Goal: Task Accomplishment & Management: Manage account settings

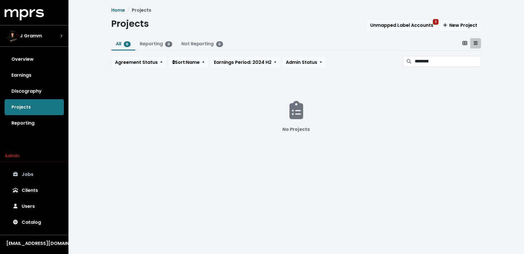
click at [38, 173] on link "Jobs" at bounding box center [34, 175] width 59 height 16
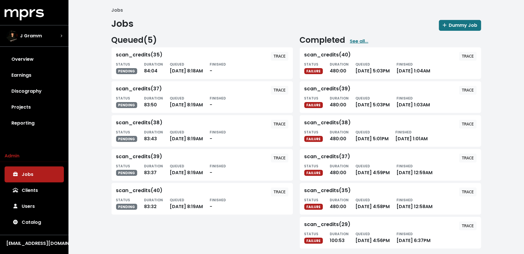
scroll to position [4, 0]
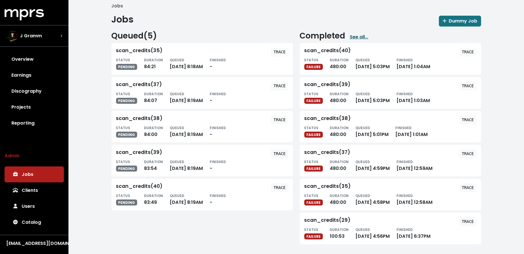
click at [358, 35] on link "See all..." at bounding box center [359, 37] width 19 height 7
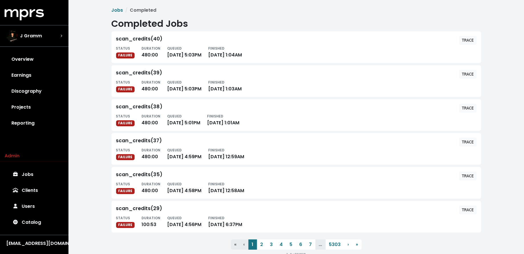
scroll to position [14, 0]
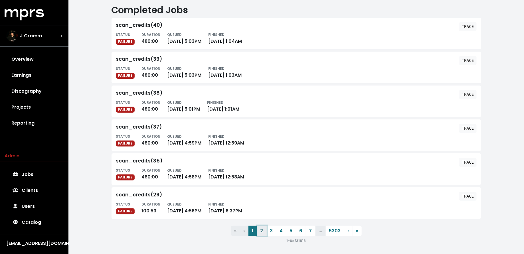
click at [262, 227] on button "2" at bounding box center [262, 231] width 10 height 10
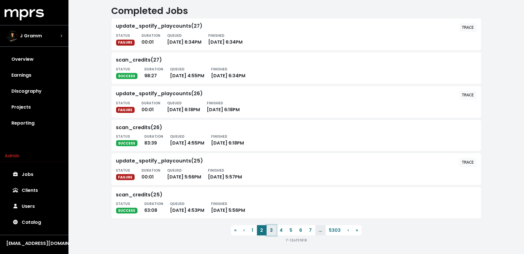
click at [273, 230] on button "3" at bounding box center [272, 230] width 10 height 10
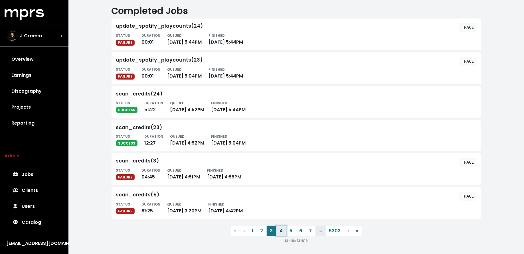
click at [280, 230] on button "4" at bounding box center [282, 231] width 10 height 10
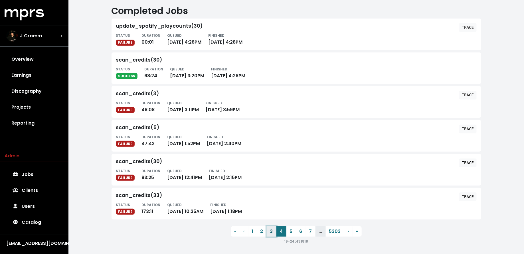
click at [273, 234] on button "3" at bounding box center [272, 232] width 10 height 10
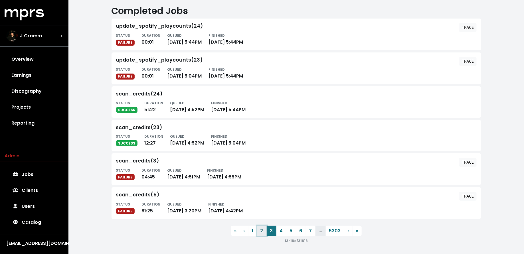
click at [262, 231] on button "2" at bounding box center [262, 231] width 10 height 10
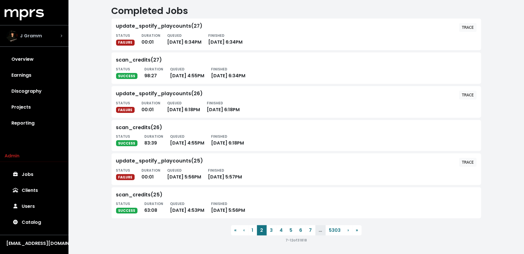
click at [56, 35] on div "J Gramm" at bounding box center [34, 35] width 56 height 11
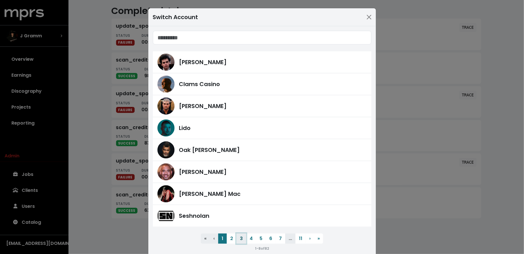
click at [243, 240] on button "3" at bounding box center [242, 239] width 10 height 10
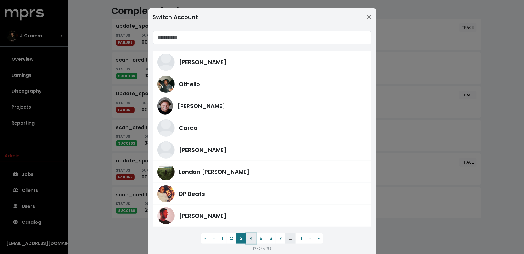
click at [253, 239] on button "4" at bounding box center [251, 239] width 10 height 10
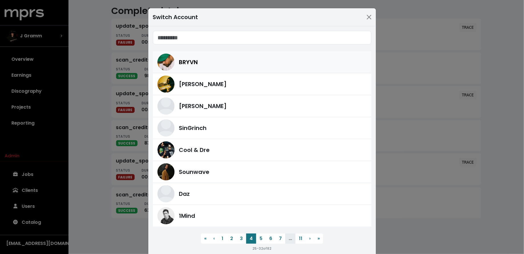
click at [212, 64] on div "BRYVN" at bounding box center [273, 62] width 188 height 9
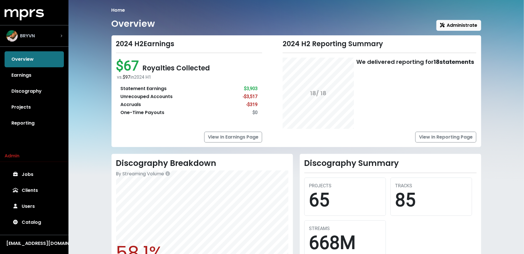
click at [38, 36] on div "BRYVN" at bounding box center [34, 35] width 56 height 11
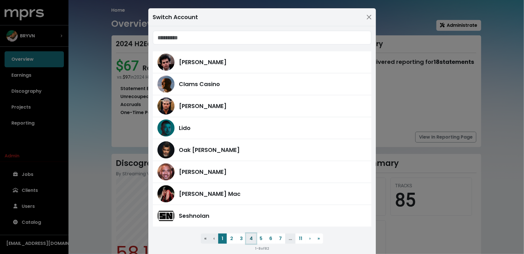
click at [251, 242] on button "4" at bounding box center [251, 239] width 10 height 10
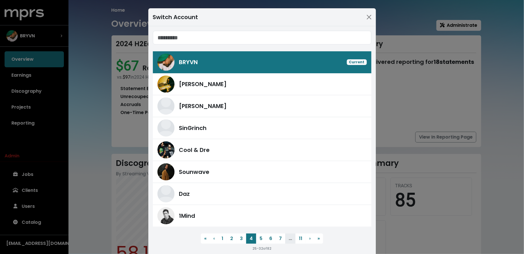
click at [121, 135] on div "Switch Account BRYVN Current Ethan Schneiderman Benny Blanco SinGrinch Cool & D…" at bounding box center [262, 127] width 524 height 254
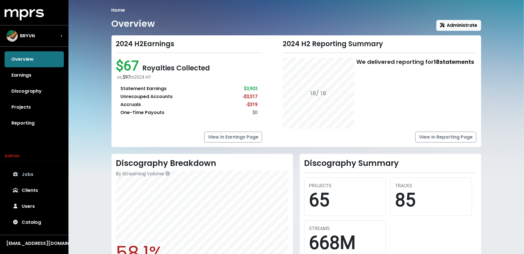
click at [47, 174] on link "Jobs" at bounding box center [34, 175] width 59 height 16
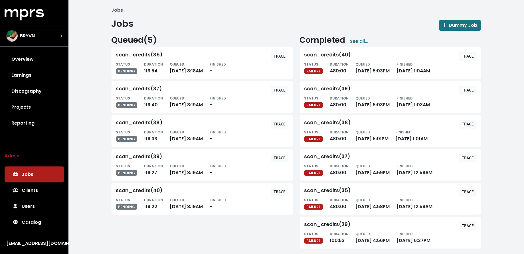
scroll to position [4, 0]
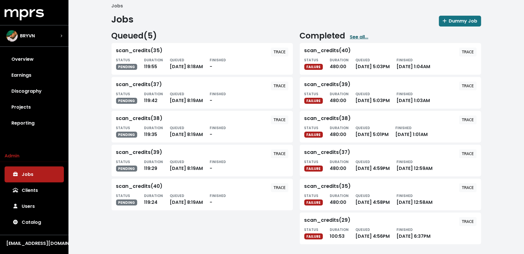
click at [360, 36] on link "See all..." at bounding box center [359, 37] width 19 height 7
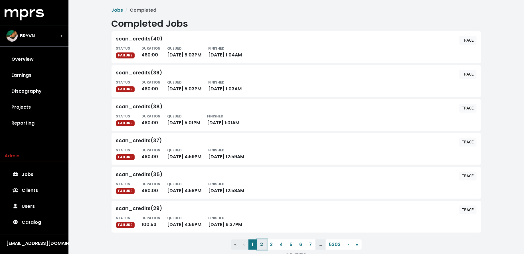
click at [261, 243] on button "2" at bounding box center [262, 245] width 10 height 10
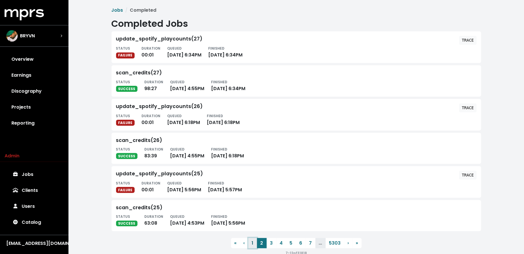
click at [256, 243] on button "1" at bounding box center [253, 243] width 9 height 10
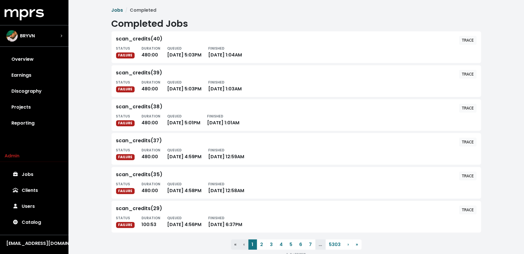
click at [119, 10] on link "Jobs" at bounding box center [118, 10] width 12 height 7
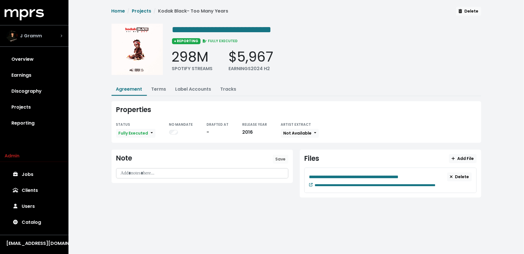
click at [36, 33] on span "J Gramm" at bounding box center [31, 36] width 22 height 7
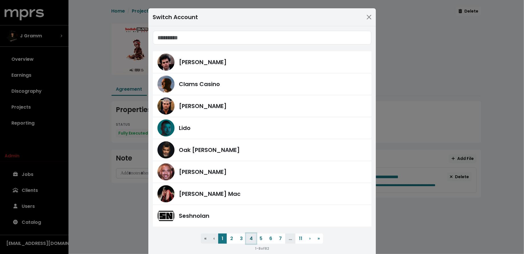
click at [251, 239] on button "4" at bounding box center [251, 239] width 10 height 10
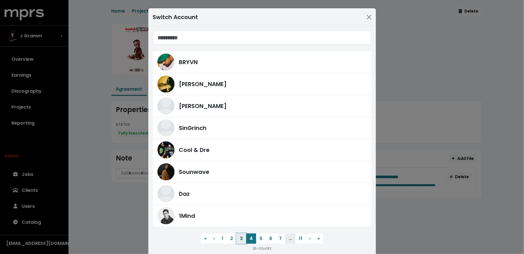
click at [242, 239] on button "3" at bounding box center [242, 239] width 10 height 10
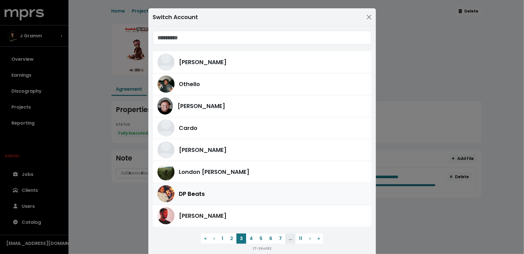
click at [231, 196] on div "DP Beats" at bounding box center [273, 194] width 188 height 9
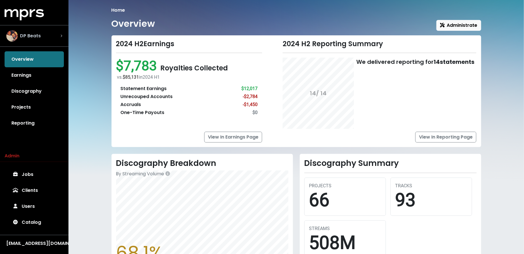
click at [52, 35] on div "DP Beats" at bounding box center [34, 35] width 56 height 11
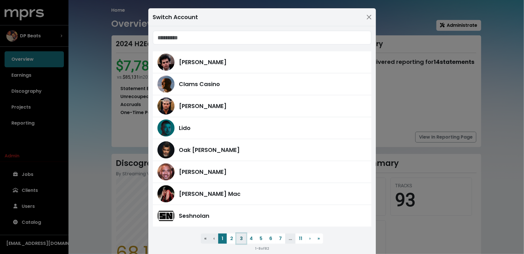
click at [242, 242] on button "3" at bounding box center [242, 239] width 10 height 10
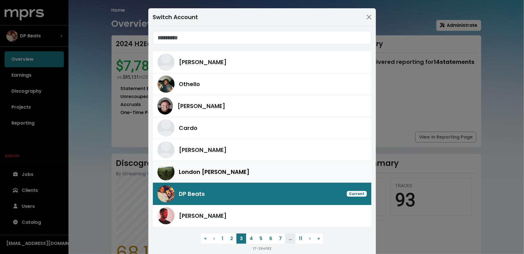
click at [238, 171] on div "London Cyr" at bounding box center [273, 172] width 188 height 9
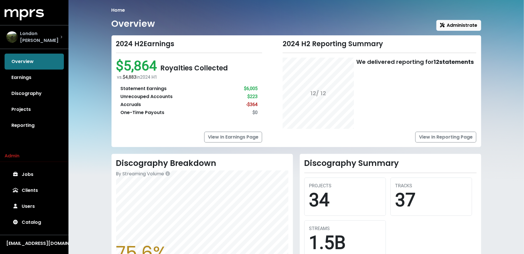
click at [46, 34] on div "London Cyr" at bounding box center [34, 37] width 56 height 14
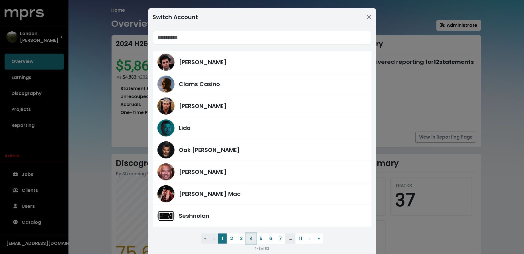
click at [251, 239] on button "4" at bounding box center [251, 239] width 10 height 10
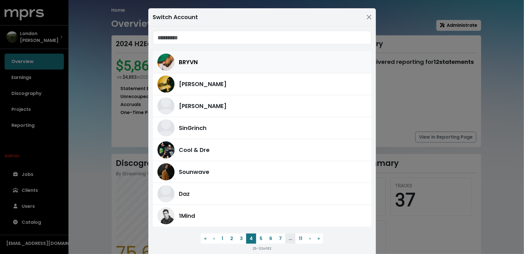
click at [205, 61] on div "BRYVN" at bounding box center [273, 62] width 188 height 9
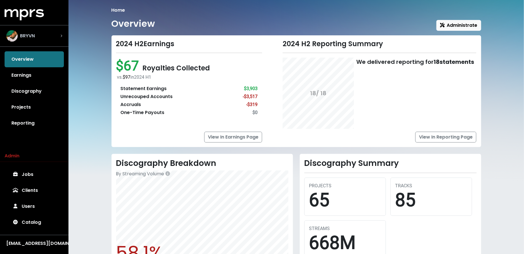
click at [57, 39] on div "BRYVN" at bounding box center [34, 35] width 56 height 11
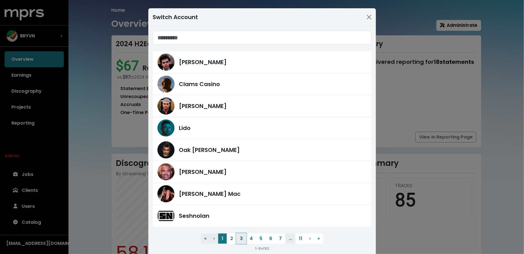
click at [245, 240] on button "3" at bounding box center [242, 239] width 10 height 10
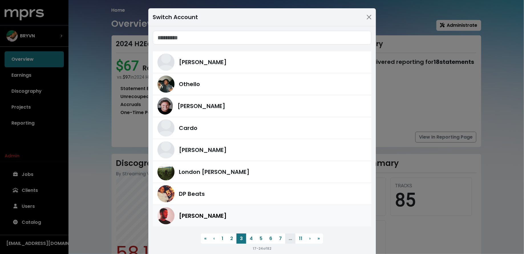
click at [231, 214] on div "Rami Dawod" at bounding box center [273, 216] width 188 height 9
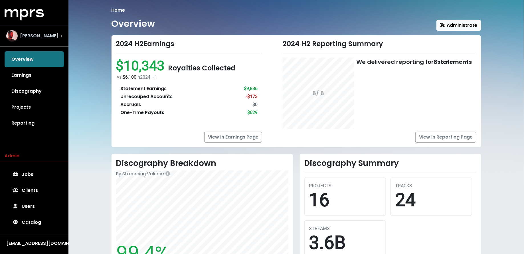
click at [53, 28] on div "Rami Dawod" at bounding box center [34, 36] width 65 height 21
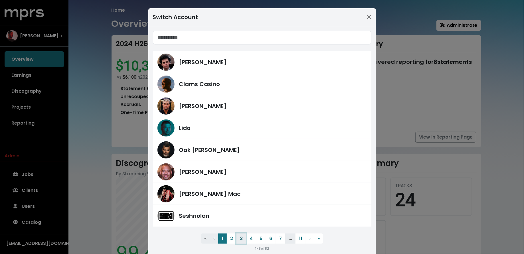
click at [245, 240] on button "3" at bounding box center [242, 239] width 10 height 10
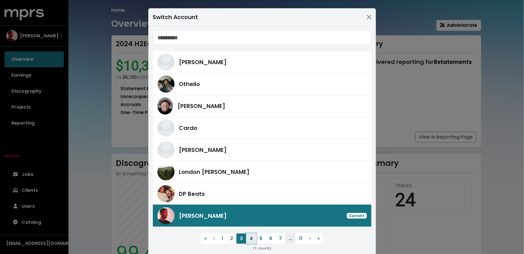
click at [250, 237] on button "4" at bounding box center [251, 239] width 10 height 10
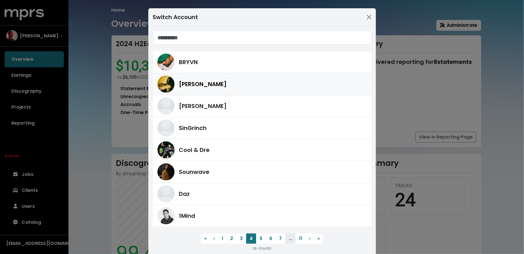
click at [227, 84] on span "[PERSON_NAME]" at bounding box center [203, 84] width 48 height 9
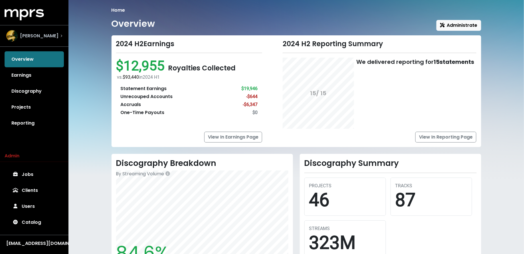
click at [39, 39] on span "[PERSON_NAME]" at bounding box center [39, 36] width 39 height 7
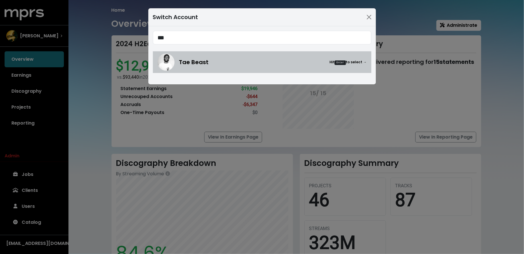
type input "***"
click at [180, 53] on link "Tae Beast Hit Enter to select →" at bounding box center [262, 62] width 219 height 22
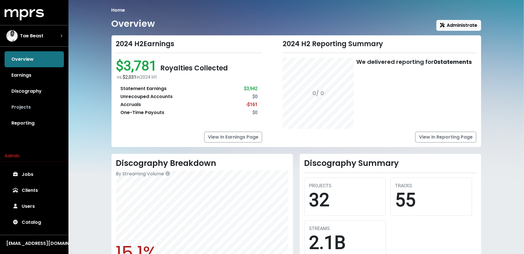
click at [39, 101] on link "Projects" at bounding box center [34, 107] width 59 height 16
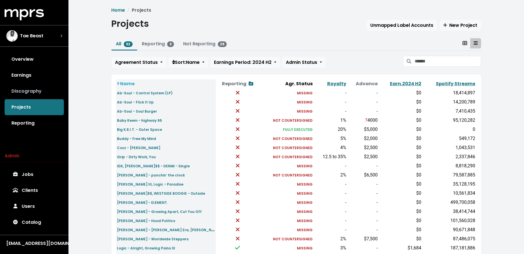
click at [9, 92] on link "Discography" at bounding box center [34, 91] width 59 height 16
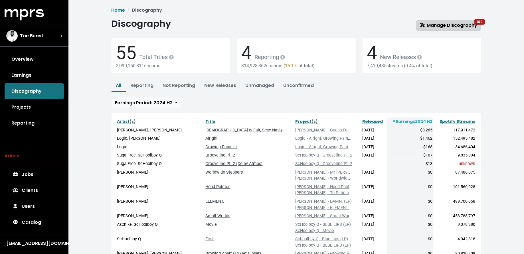
click at [432, 29] on link "Manage Discography 109" at bounding box center [449, 25] width 65 height 11
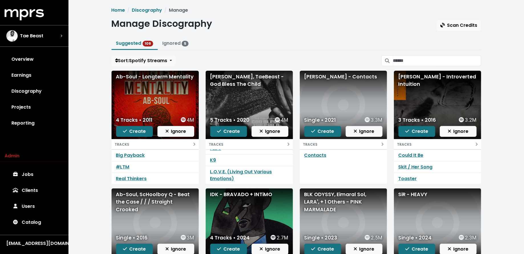
scroll to position [83, 0]
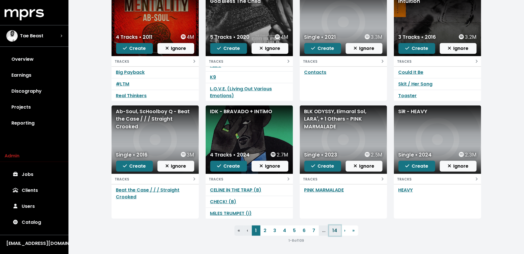
click at [334, 231] on link "14" at bounding box center [335, 231] width 12 height 10
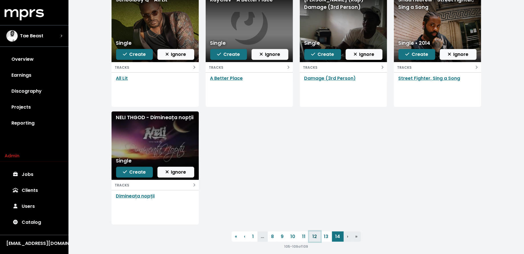
click at [314, 239] on link "12" at bounding box center [314, 237] width 11 height 10
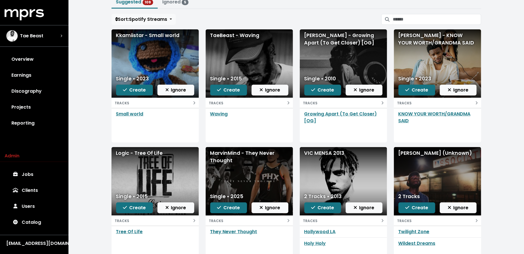
scroll to position [42, 0]
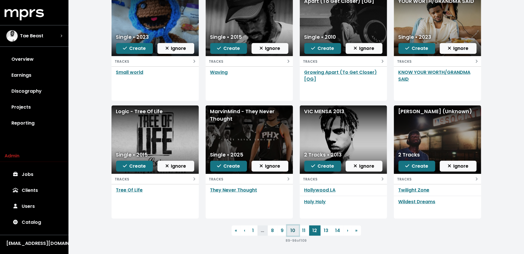
click at [296, 232] on link "10" at bounding box center [293, 231] width 12 height 10
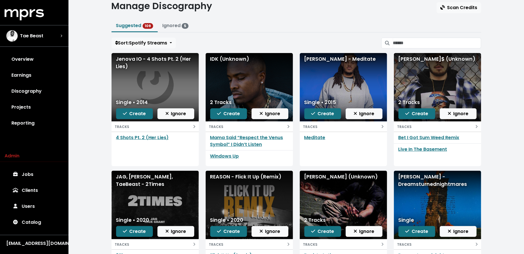
scroll to position [17, 0]
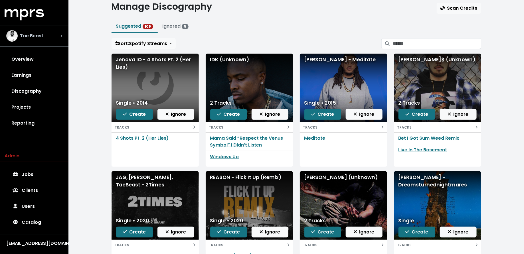
click at [54, 39] on div "Tae Beast" at bounding box center [34, 35] width 56 height 11
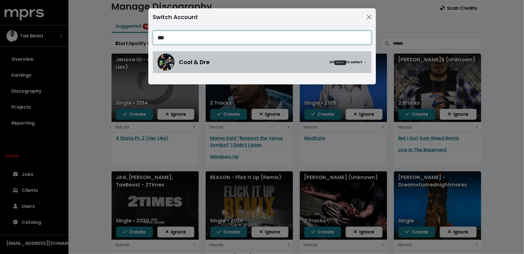
type input "***"
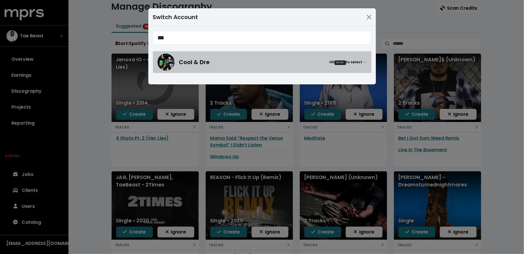
click at [164, 53] on link "Cool & Dre Hit Enter to select →" at bounding box center [262, 62] width 219 height 22
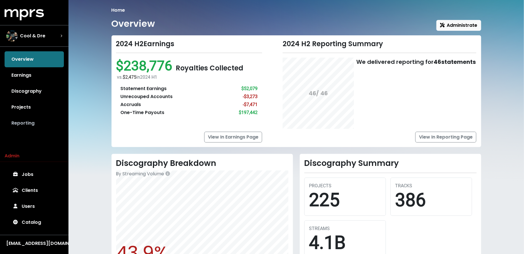
click at [43, 120] on link "Reporting" at bounding box center [34, 123] width 59 height 16
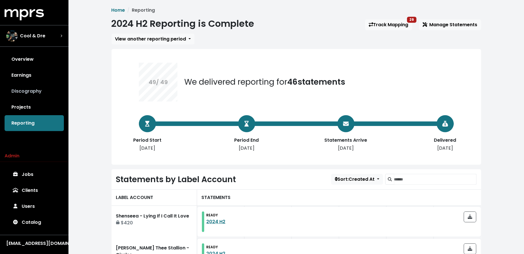
click at [40, 91] on link "Discography" at bounding box center [34, 91] width 59 height 16
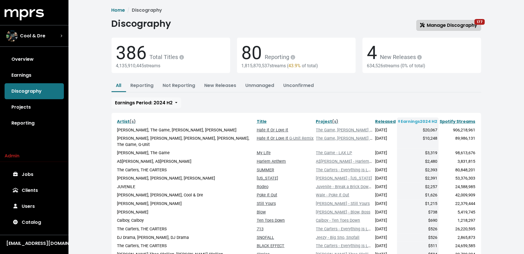
click at [452, 29] on link "Manage Discography 177" at bounding box center [449, 25] width 65 height 11
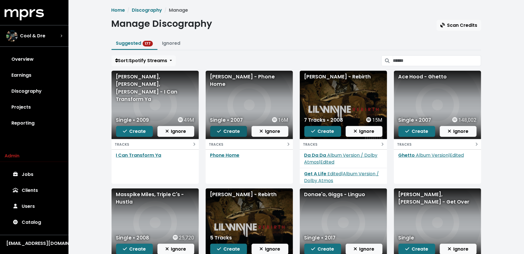
click at [224, 130] on span "Create" at bounding box center [228, 131] width 23 height 7
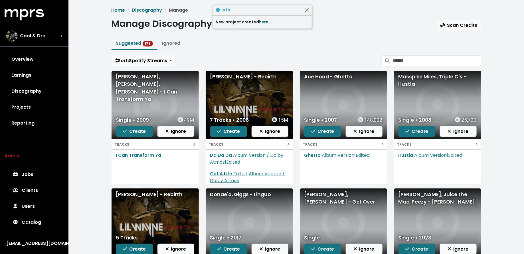
click at [262, 22] on link "here." at bounding box center [264, 22] width 11 height 6
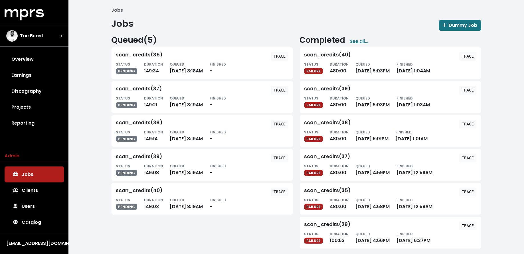
scroll to position [4, 0]
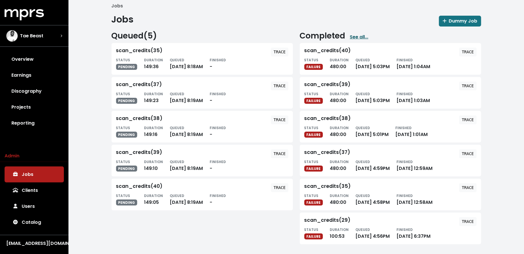
click at [354, 37] on link "See all..." at bounding box center [359, 37] width 19 height 7
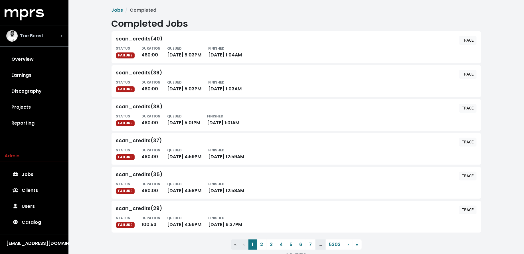
click at [50, 36] on div "Tae Beast" at bounding box center [34, 35] width 56 height 11
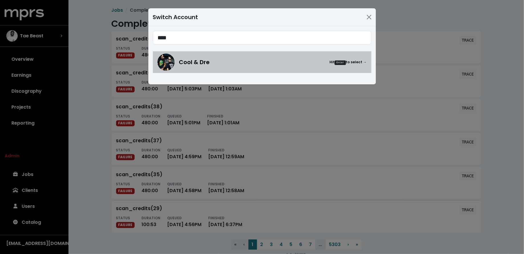
type input "****"
click at [154, 63] on link "Cool & Dre Hit Enter to select →" at bounding box center [262, 62] width 219 height 22
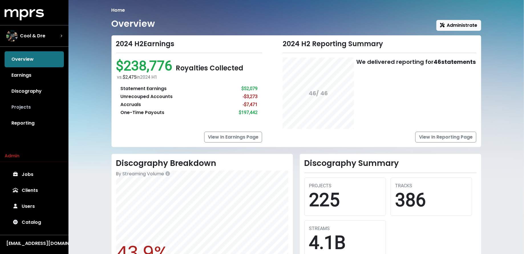
click at [45, 107] on link "Projects" at bounding box center [34, 107] width 59 height 16
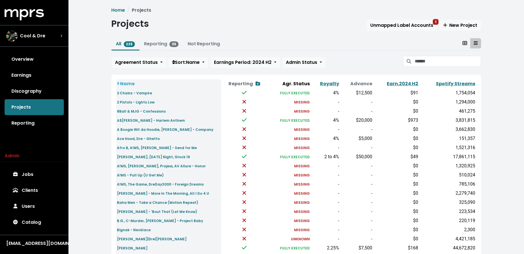
click at [424, 67] on div "All 225 Reporting 35 Not Reporting Agreement Status Sort: Name Earnings Period:…" at bounding box center [297, 54] width 370 height 32
click at [425, 64] on input "Search projects" at bounding box center [448, 61] width 66 height 11
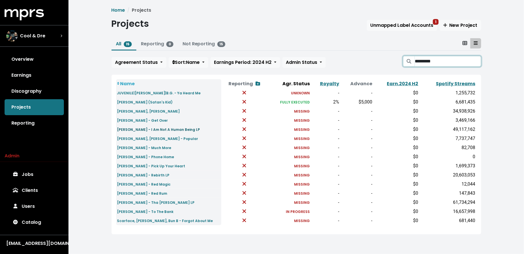
type input "*********"
click at [177, 127] on small "[PERSON_NAME] - I Am Not A Human Being LP" at bounding box center [158, 129] width 83 height 5
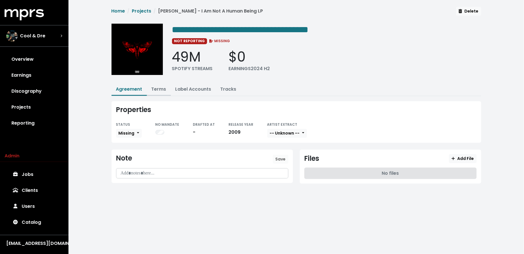
click at [162, 88] on link "Terms" at bounding box center [159, 89] width 15 height 7
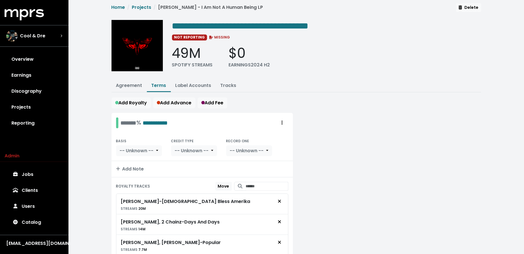
scroll to position [3, 0]
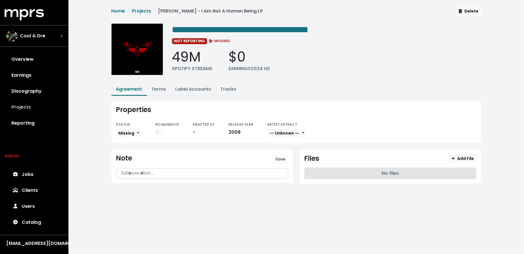
click at [48, 110] on link "Projects" at bounding box center [34, 107] width 59 height 16
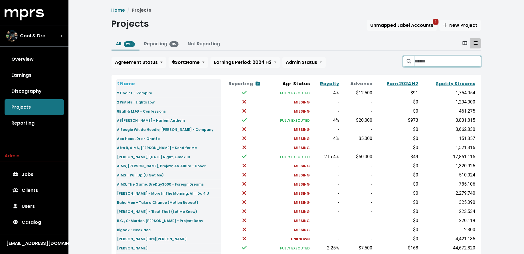
click at [461, 62] on input "Search projects" at bounding box center [448, 61] width 66 height 11
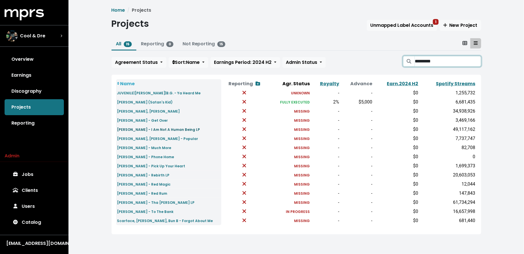
type input "*********"
click at [158, 129] on small "[PERSON_NAME] - I Am Not A Human Being LP" at bounding box center [158, 129] width 83 height 5
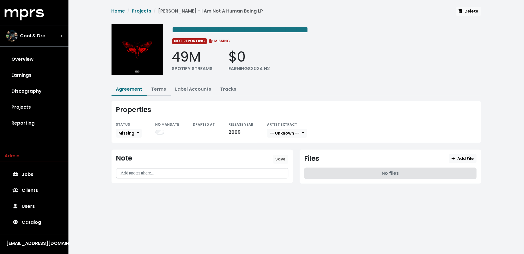
click at [158, 89] on link "Terms" at bounding box center [159, 89] width 15 height 7
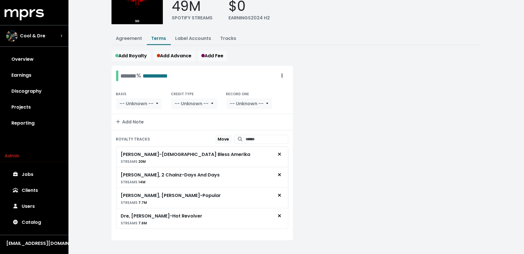
scroll to position [52, 0]
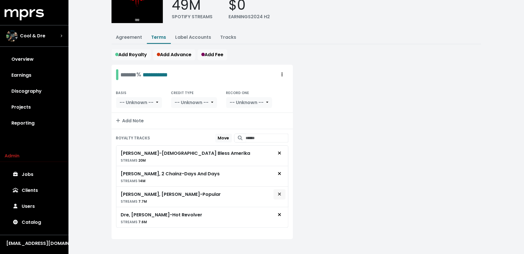
click at [281, 192] on icon "Remove royalty target" at bounding box center [279, 194] width 3 height 5
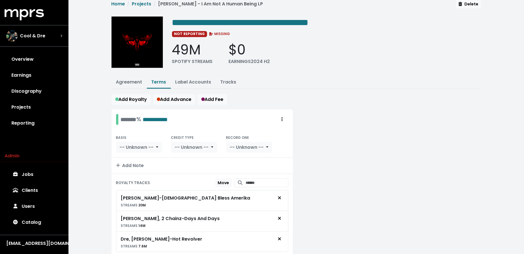
scroll to position [0, 0]
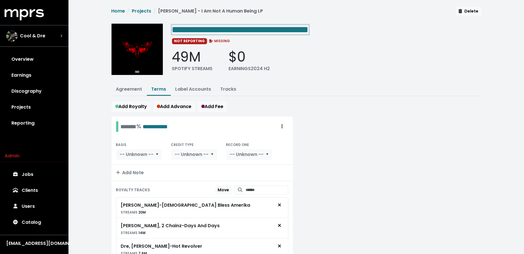
click at [230, 28] on span "**********" at bounding box center [240, 29] width 137 height 9
click at [227, 30] on span "**********" at bounding box center [240, 29] width 137 height 9
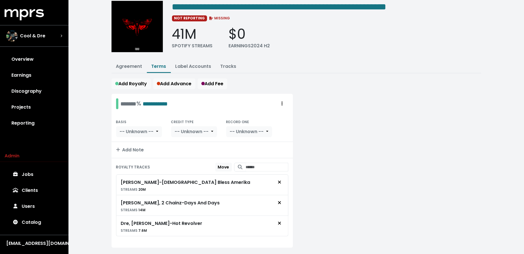
scroll to position [34, 0]
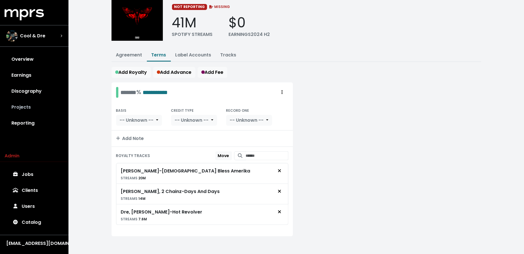
click at [37, 109] on link "Projects" at bounding box center [34, 107] width 59 height 16
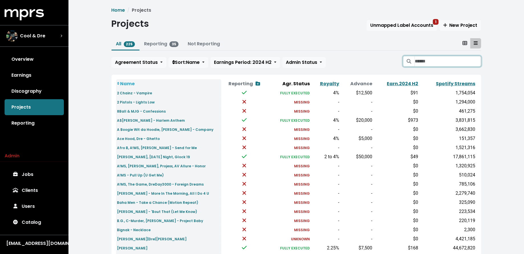
click at [433, 62] on input "Search projects" at bounding box center [448, 61] width 66 height 11
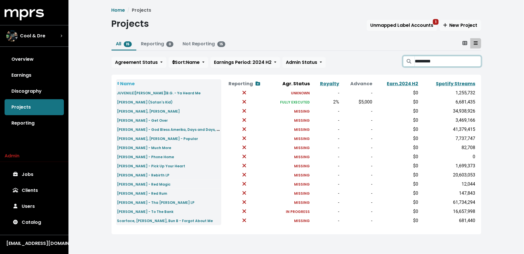
type input "*********"
click at [133, 176] on small "Lil Wayne - Rebirth LP" at bounding box center [143, 175] width 53 height 5
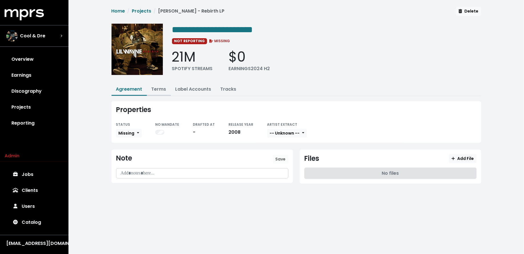
click at [159, 86] on link "Terms" at bounding box center [159, 89] width 15 height 7
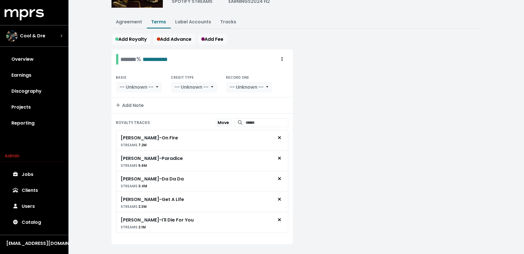
scroll to position [75, 0]
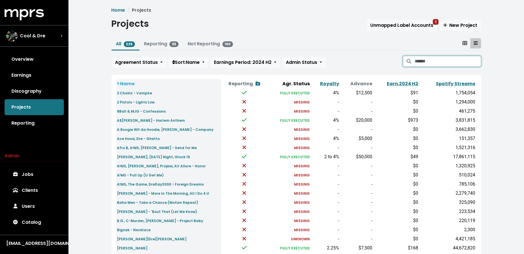
click at [421, 61] on input "Search projects" at bounding box center [448, 61] width 66 height 11
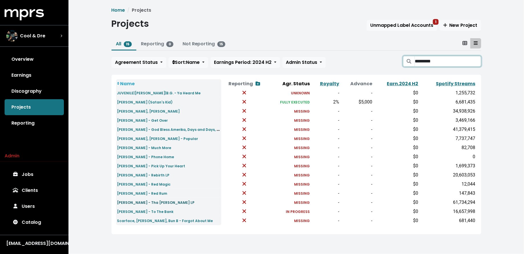
type input "*********"
click at [120, 203] on small "Lil Wayne - Tha Carter IV LP" at bounding box center [156, 202] width 78 height 5
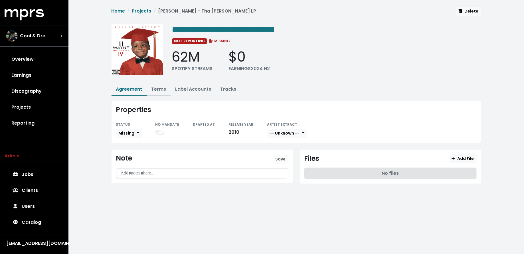
click at [158, 89] on link "Terms" at bounding box center [159, 89] width 15 height 7
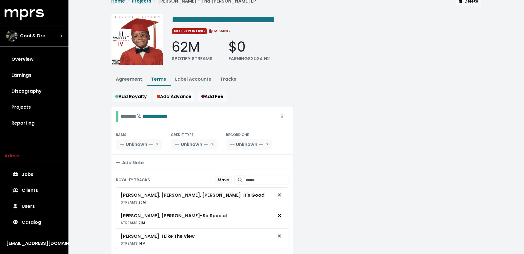
scroll to position [12, 0]
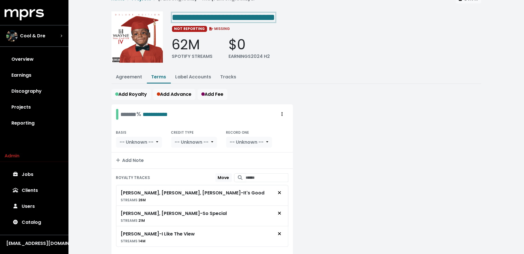
click at [225, 19] on span "**********" at bounding box center [223, 17] width 103 height 9
click at [229, 19] on span "**********" at bounding box center [223, 17] width 103 height 9
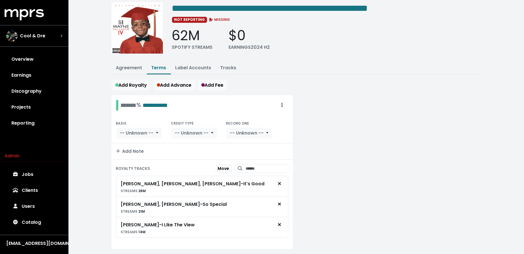
scroll to position [2, 0]
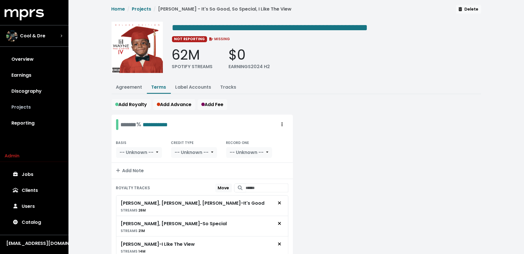
click at [38, 106] on link "Projects" at bounding box center [34, 107] width 59 height 16
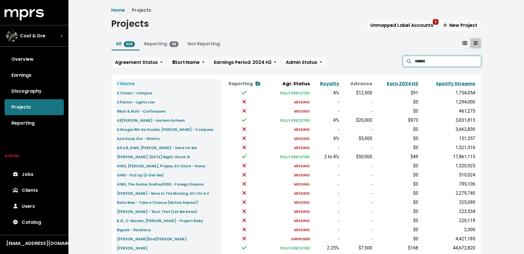
click at [424, 57] on input "Search projects" at bounding box center [448, 61] width 66 height 11
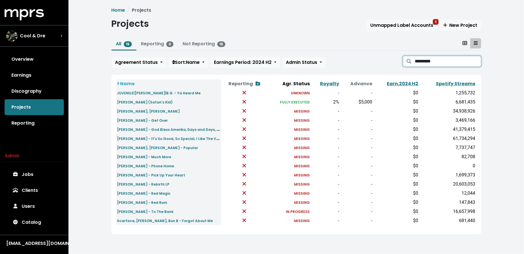
type input "*********"
click at [145, 166] on small "Lil Wayne - Phone Home" at bounding box center [145, 166] width 57 height 5
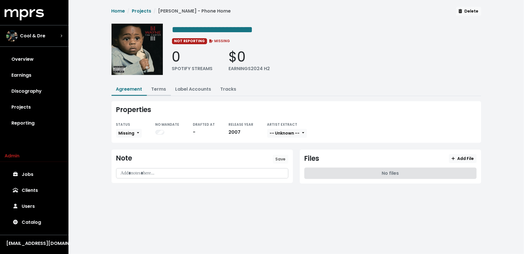
click at [159, 86] on link "Terms" at bounding box center [159, 89] width 15 height 7
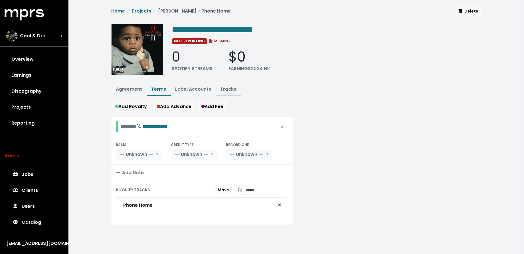
click at [233, 88] on link "Tracks" at bounding box center [229, 89] width 16 height 7
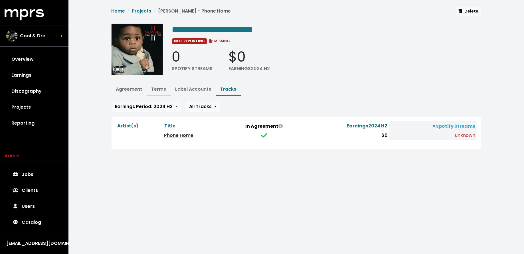
click at [154, 89] on link "Terms" at bounding box center [159, 89] width 15 height 7
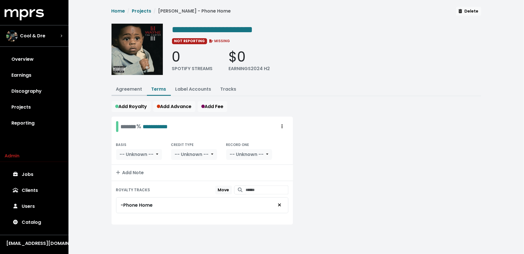
click at [133, 88] on link "Agreement" at bounding box center [129, 89] width 26 height 7
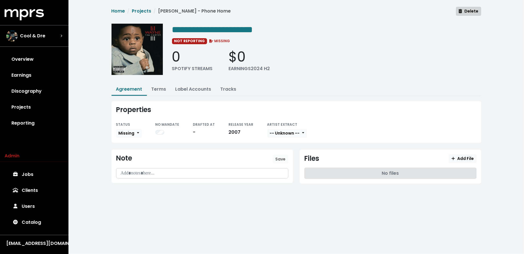
click at [471, 15] on button "Delete" at bounding box center [468, 11] width 25 height 9
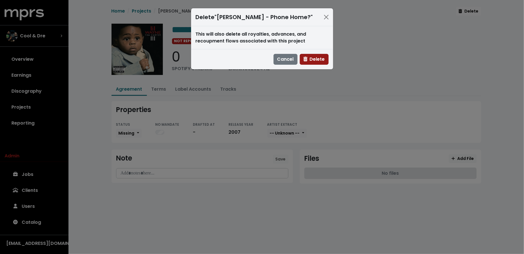
click at [315, 59] on span "Delete" at bounding box center [314, 59] width 21 height 7
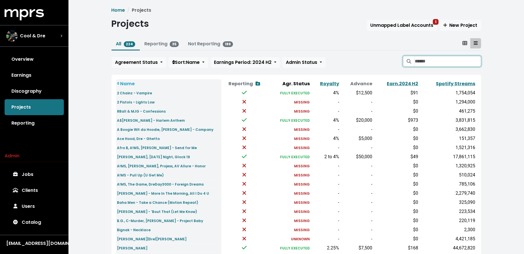
click at [444, 66] on input "Search projects" at bounding box center [448, 61] width 66 height 11
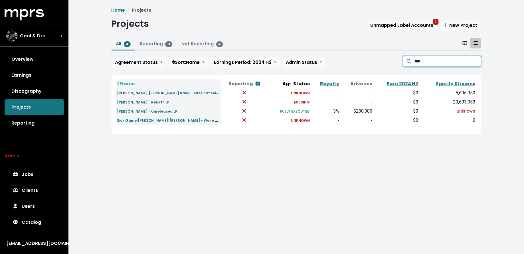
type input "***"
click at [142, 102] on small "Lil Wayne - Rebirth LP" at bounding box center [143, 102] width 53 height 5
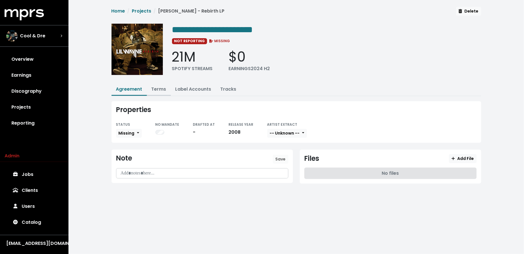
click at [154, 88] on link "Terms" at bounding box center [159, 89] width 15 height 7
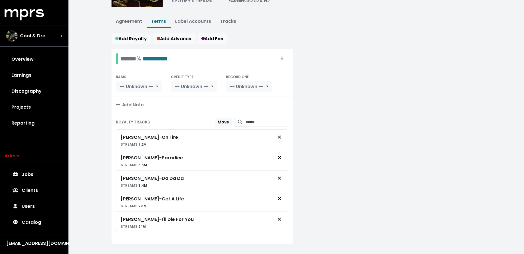
scroll to position [75, 0]
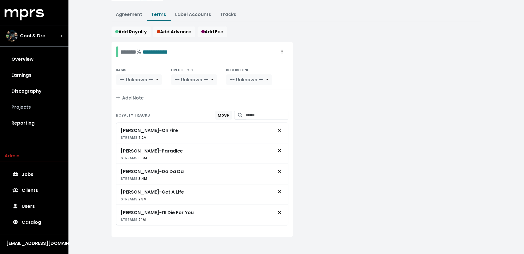
click at [39, 110] on link "Projects" at bounding box center [34, 107] width 59 height 16
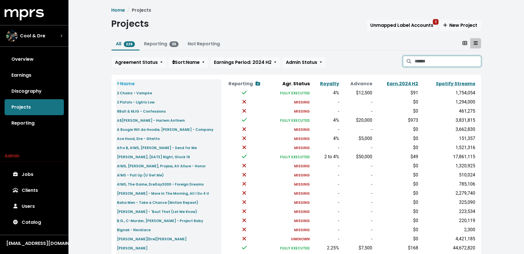
click at [422, 61] on input "Search projects" at bounding box center [448, 61] width 66 height 11
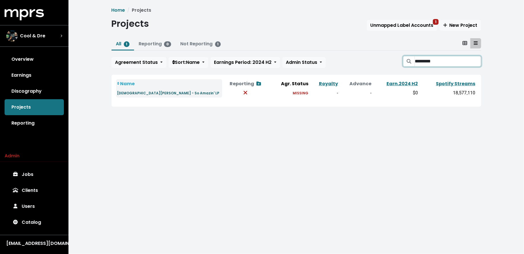
type input "*********"
click at [130, 92] on small "Christian Milian - So Amazin' LP" at bounding box center [168, 93] width 102 height 5
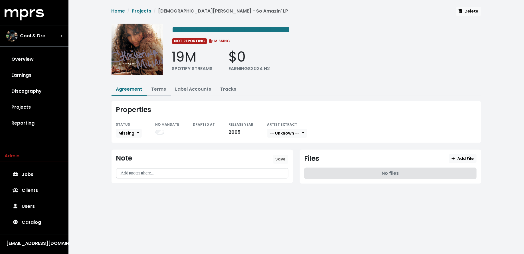
click at [155, 88] on link "Terms" at bounding box center [159, 89] width 15 height 7
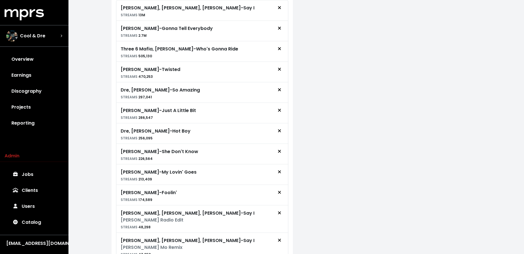
scroll to position [244, 0]
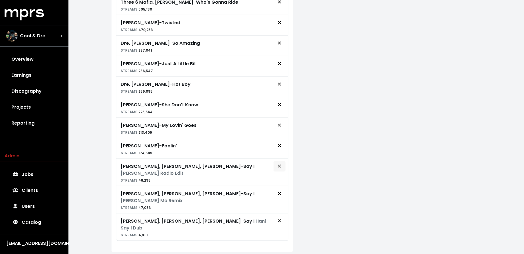
click at [279, 164] on icon "Remove royalty target" at bounding box center [279, 166] width 3 height 5
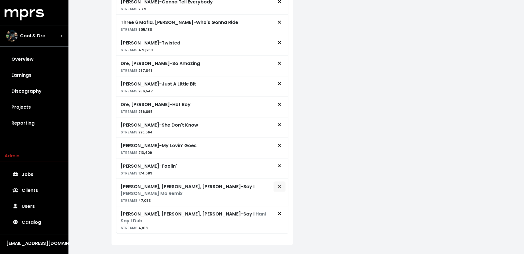
click at [280, 184] on icon "Remove royalty target" at bounding box center [279, 186] width 3 height 5
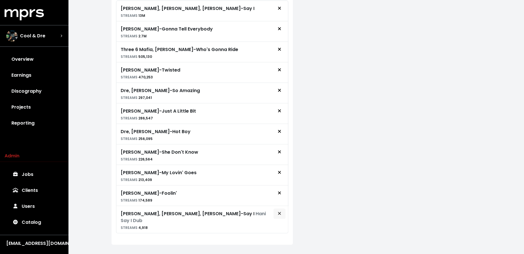
click at [278, 211] on span "Remove royalty target" at bounding box center [279, 214] width 5 height 7
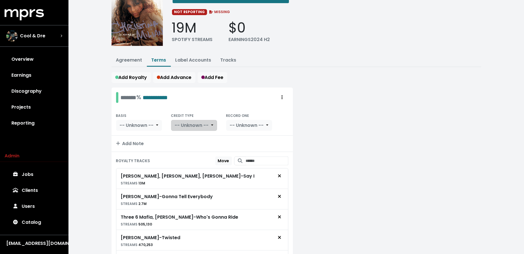
scroll to position [0, 0]
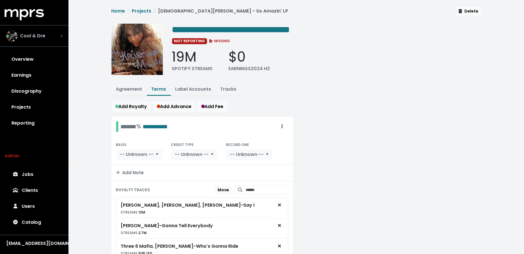
click at [56, 39] on div "Cool & Dre" at bounding box center [34, 35] width 56 height 11
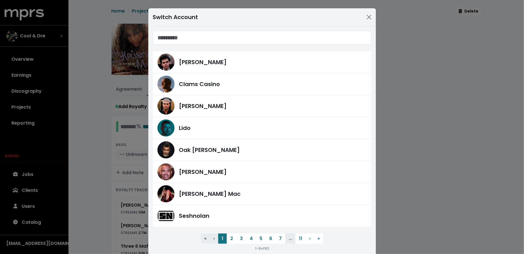
click at [74, 178] on div "Switch Account James Ford Clams Casino Fred Gibson Lido Oak Felder Harvey Mason…" at bounding box center [262, 127] width 524 height 254
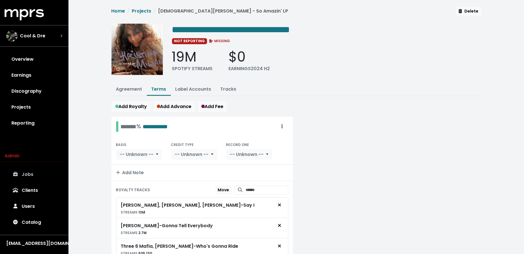
click at [51, 177] on link "Jobs" at bounding box center [34, 175] width 59 height 16
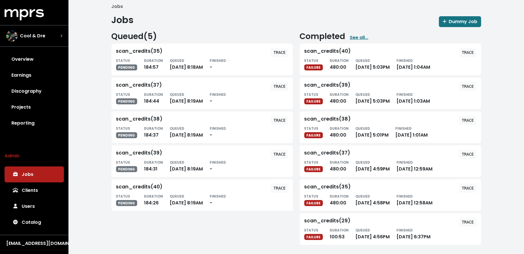
scroll to position [4, 0]
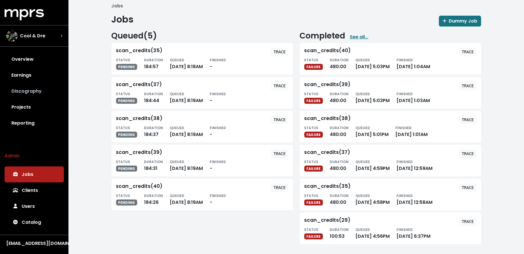
click at [53, 98] on link "Discography" at bounding box center [34, 91] width 59 height 16
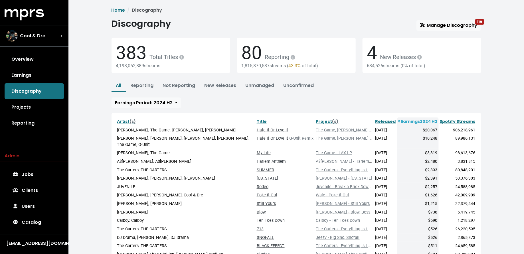
click at [459, 16] on div "Home Discography Discography Manage Discography 119 383 Total Titles 4,193,062,…" at bounding box center [296, 161] width 377 height 309
click at [445, 23] on span "Manage Discography 119" at bounding box center [448, 25] width 57 height 7
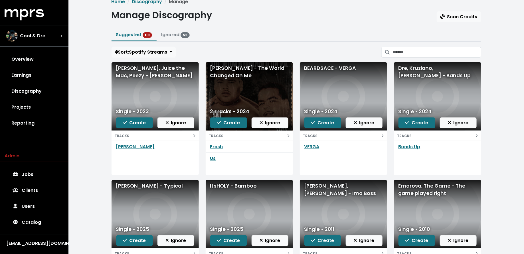
scroll to position [7, 0]
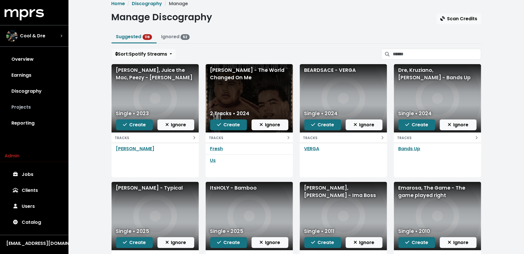
click at [46, 114] on link "Projects" at bounding box center [34, 107] width 59 height 16
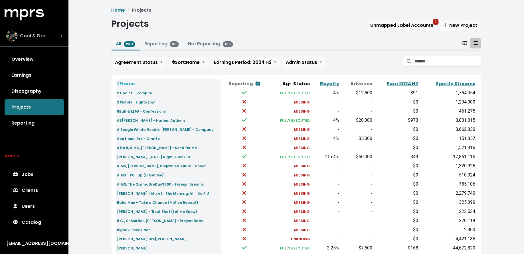
click at [42, 39] on span "Cool & Dre" at bounding box center [32, 36] width 25 height 7
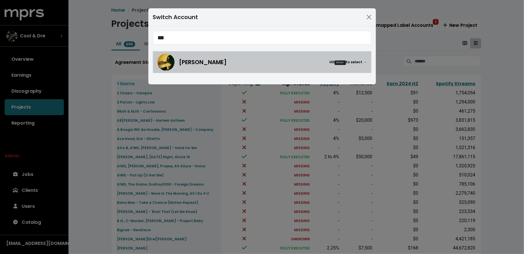
type input "***"
click at [170, 62] on img at bounding box center [166, 62] width 17 height 17
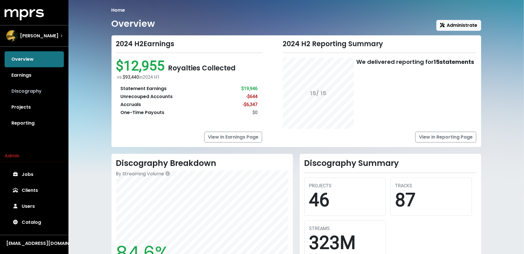
click at [44, 91] on link "Discography" at bounding box center [34, 91] width 59 height 16
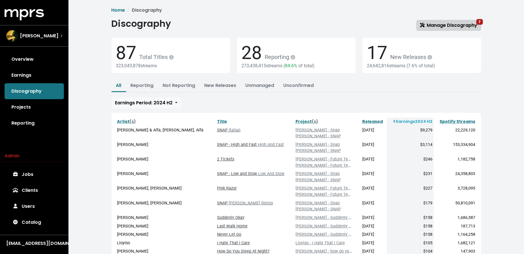
click at [447, 27] on span "Manage Discography 7" at bounding box center [448, 25] width 57 height 7
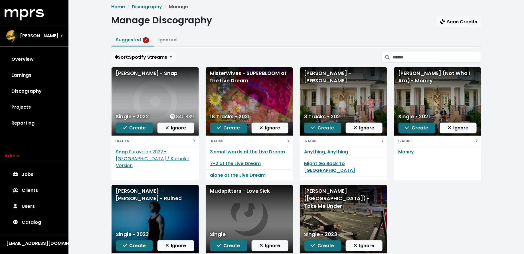
scroll to position [4, 0]
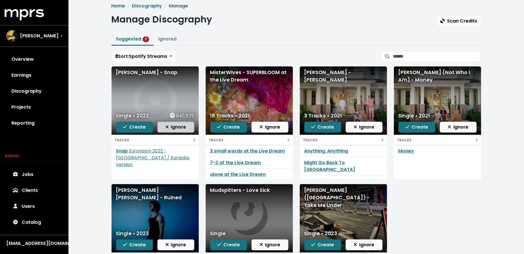
click at [182, 126] on span "Ignore" at bounding box center [176, 127] width 21 height 7
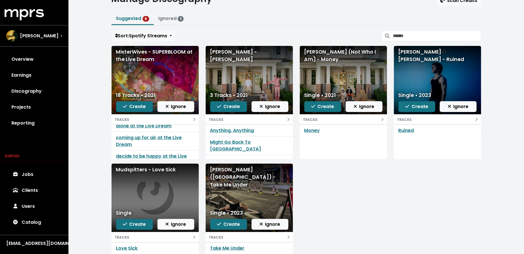
scroll to position [37, 0]
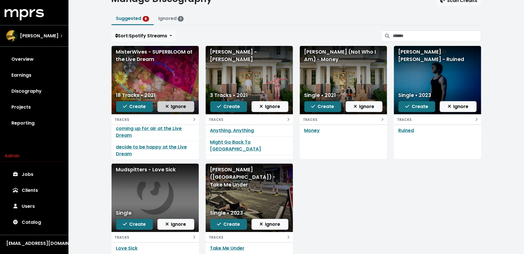
click at [172, 108] on span "Ignore" at bounding box center [176, 106] width 21 height 7
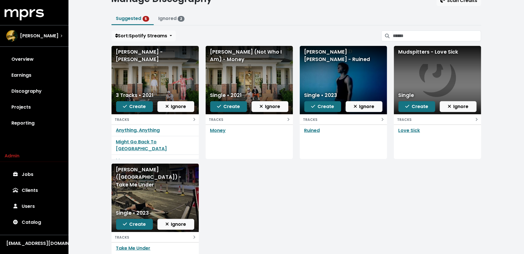
scroll to position [0, 0]
click at [309, 128] on link "Ruined" at bounding box center [313, 130] width 16 height 7
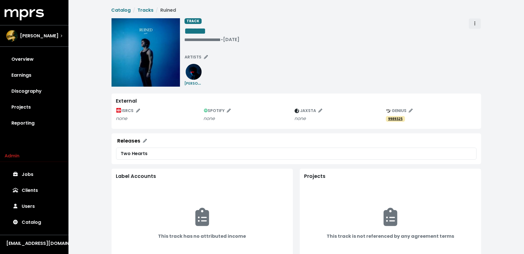
click at [472, 25] on button "Track actions" at bounding box center [475, 23] width 13 height 11
click at [477, 35] on link "Merge" at bounding box center [491, 36] width 45 height 9
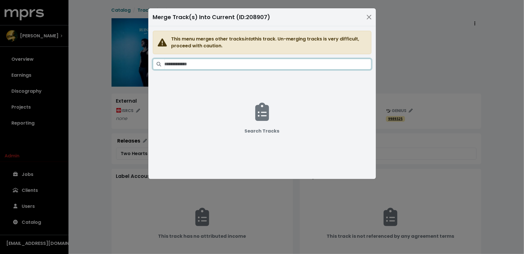
click at [276, 66] on input "Search tracks" at bounding box center [268, 64] width 207 height 11
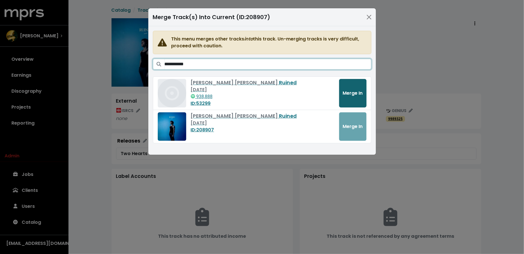
type input "**********"
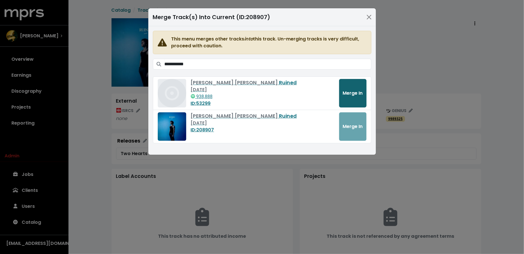
click at [352, 99] on button "Merge In" at bounding box center [352, 93] width 27 height 29
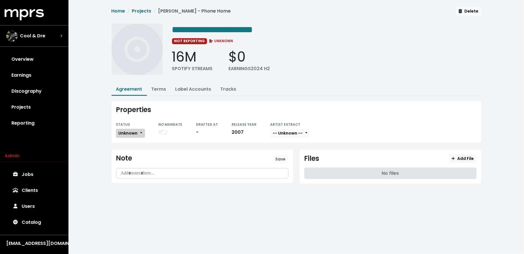
click at [132, 130] on span "Unknown" at bounding box center [128, 133] width 19 height 6
click at [132, 150] on link "Missing" at bounding box center [143, 154] width 54 height 9
click at [41, 83] on link "Discography" at bounding box center [34, 91] width 59 height 16
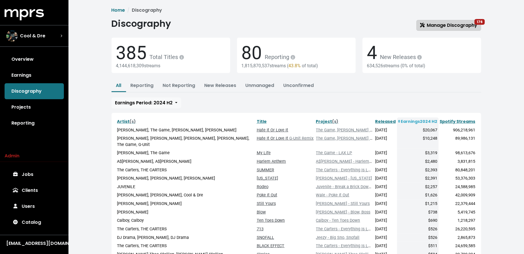
click at [467, 26] on span "Manage Discography 176" at bounding box center [448, 25] width 57 height 7
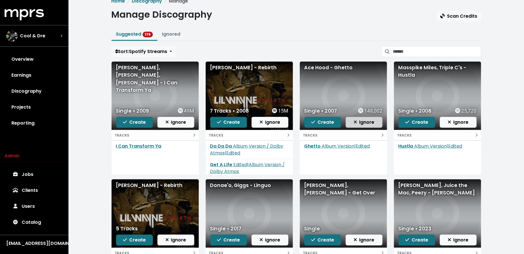
click at [361, 124] on span "Ignore" at bounding box center [364, 122] width 21 height 7
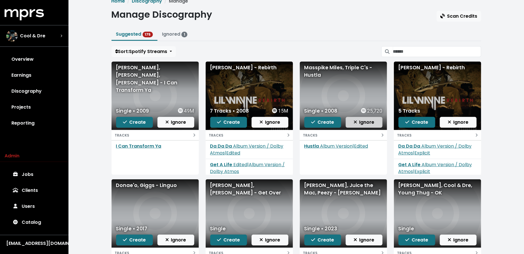
click at [355, 121] on icon "button" at bounding box center [355, 122] width 3 height 5
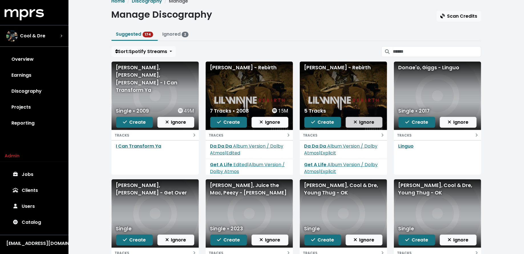
click at [371, 119] on span "Ignore" at bounding box center [364, 122] width 21 height 7
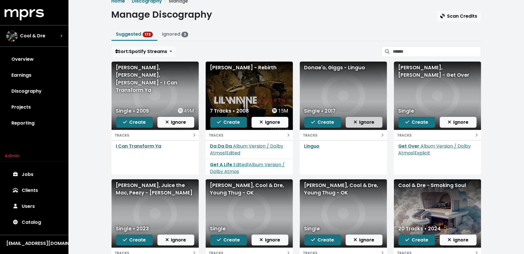
click at [352, 123] on button "Ignore" at bounding box center [364, 122] width 37 height 11
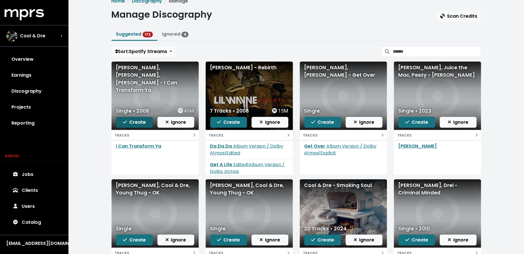
click at [128, 123] on span "Create" at bounding box center [134, 122] width 23 height 7
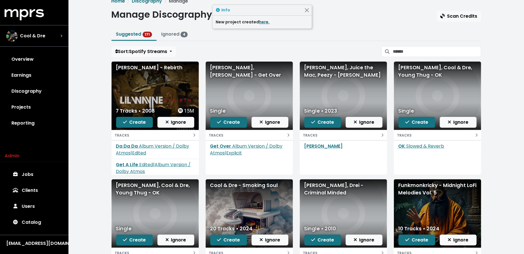
click at [264, 21] on link "here." at bounding box center [264, 22] width 11 height 6
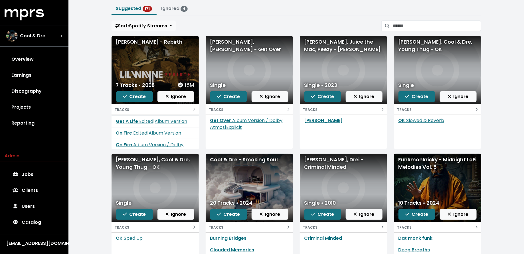
scroll to position [44, 0]
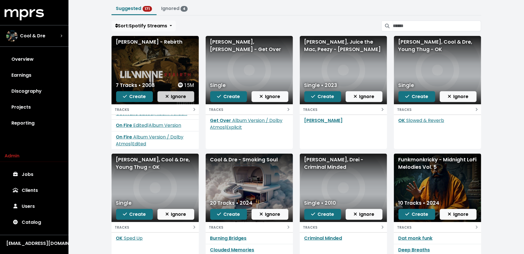
click at [171, 100] on button "Ignore" at bounding box center [176, 96] width 37 height 11
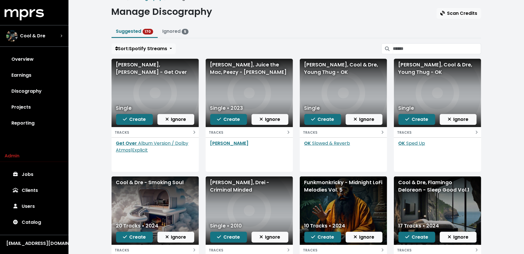
scroll to position [9, 0]
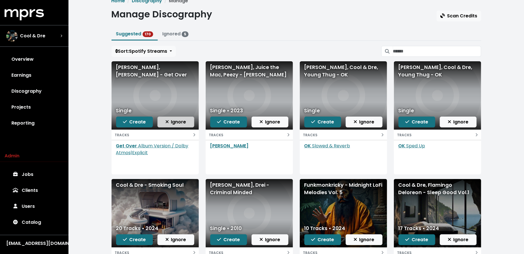
click at [168, 123] on span "Ignore" at bounding box center [176, 122] width 21 height 7
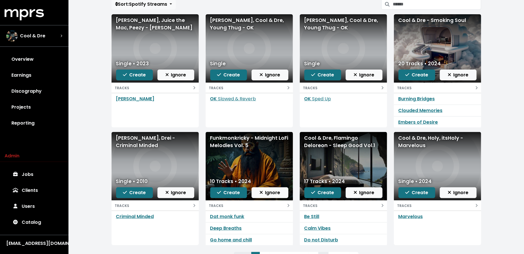
scroll to position [58, 0]
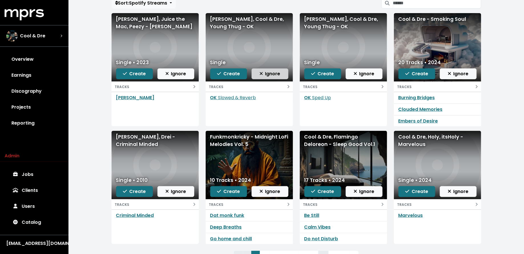
click at [271, 74] on span "Ignore" at bounding box center [270, 73] width 21 height 7
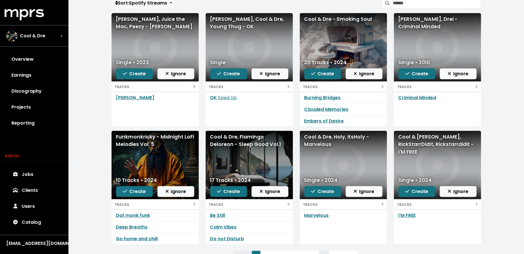
click at [271, 74] on span "Ignore" at bounding box center [270, 73] width 21 height 7
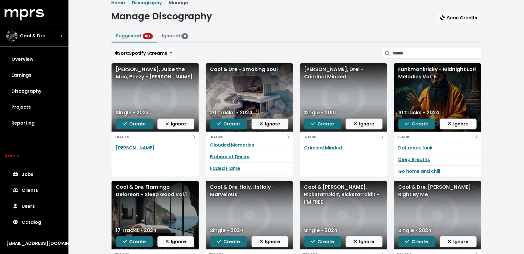
scroll to position [0, 0]
click at [360, 121] on span "Ignore" at bounding box center [364, 124] width 21 height 7
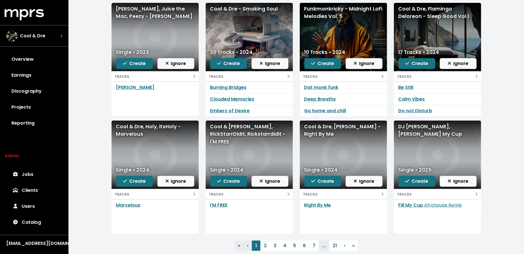
scroll to position [69, 0]
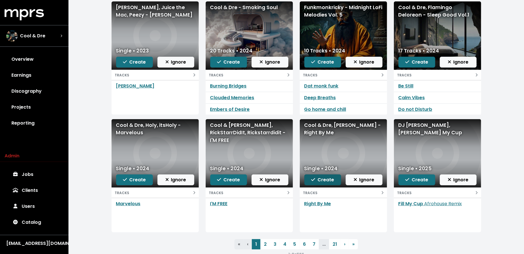
click at [318, 178] on span "Create" at bounding box center [322, 180] width 23 height 7
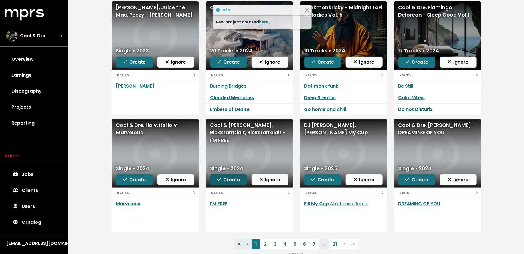
click at [233, 178] on span "Create" at bounding box center [228, 180] width 23 height 7
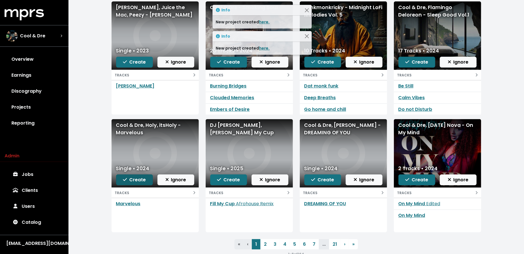
click at [142, 178] on span "Create" at bounding box center [134, 180] width 23 height 7
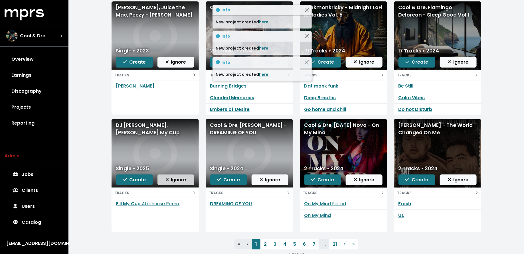
click at [172, 177] on span "Ignore" at bounding box center [176, 180] width 21 height 7
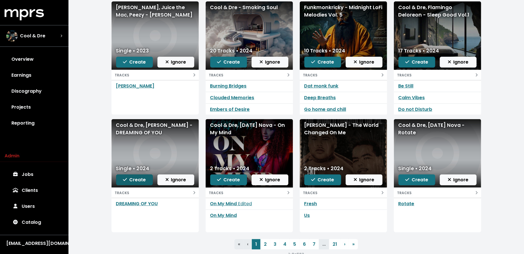
click at [130, 182] on span "Create" at bounding box center [134, 180] width 23 height 7
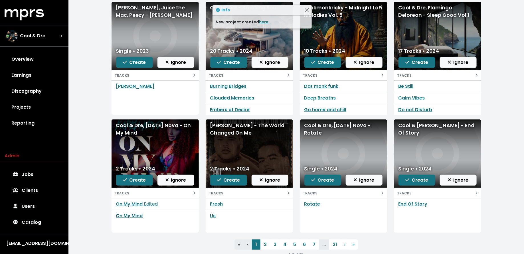
scroll to position [69, 0]
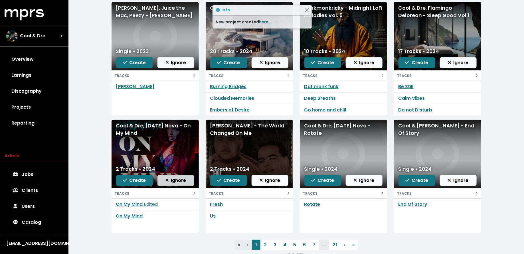
click at [172, 182] on span "Ignore" at bounding box center [176, 180] width 21 height 7
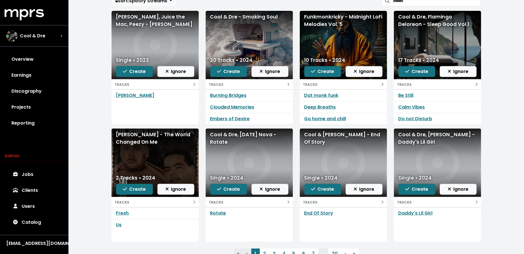
scroll to position [83, 0]
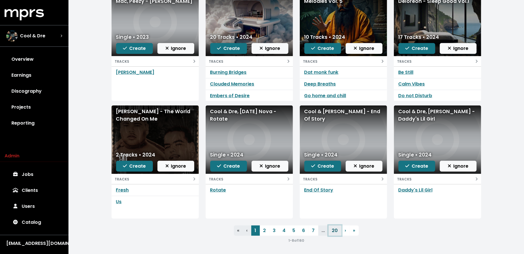
click at [335, 229] on link "20" at bounding box center [335, 231] width 13 height 10
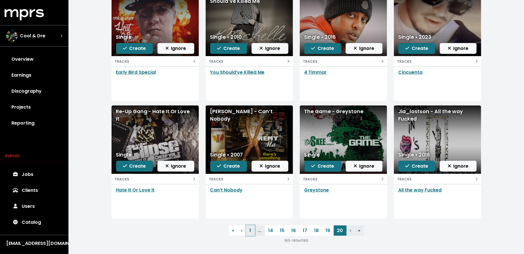
click at [251, 230] on link "1" at bounding box center [250, 231] width 9 height 10
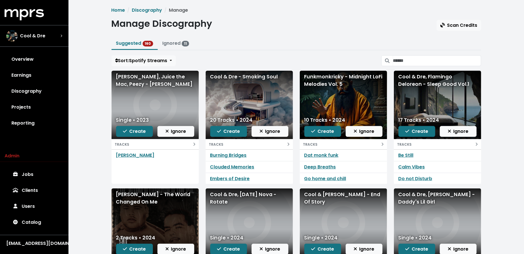
scroll to position [23, 0]
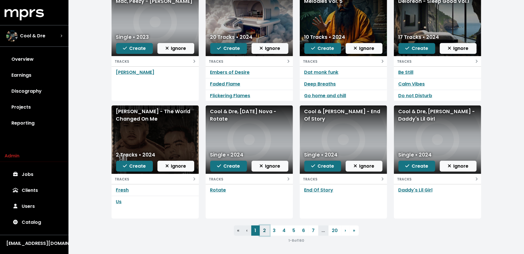
click at [265, 227] on link "2" at bounding box center [265, 231] width 10 height 10
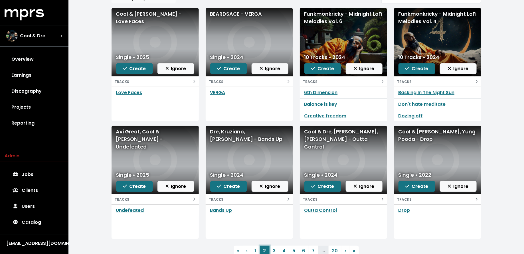
scroll to position [83, 0]
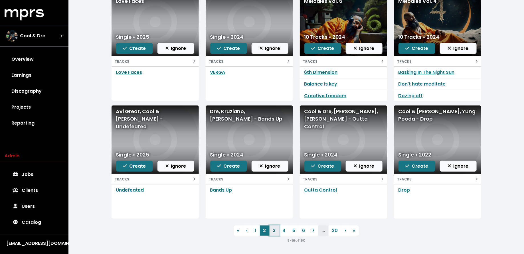
click at [275, 229] on link "3" at bounding box center [275, 231] width 10 height 10
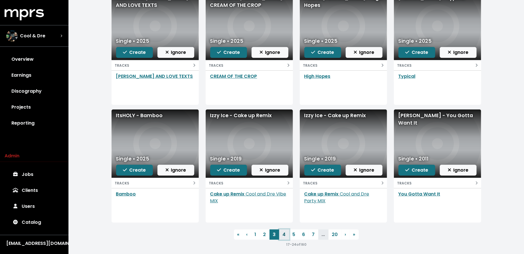
click at [283, 233] on link "4" at bounding box center [284, 235] width 10 height 10
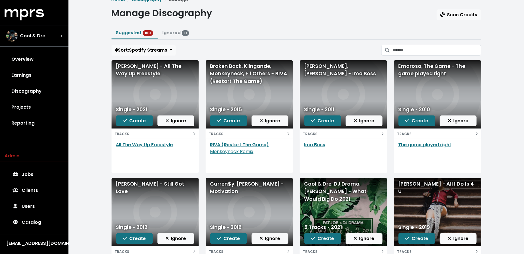
scroll to position [11, 0]
click at [277, 120] on span "Ignore" at bounding box center [270, 120] width 21 height 7
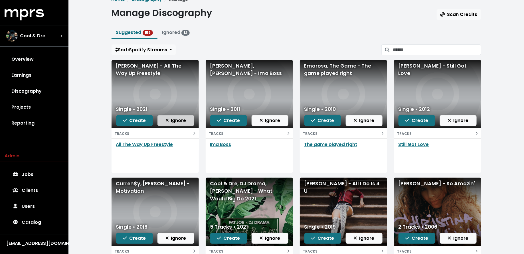
click at [175, 117] on span "Ignore" at bounding box center [176, 120] width 21 height 7
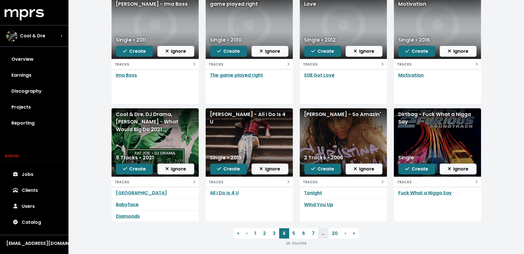
scroll to position [83, 0]
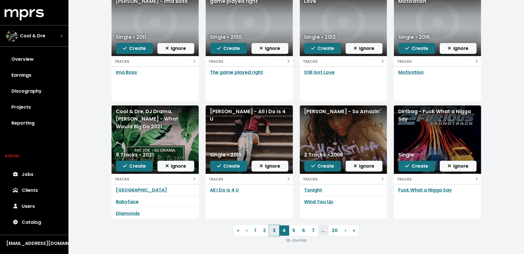
click at [277, 233] on link "3" at bounding box center [275, 231] width 10 height 10
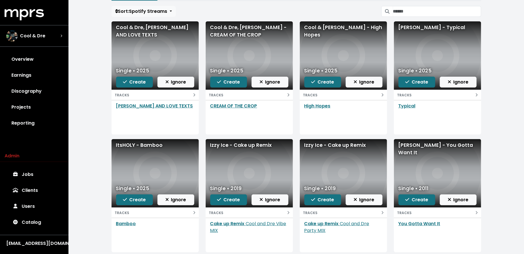
scroll to position [50, 0]
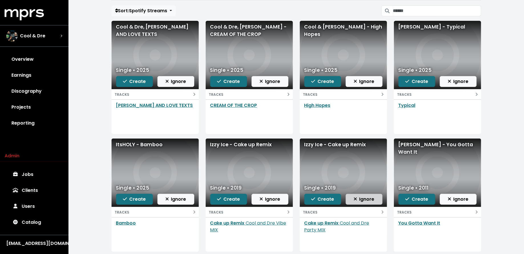
click at [363, 199] on span "Ignore" at bounding box center [364, 199] width 21 height 7
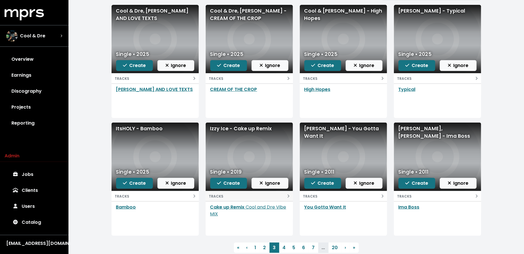
scroll to position [69, 0]
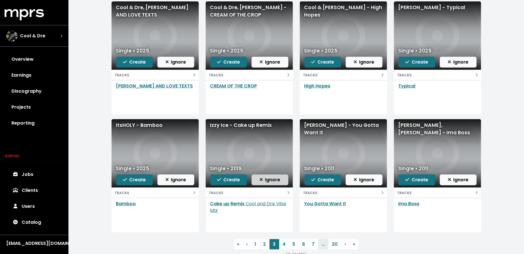
click at [275, 181] on span "Ignore" at bounding box center [270, 180] width 21 height 7
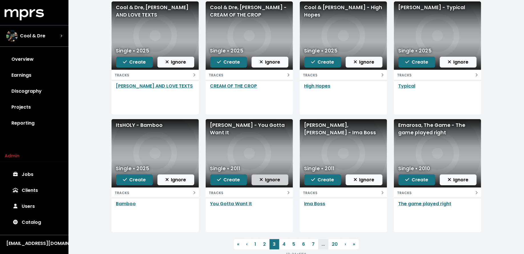
click at [265, 180] on span "Ignore" at bounding box center [270, 180] width 21 height 7
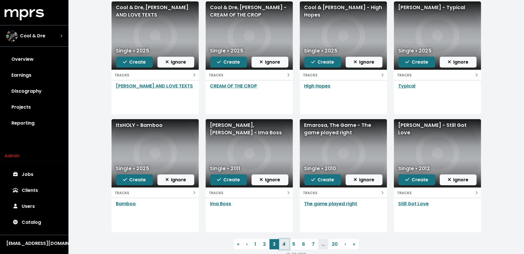
click at [286, 247] on link "4" at bounding box center [284, 244] width 10 height 10
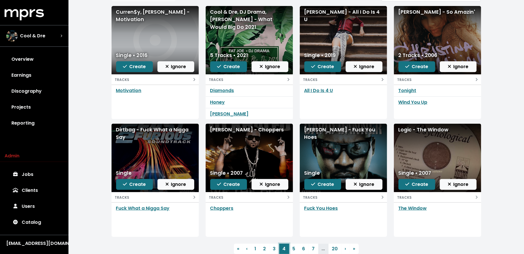
scroll to position [83, 0]
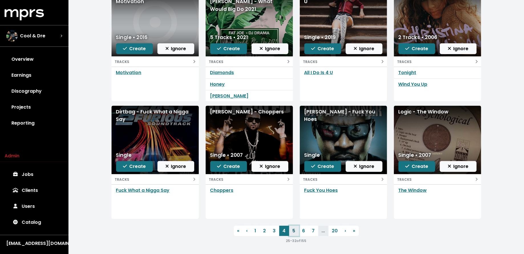
click at [294, 232] on link "5" at bounding box center [294, 231] width 10 height 10
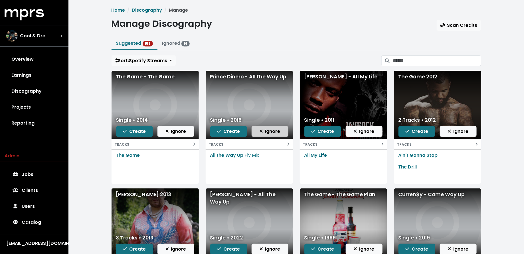
click at [274, 129] on span "Ignore" at bounding box center [270, 131] width 21 height 7
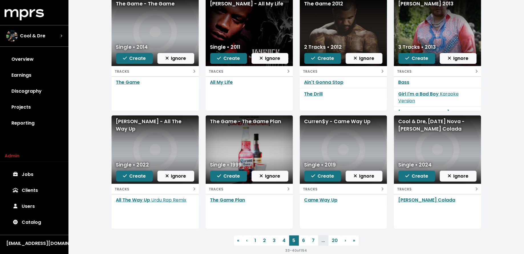
scroll to position [70, 0]
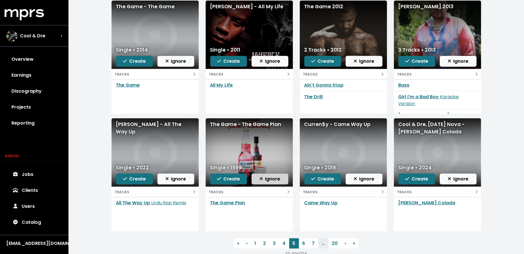
click at [263, 178] on icon "button" at bounding box center [261, 179] width 3 height 5
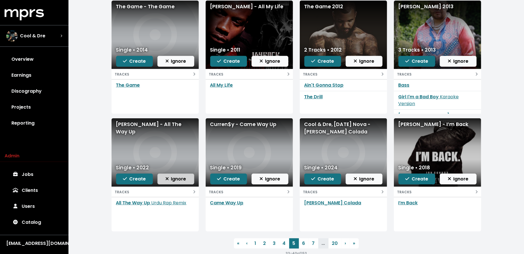
click at [180, 179] on span "Ignore" at bounding box center [176, 179] width 21 height 7
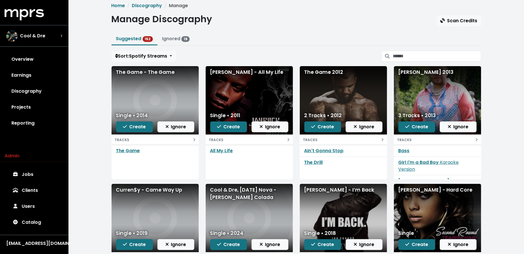
scroll to position [0, 0]
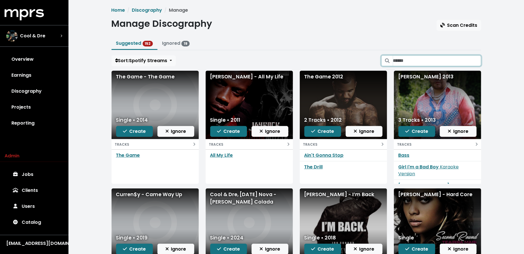
click at [436, 58] on input "Search suggested projects" at bounding box center [437, 60] width 88 height 11
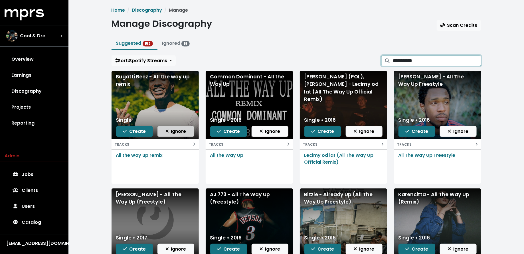
type input "**********"
click at [182, 132] on span "Ignore" at bounding box center [176, 131] width 21 height 7
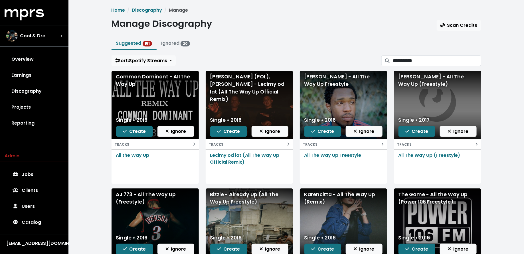
click at [182, 132] on span "Ignore" at bounding box center [176, 131] width 21 height 7
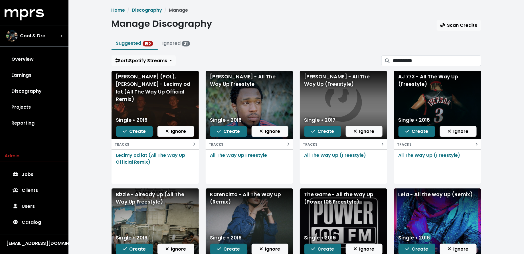
click at [182, 132] on span "Ignore" at bounding box center [176, 131] width 21 height 7
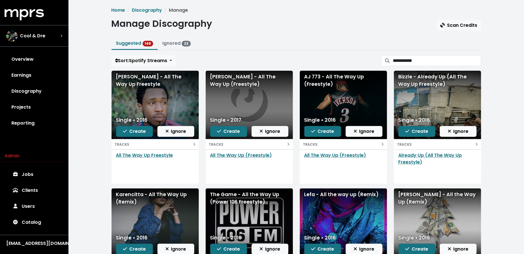
click at [182, 132] on span "Ignore" at bounding box center [176, 131] width 21 height 7
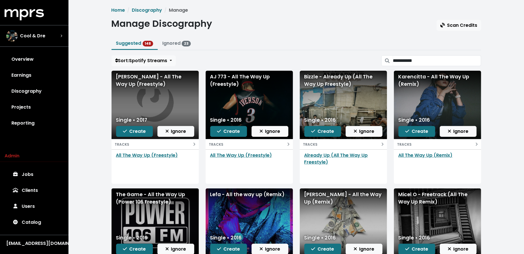
click at [182, 132] on span "Ignore" at bounding box center [176, 131] width 21 height 7
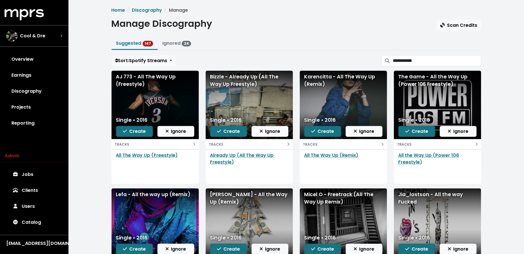
click at [182, 132] on span "Ignore" at bounding box center [176, 131] width 21 height 7
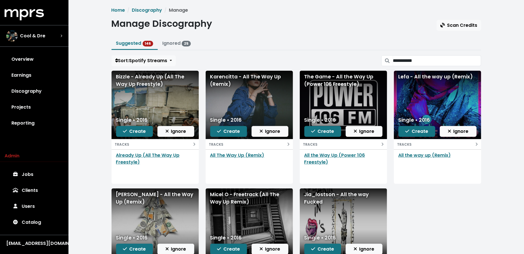
click at [182, 132] on span "Ignore" at bounding box center [176, 131] width 21 height 7
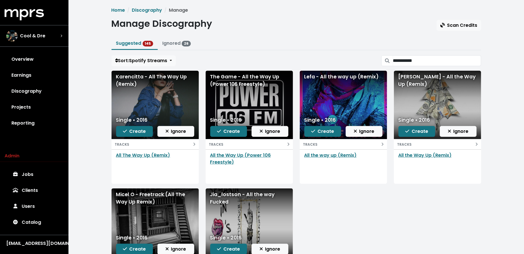
click at [182, 132] on span "Ignore" at bounding box center [176, 131] width 21 height 7
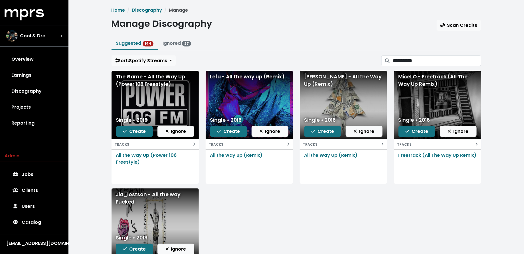
click at [182, 132] on span "Ignore" at bounding box center [176, 131] width 21 height 7
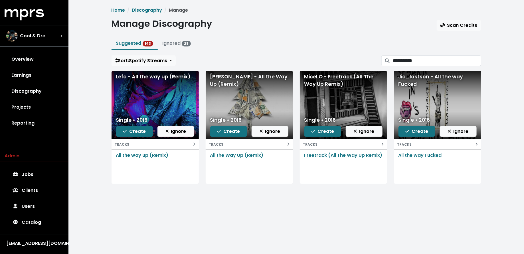
click at [182, 132] on span "Ignore" at bounding box center [176, 131] width 21 height 7
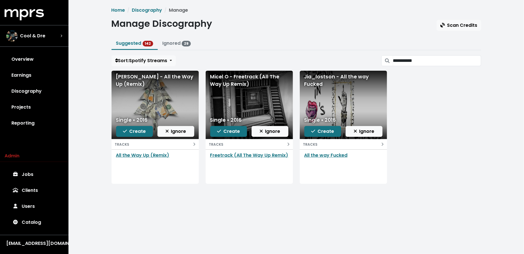
click at [182, 132] on span "Ignore" at bounding box center [176, 131] width 21 height 7
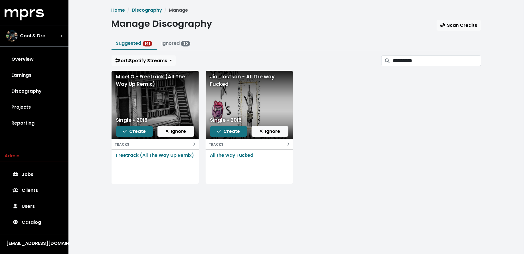
click at [182, 132] on span "Ignore" at bounding box center [176, 131] width 21 height 7
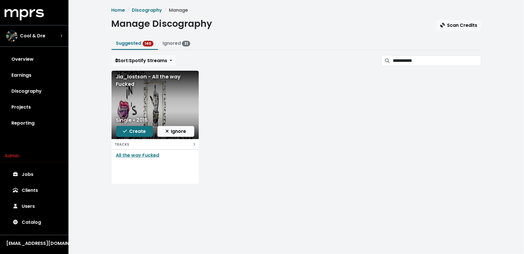
click at [182, 132] on span "Ignore" at bounding box center [176, 131] width 21 height 7
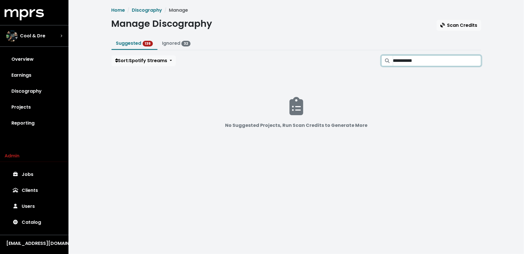
click at [464, 63] on input "**********" at bounding box center [437, 60] width 88 height 11
click at [473, 62] on input "**********" at bounding box center [437, 60] width 88 height 11
click at [477, 62] on input "**********" at bounding box center [437, 60] width 88 height 11
click at [474, 59] on input "**********" at bounding box center [437, 60] width 88 height 11
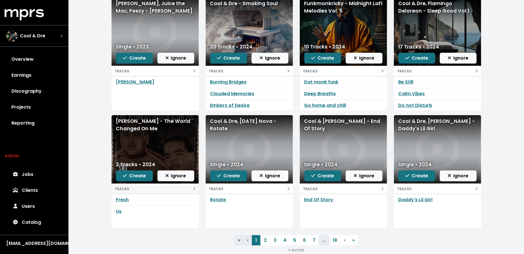
scroll to position [83, 0]
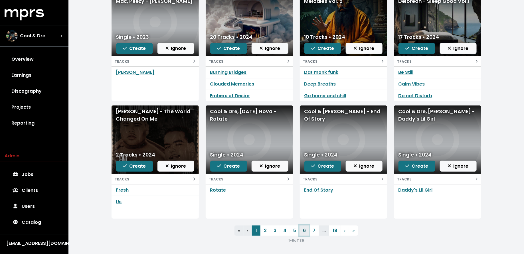
click at [306, 231] on link "6" at bounding box center [305, 231] width 10 height 10
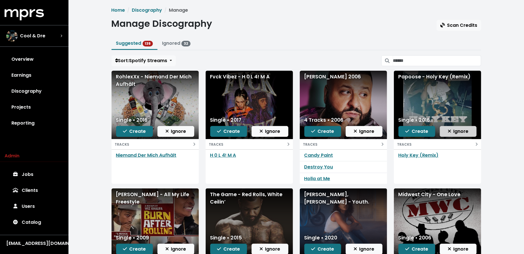
click at [456, 135] on button "Ignore" at bounding box center [458, 131] width 37 height 11
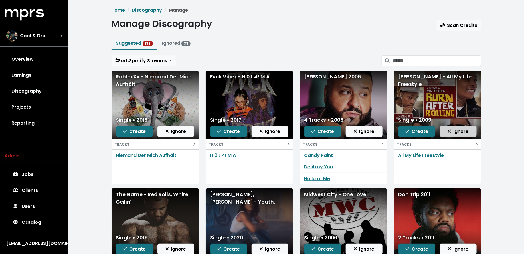
click at [467, 132] on span "Ignore" at bounding box center [458, 131] width 21 height 7
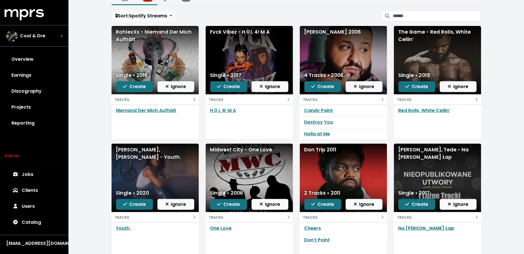
scroll to position [46, 0]
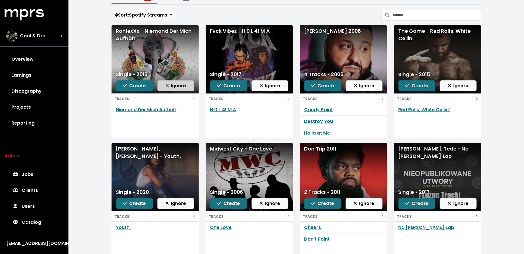
click at [168, 82] on span "Ignore" at bounding box center [176, 85] width 21 height 7
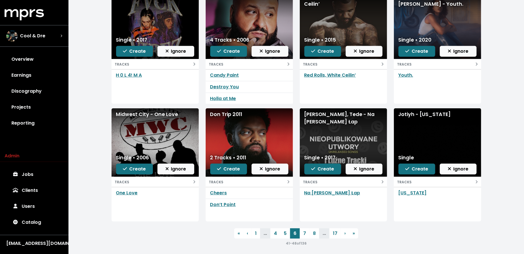
scroll to position [83, 0]
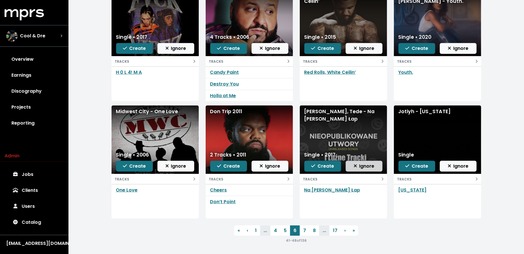
click at [365, 165] on span "Ignore" at bounding box center [364, 166] width 21 height 7
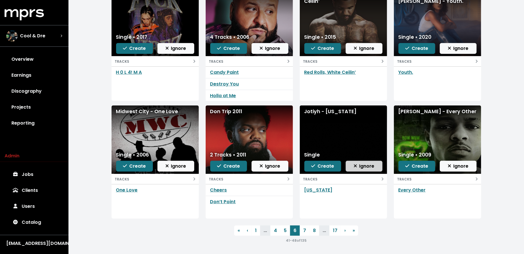
click at [361, 166] on span "Ignore" at bounding box center [364, 166] width 21 height 7
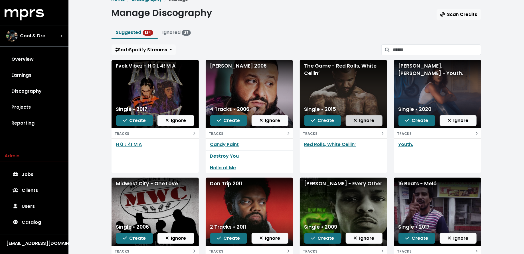
scroll to position [0, 0]
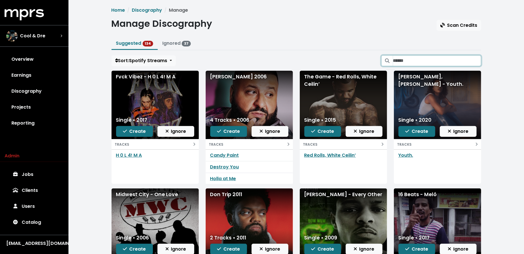
click at [436, 59] on input "Search suggested projects" at bounding box center [437, 60] width 88 height 11
type input "********"
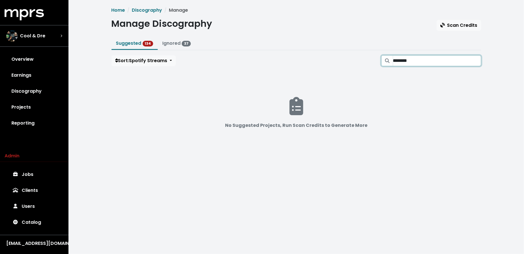
click at [474, 61] on input "********" at bounding box center [437, 60] width 88 height 11
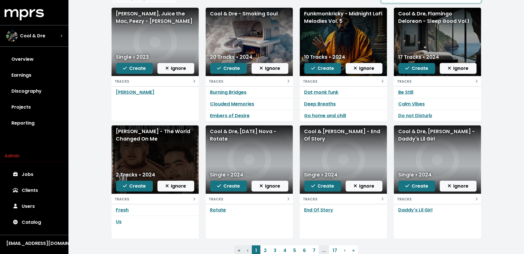
scroll to position [65, 0]
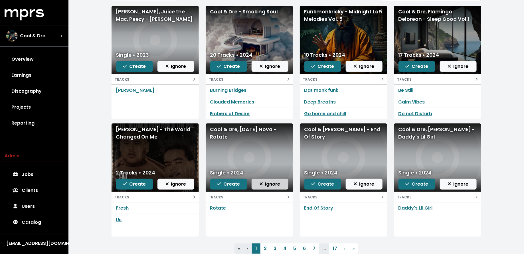
click at [275, 185] on span "Ignore" at bounding box center [270, 184] width 21 height 7
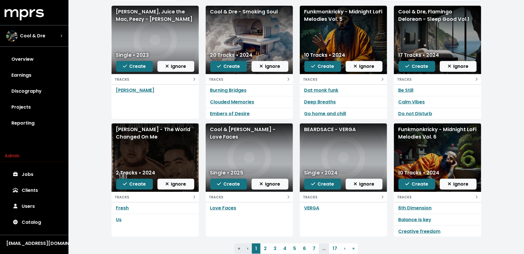
click at [275, 185] on span "Ignore" at bounding box center [270, 184] width 21 height 7
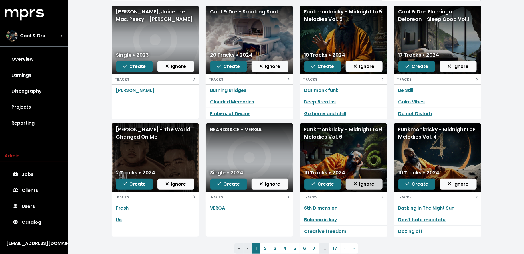
click at [356, 182] on icon "button" at bounding box center [355, 184] width 3 height 5
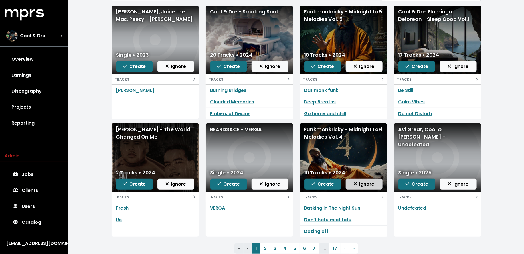
click at [356, 182] on icon "button" at bounding box center [355, 184] width 3 height 5
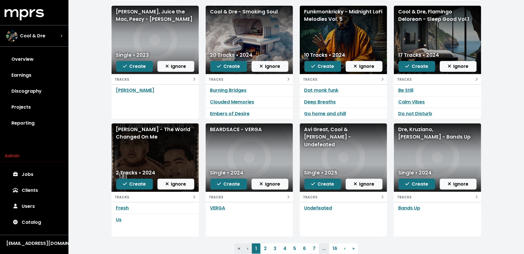
click at [356, 182] on icon "button" at bounding box center [355, 184] width 3 height 5
click at [454, 185] on span "Ignore" at bounding box center [458, 184] width 21 height 7
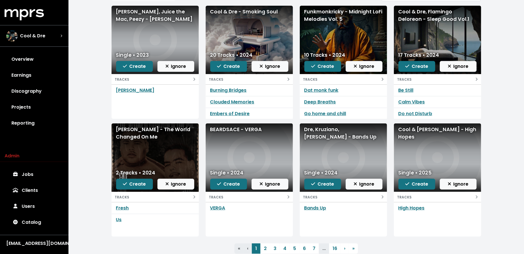
click at [454, 185] on span "Ignore" at bounding box center [458, 184] width 21 height 7
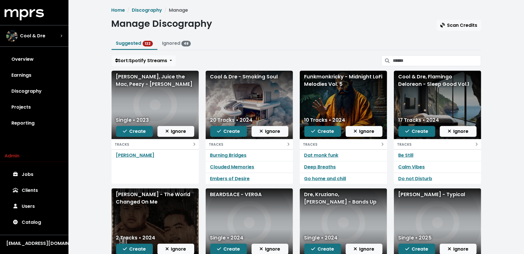
scroll to position [1, 0]
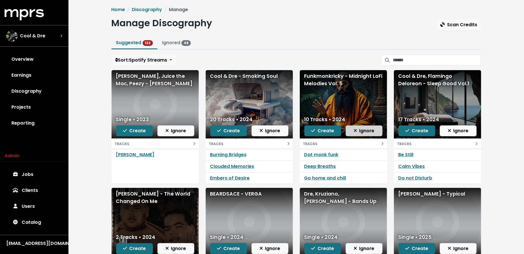
click at [354, 131] on button "Ignore" at bounding box center [364, 131] width 37 height 11
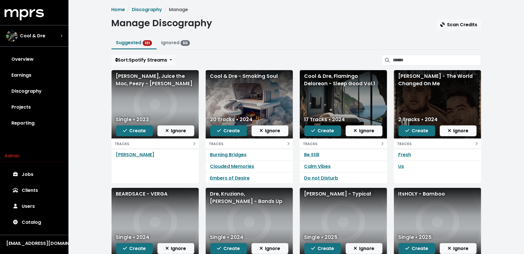
click at [354, 131] on button "Ignore" at bounding box center [364, 131] width 37 height 11
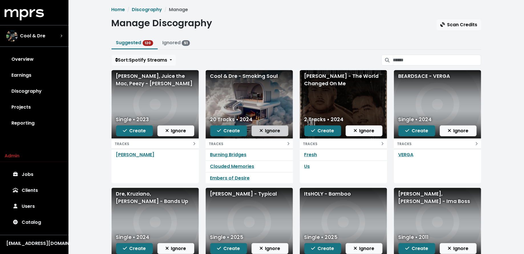
click at [274, 129] on span "Ignore" at bounding box center [270, 131] width 21 height 7
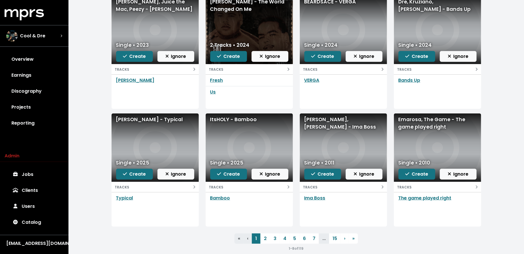
scroll to position [78, 0]
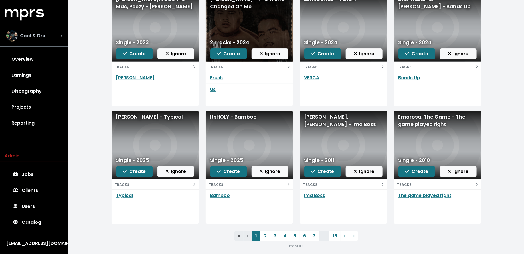
click at [43, 40] on div "Cool & Dre" at bounding box center [25, 35] width 39 height 11
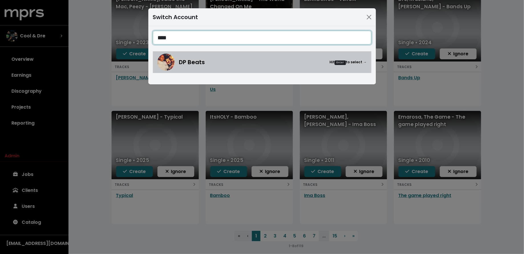
type input "****"
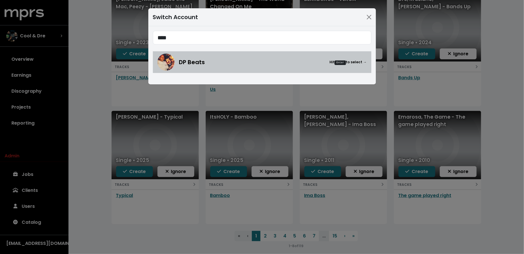
click at [287, 64] on div "DP Beats Hit Enter to select →" at bounding box center [273, 62] width 188 height 9
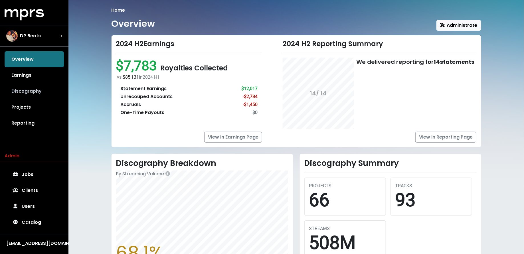
click at [39, 94] on link "Discography" at bounding box center [34, 91] width 59 height 16
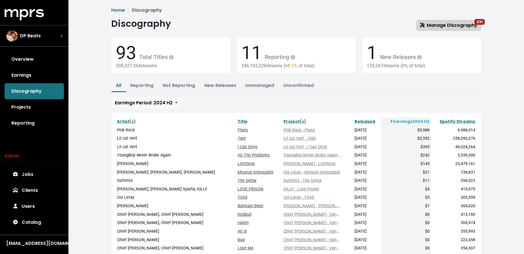
click at [433, 27] on span "Manage Discography 231" at bounding box center [448, 25] width 57 height 7
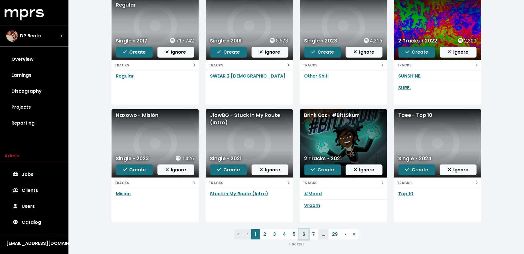
click at [301, 231] on link "6" at bounding box center [304, 234] width 10 height 10
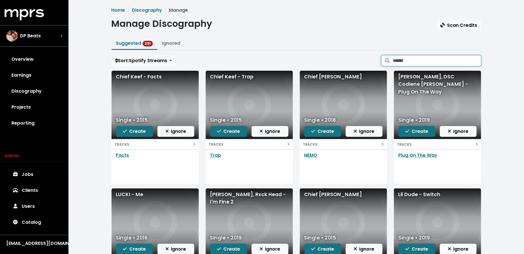
click at [432, 61] on input "Search suggested projects" at bounding box center [437, 60] width 88 height 11
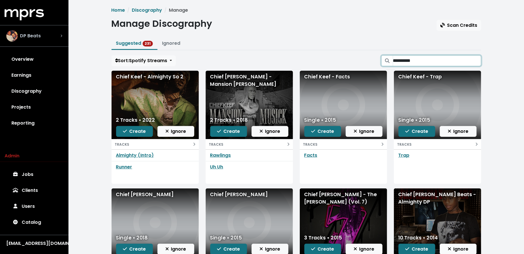
type input "**********"
click at [44, 37] on div "DP Beats" at bounding box center [34, 35] width 56 height 11
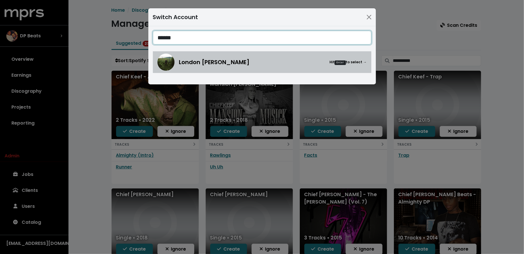
type input "******"
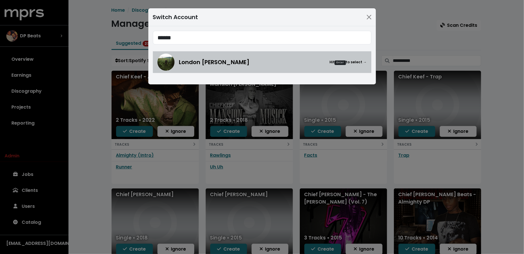
click at [280, 67] on div "London Cyr Hit Enter to select →" at bounding box center [262, 62] width 209 height 17
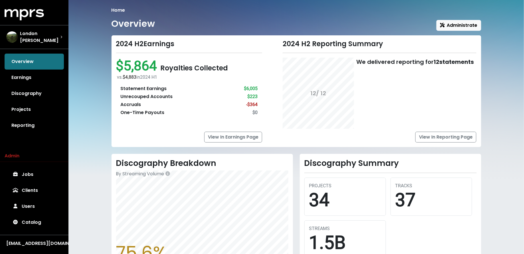
click at [23, 90] on link "Discography" at bounding box center [34, 94] width 59 height 16
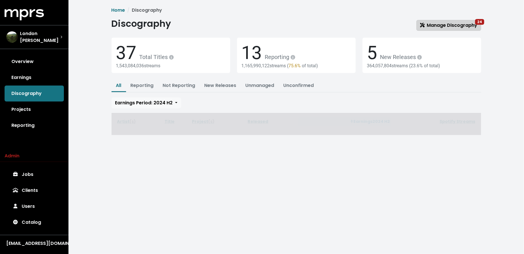
click at [428, 29] on link "Manage Discography 24" at bounding box center [449, 25] width 65 height 11
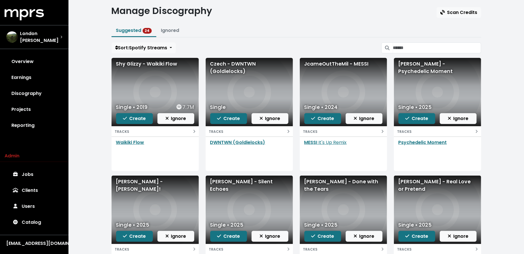
scroll to position [11, 0]
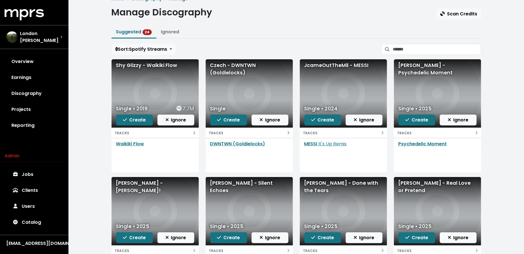
drag, startPoint x: 36, startPoint y: 105, endPoint x: 39, endPoint y: 104, distance: 3.9
click at [36, 105] on link "Projects" at bounding box center [34, 110] width 59 height 16
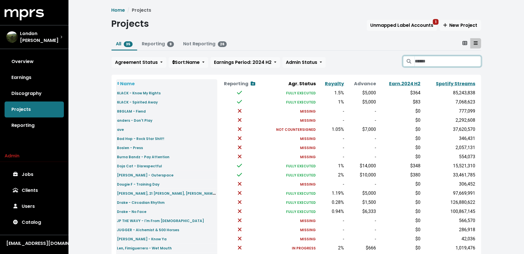
click at [434, 60] on input "Search projects" at bounding box center [448, 61] width 66 height 11
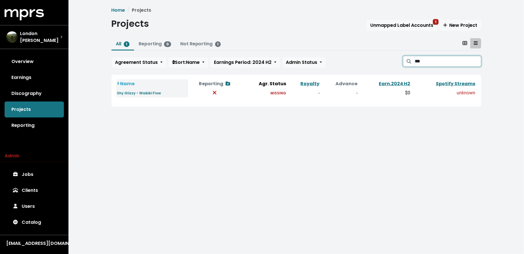
type input "***"
click at [45, 40] on div "London Cyr" at bounding box center [33, 37] width 54 height 14
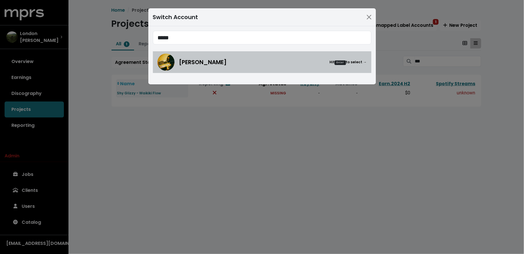
type input "*****"
click at [167, 66] on img at bounding box center [166, 62] width 17 height 17
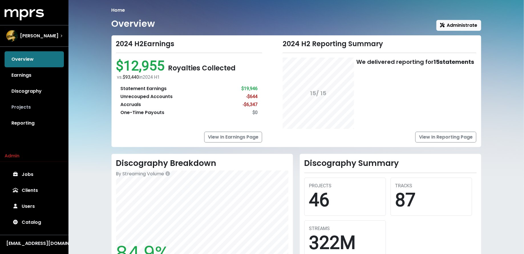
click at [45, 106] on link "Projects" at bounding box center [34, 107] width 59 height 16
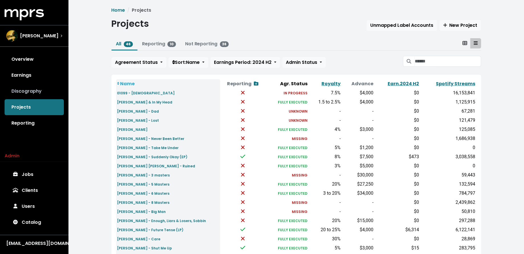
click at [45, 94] on link "Discography" at bounding box center [34, 91] width 59 height 16
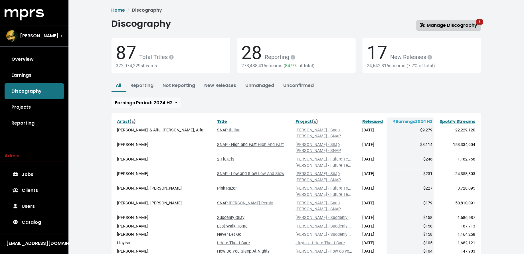
click at [429, 27] on span "Manage Discography 3" at bounding box center [448, 25] width 57 height 7
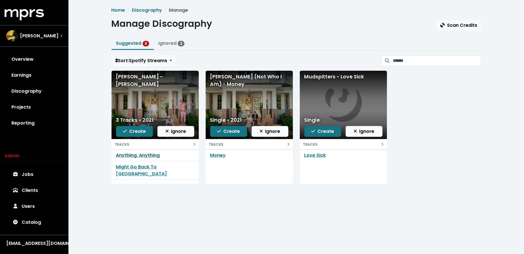
click at [139, 152] on link "Anything, Anything" at bounding box center [138, 155] width 44 height 7
click at [136, 128] on span "Create" at bounding box center [134, 131] width 23 height 7
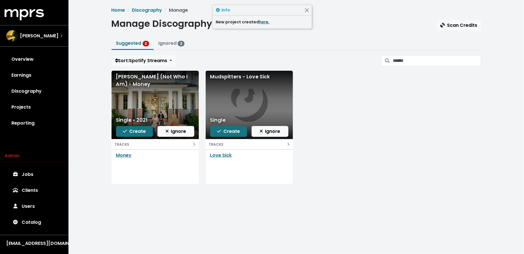
click at [265, 21] on link "here." at bounding box center [264, 22] width 11 height 6
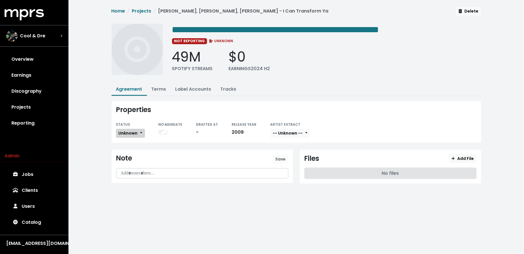
click at [135, 132] on span "Unknown" at bounding box center [128, 133] width 19 height 6
click at [136, 150] on link "Missing" at bounding box center [143, 154] width 54 height 9
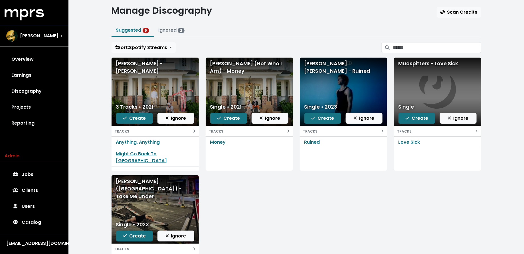
scroll to position [14, 0]
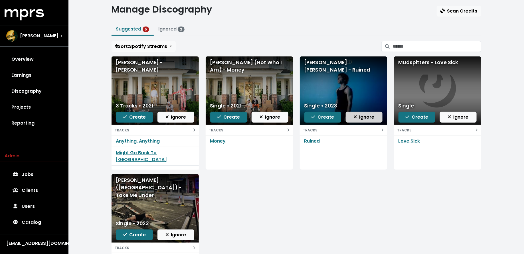
click at [364, 116] on span "Ignore" at bounding box center [364, 117] width 21 height 7
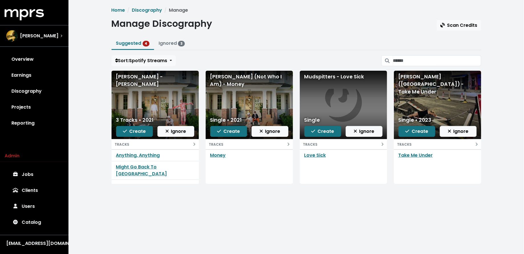
scroll to position [0, 0]
click at [168, 45] on link "Ignored 3" at bounding box center [172, 43] width 26 height 7
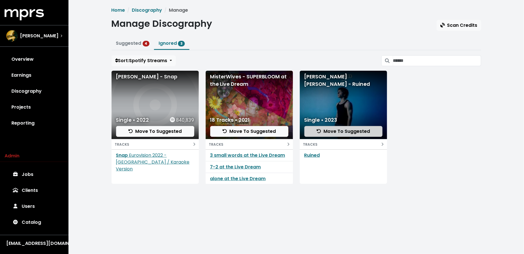
click at [354, 133] on span "Move To Suggested" at bounding box center [343, 131] width 53 height 7
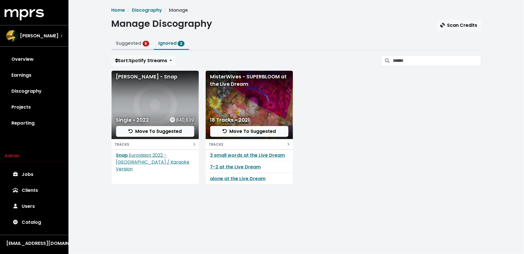
click at [137, 43] on link "Suggested 5" at bounding box center [132, 43] width 33 height 7
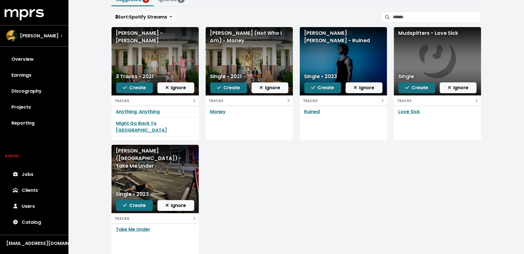
scroll to position [49, 0]
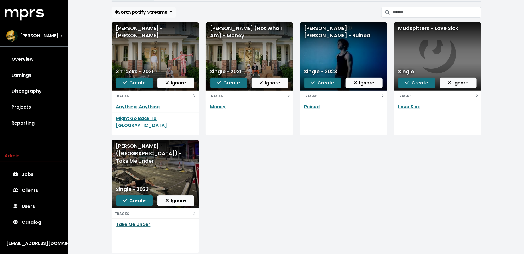
click at [147, 223] on link "Take Me Under" at bounding box center [133, 224] width 35 height 7
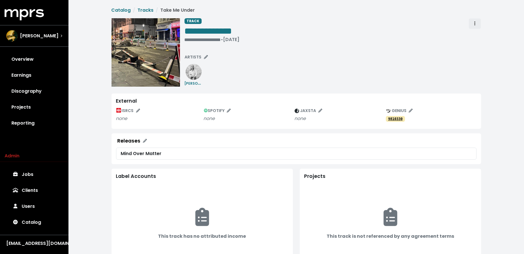
click at [469, 27] on button "Track actions" at bounding box center [475, 23] width 13 height 11
click at [476, 33] on link "Merge" at bounding box center [491, 36] width 45 height 9
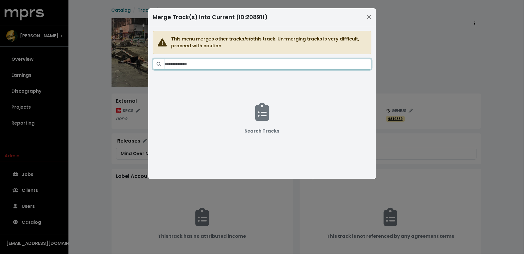
click at [271, 65] on input "Search tracks" at bounding box center [268, 64] width 207 height 11
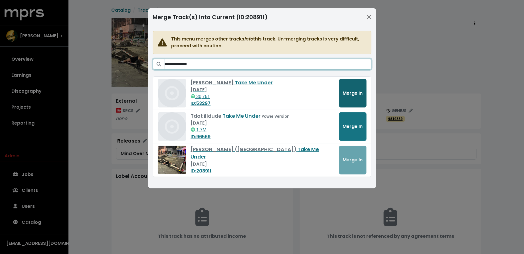
type input "**********"
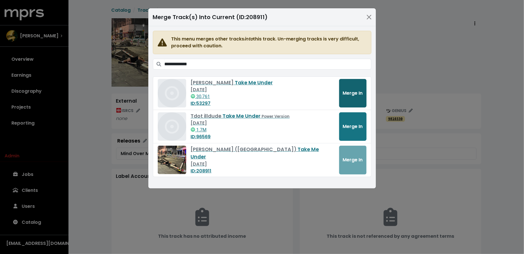
click at [353, 91] on span "Merge In" at bounding box center [353, 93] width 20 height 7
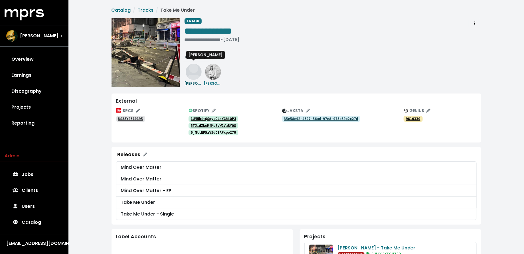
click at [192, 84] on small "[PERSON_NAME]" at bounding box center [200, 83] width 31 height 7
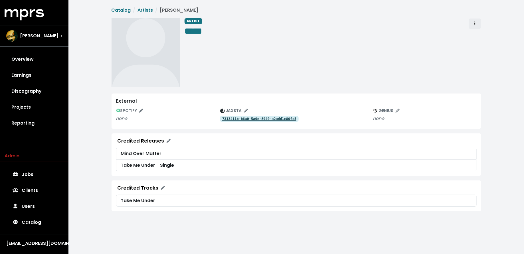
click at [477, 23] on span "Artist actions" at bounding box center [475, 23] width 5 height 7
click at [477, 33] on link "Merge" at bounding box center [491, 36] width 45 height 9
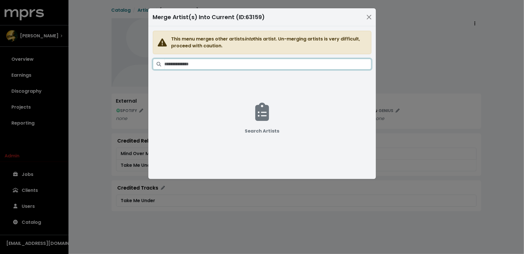
click at [264, 60] on input "Search artists" at bounding box center [268, 64] width 207 height 11
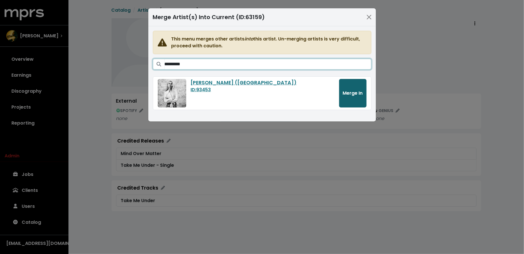
type input "*********"
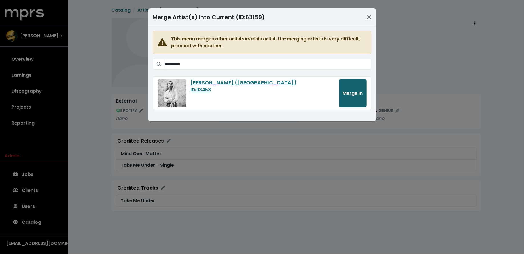
click at [356, 95] on span "Merge In" at bounding box center [353, 93] width 20 height 7
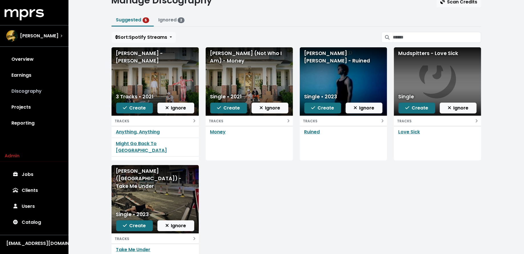
scroll to position [29, 0]
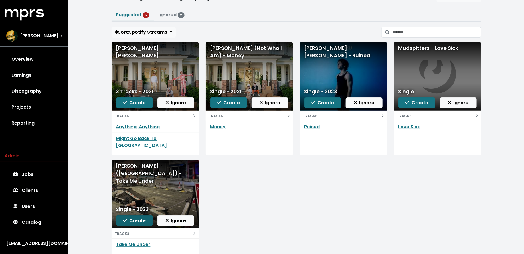
click at [129, 222] on span "Create" at bounding box center [134, 220] width 23 height 7
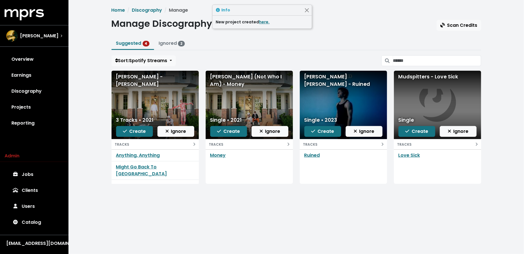
scroll to position [0, 0]
click at [316, 128] on span "Create" at bounding box center [322, 131] width 23 height 7
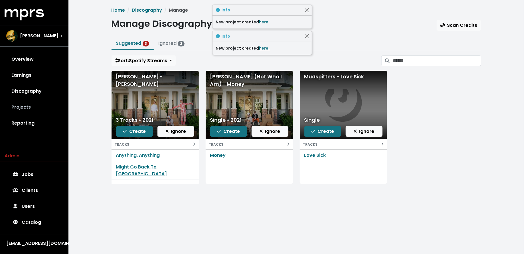
click at [49, 103] on link "Projects" at bounding box center [34, 107] width 59 height 16
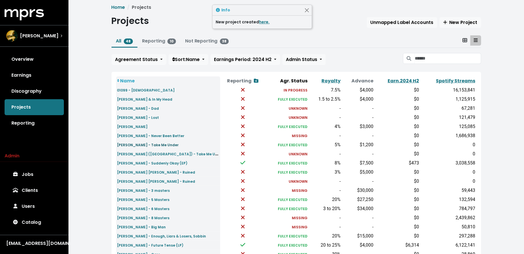
scroll to position [9, 0]
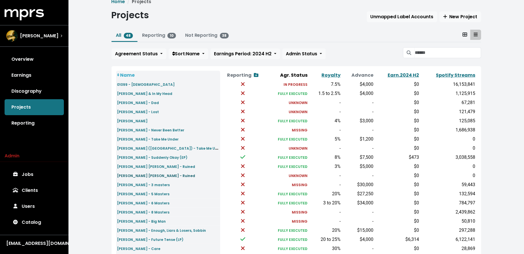
click at [134, 175] on small "[PERSON_NAME] [PERSON_NAME] - Ruined" at bounding box center [156, 176] width 78 height 5
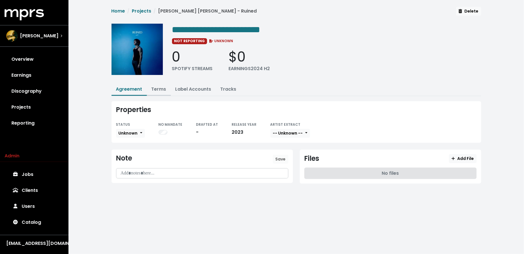
click at [159, 86] on link "Terms" at bounding box center [159, 89] width 15 height 7
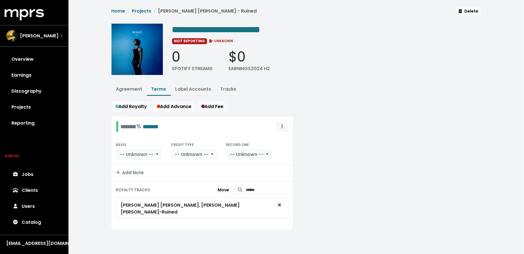
click at [280, 126] on span "Royalty administration options" at bounding box center [282, 126] width 5 height 7
click at [281, 136] on link "Move" at bounding box center [265, 139] width 45 height 9
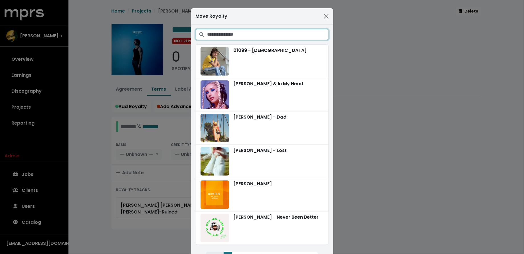
click at [291, 35] on input "Search projects" at bounding box center [267, 34] width 121 height 11
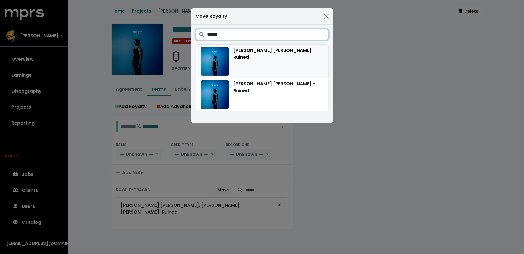
type input "******"
click at [285, 63] on div "[PERSON_NAME] [PERSON_NAME] - Ruined" at bounding box center [262, 61] width 123 height 29
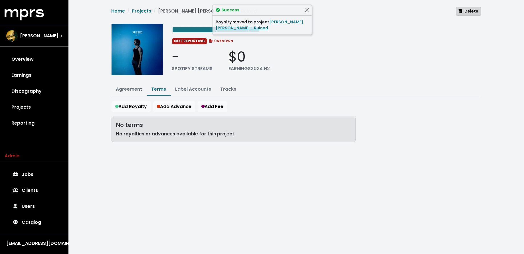
click at [462, 11] on icon "button" at bounding box center [460, 11] width 3 height 4
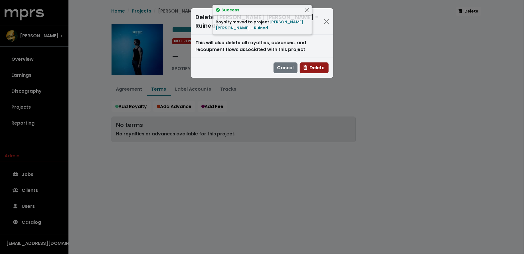
click at [311, 63] on button "Delete" at bounding box center [314, 68] width 29 height 11
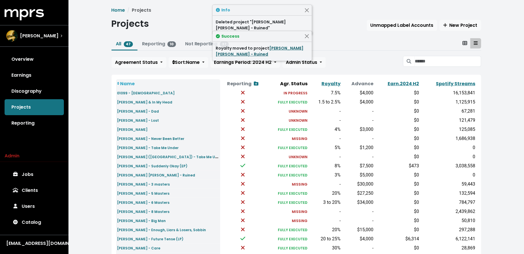
click at [284, 45] on link "[PERSON_NAME] [PERSON_NAME] - Ruined" at bounding box center [260, 51] width 88 height 12
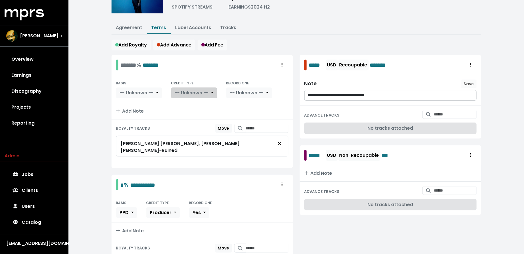
scroll to position [102, 0]
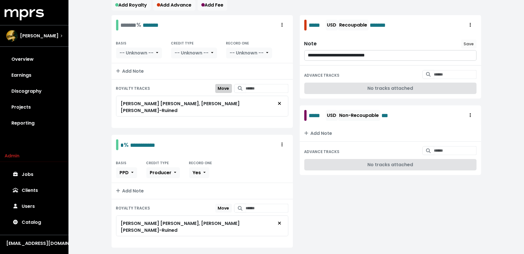
click at [218, 87] on span "Move" at bounding box center [223, 89] width 11 height 6
click at [208, 205] on span "Move Here" at bounding box center [218, 208] width 22 height 6
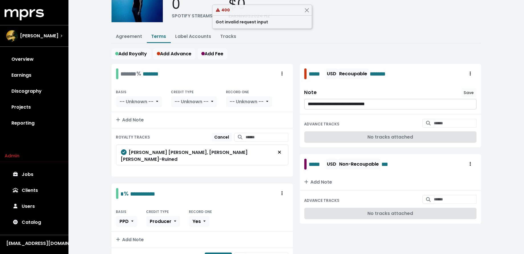
scroll to position [52, 0]
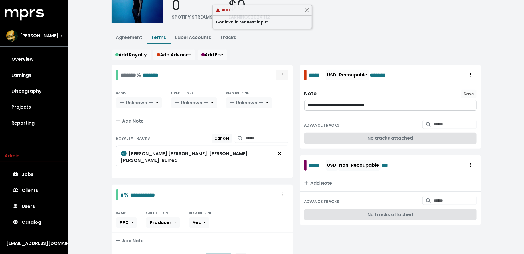
click at [283, 73] on icon "Royalty administration options" at bounding box center [282, 75] width 1 height 4
click at [278, 93] on link "Delete" at bounding box center [265, 96] width 45 height 9
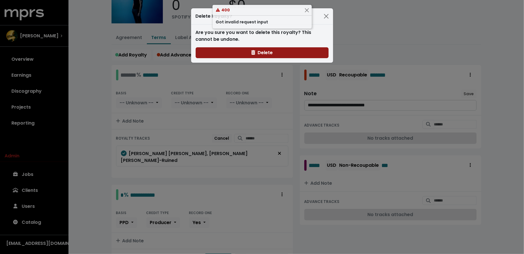
click at [246, 51] on button "Delete" at bounding box center [262, 52] width 133 height 11
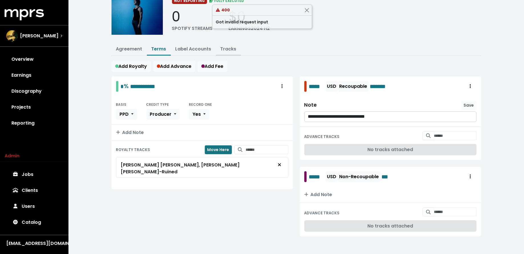
click at [224, 44] on button "Tracks" at bounding box center [228, 49] width 25 height 12
click at [232, 46] on link "Tracks" at bounding box center [229, 49] width 16 height 7
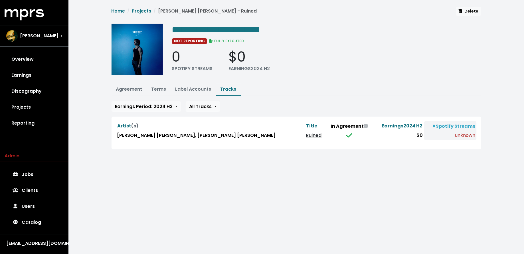
click at [306, 135] on link "Ruined" at bounding box center [314, 135] width 16 height 7
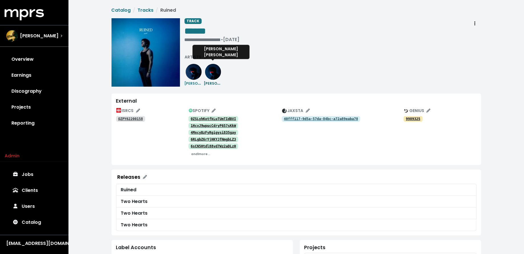
click at [212, 74] on img at bounding box center [213, 72] width 16 height 16
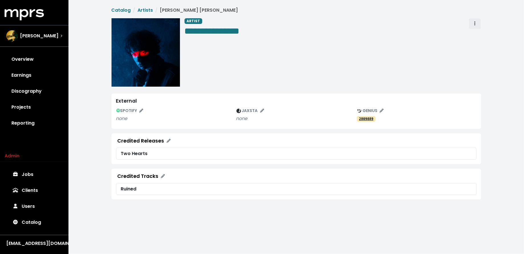
click at [478, 20] on button "Artist actions" at bounding box center [475, 23] width 13 height 11
click at [478, 32] on link "Merge" at bounding box center [491, 36] width 45 height 9
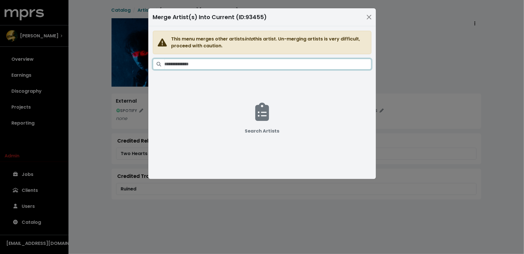
click at [298, 63] on input "Search artists" at bounding box center [268, 64] width 207 height 11
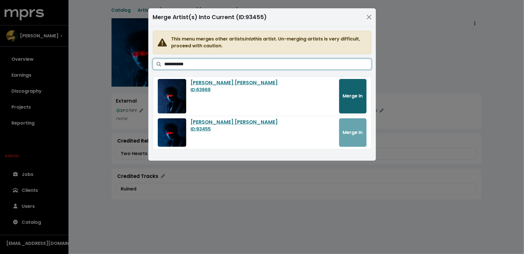
type input "**********"
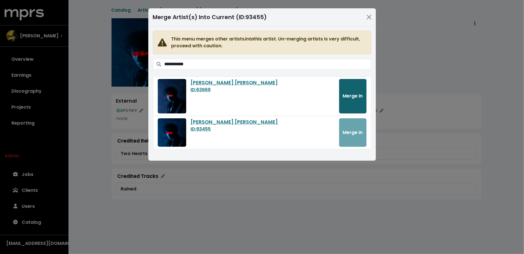
click at [366, 93] on button "Merge In" at bounding box center [352, 96] width 27 height 35
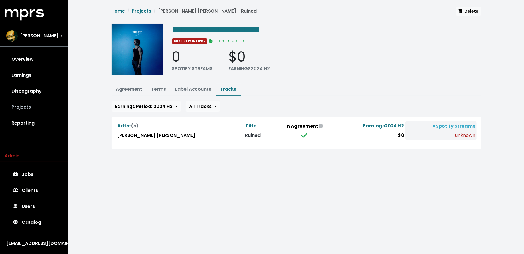
click at [29, 102] on link "Projects" at bounding box center [34, 107] width 59 height 16
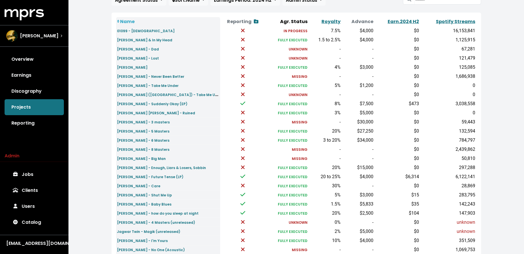
scroll to position [64, 0]
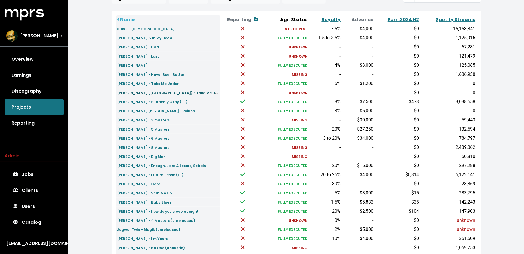
click at [142, 92] on small "[PERSON_NAME] ([GEOGRAPHIC_DATA]) - Take Me Under" at bounding box center [170, 92] width 107 height 7
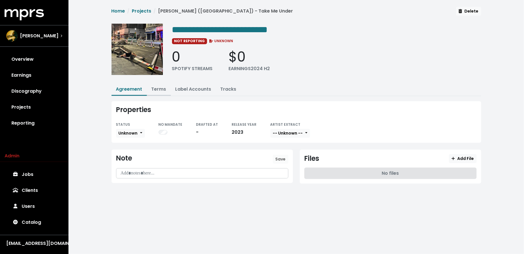
click at [158, 90] on link "Terms" at bounding box center [159, 89] width 15 height 7
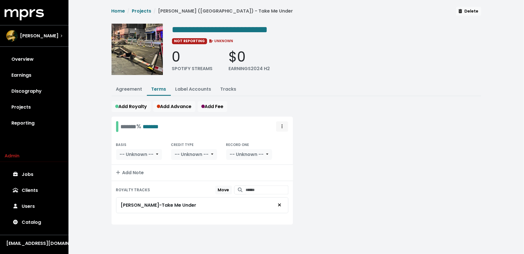
click at [284, 128] on span "Royalty administration options" at bounding box center [282, 126] width 5 height 7
click at [281, 139] on link "Move" at bounding box center [265, 139] width 45 height 9
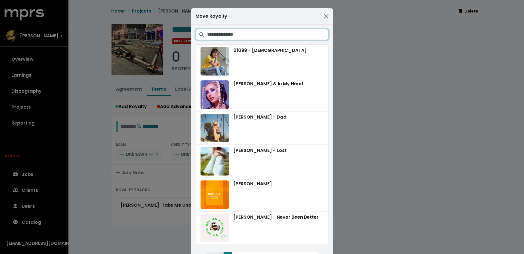
click at [281, 33] on input "Search projects" at bounding box center [267, 34] width 121 height 11
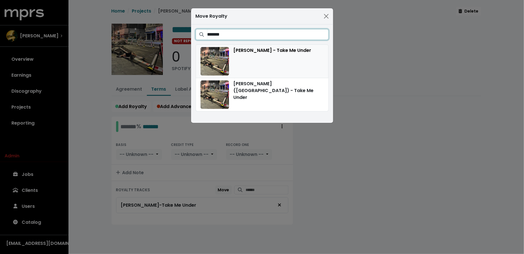
type input "*******"
click at [280, 63] on div "[PERSON_NAME] - Take Me Under" at bounding box center [262, 61] width 123 height 29
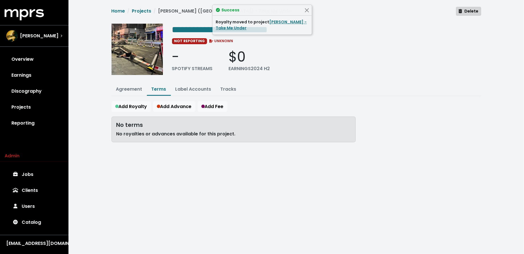
click at [463, 13] on span "Delete" at bounding box center [469, 11] width 20 height 6
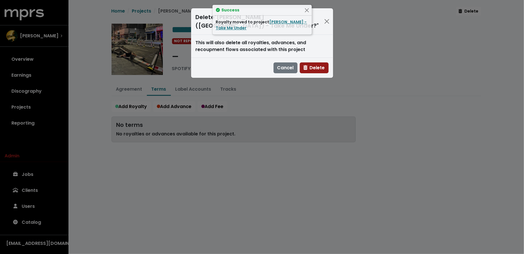
click at [318, 64] on span "Delete" at bounding box center [314, 67] width 21 height 7
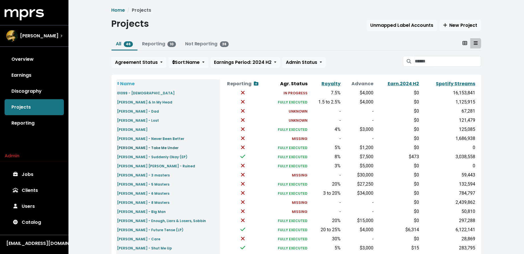
click at [151, 148] on small "[PERSON_NAME] - Take Me Under" at bounding box center [148, 148] width 62 height 5
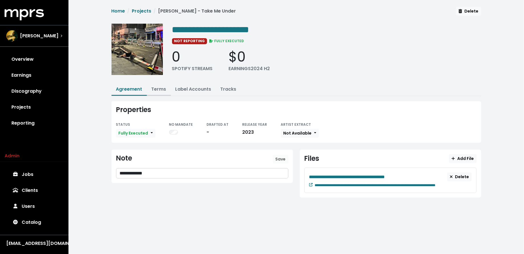
click at [161, 87] on link "Terms" at bounding box center [159, 89] width 15 height 7
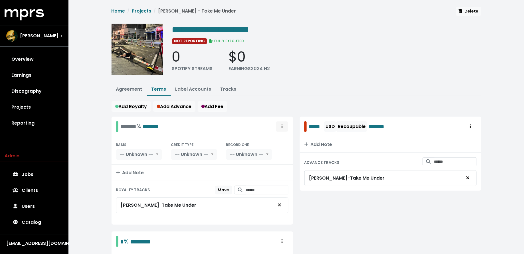
click at [279, 123] on button "Royalty administration options" at bounding box center [282, 126] width 13 height 11
click at [269, 149] on link "Delete" at bounding box center [265, 148] width 45 height 9
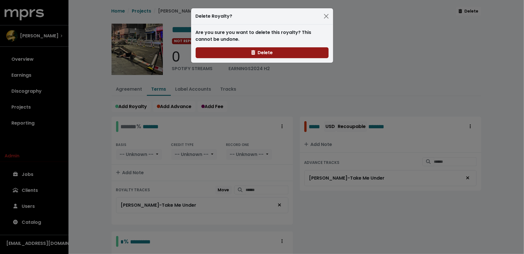
click at [267, 52] on span "Delete" at bounding box center [261, 52] width 21 height 7
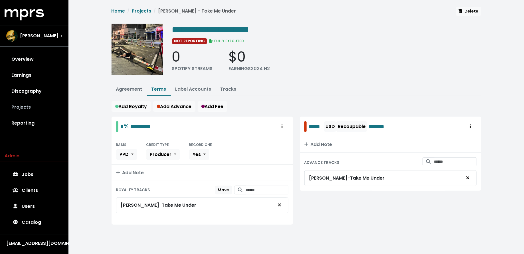
click at [52, 104] on link "Projects" at bounding box center [34, 107] width 59 height 16
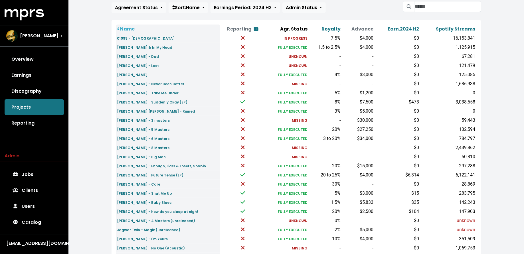
scroll to position [53, 0]
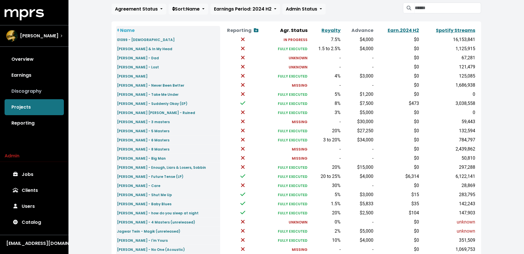
click at [33, 94] on link "Discography" at bounding box center [34, 91] width 59 height 16
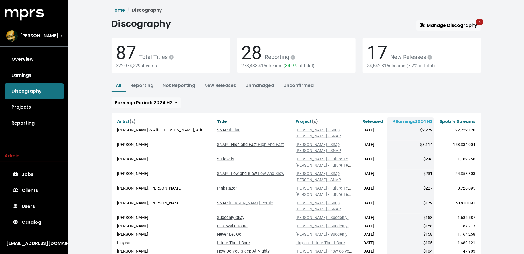
click at [217, 122] on link "Title" at bounding box center [222, 122] width 10 height 6
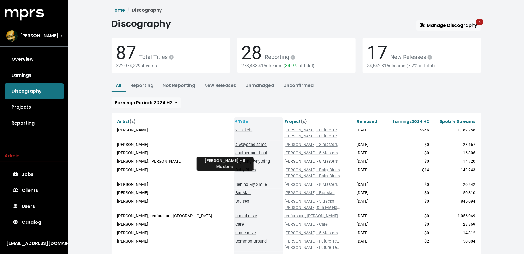
click at [285, 162] on link "[PERSON_NAME] - 8 Masters" at bounding box center [311, 161] width 53 height 5
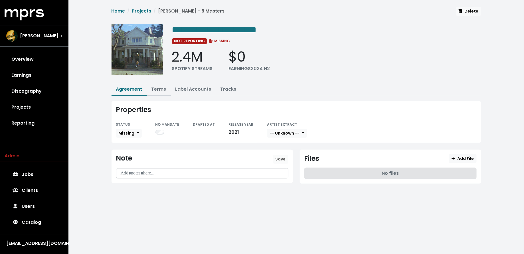
click at [158, 88] on link "Terms" at bounding box center [159, 89] width 15 height 7
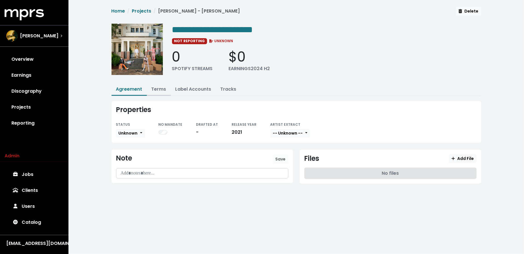
click at [155, 92] on link "Terms" at bounding box center [159, 89] width 15 height 7
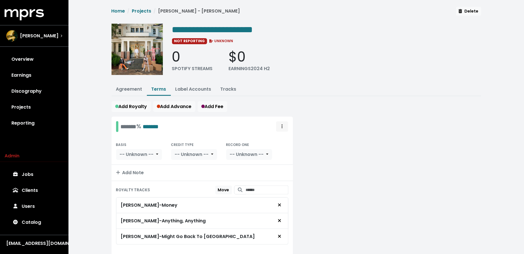
click at [279, 122] on button "Royalty administration options" at bounding box center [282, 126] width 13 height 11
click at [269, 139] on link "Move" at bounding box center [265, 139] width 45 height 9
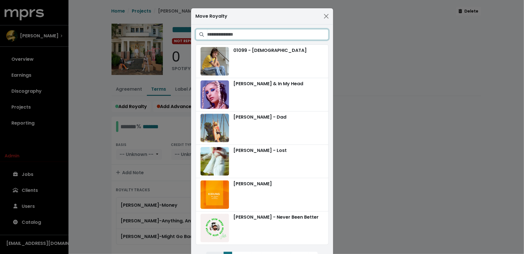
click at [247, 34] on input "Search projects" at bounding box center [267, 34] width 121 height 11
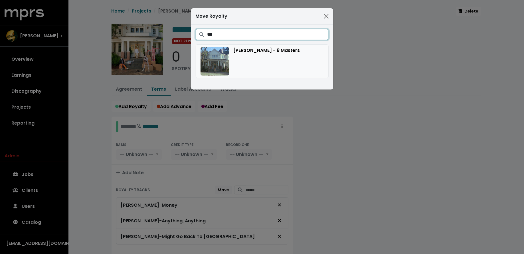
type input "***"
click at [253, 55] on div "[PERSON_NAME] - 8 Masters" at bounding box center [262, 61] width 123 height 29
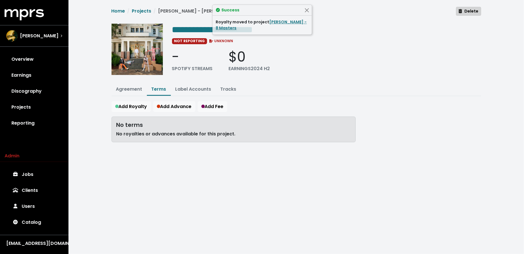
click at [464, 14] on button "Delete" at bounding box center [468, 11] width 25 height 9
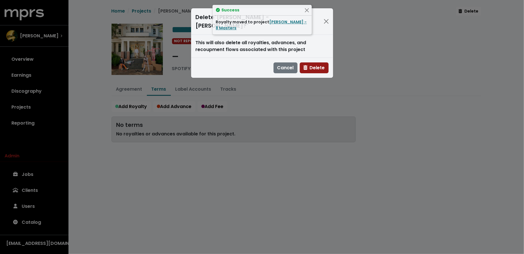
click at [318, 64] on span "Delete" at bounding box center [314, 67] width 21 height 7
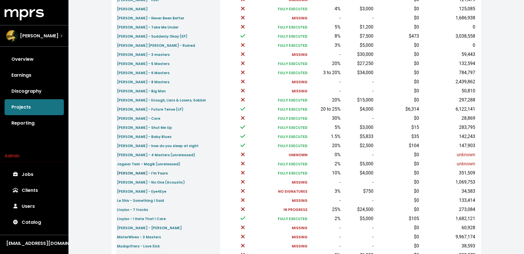
scroll to position [142, 0]
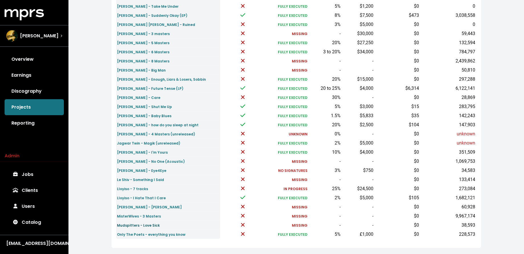
click at [137, 227] on small "Mudspitters - Love Sick" at bounding box center [138, 225] width 43 height 5
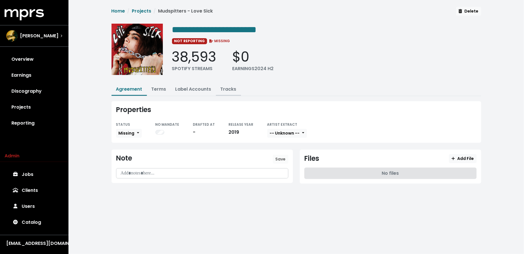
click at [231, 85] on button "Tracks" at bounding box center [228, 90] width 25 height 12
click at [43, 38] on span "[PERSON_NAME]" at bounding box center [39, 36] width 39 height 7
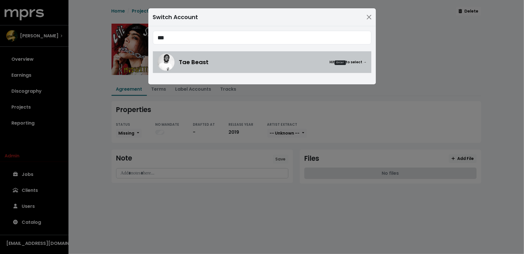
type input "***"
click at [168, 64] on img at bounding box center [166, 62] width 17 height 17
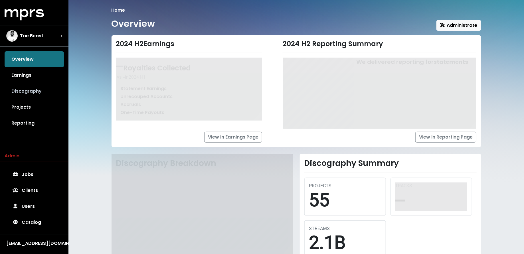
click at [39, 92] on link "Discography" at bounding box center [34, 91] width 59 height 16
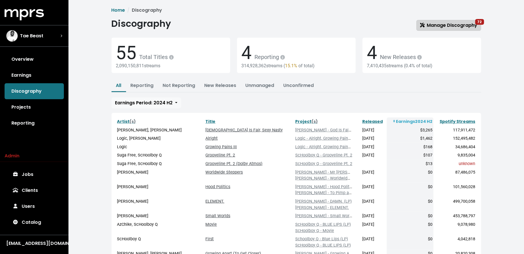
click at [444, 28] on span "Manage Discography 72" at bounding box center [448, 25] width 57 height 7
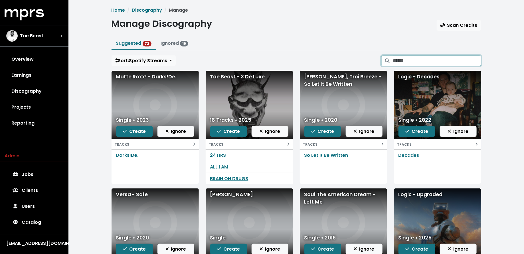
click at [425, 61] on input "Search suggested projects" at bounding box center [437, 60] width 88 height 11
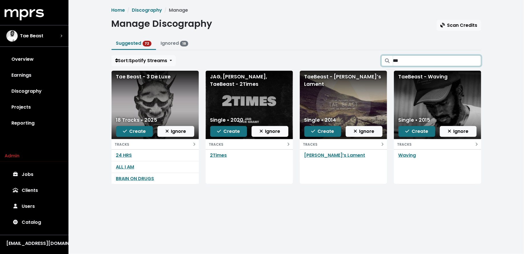
type input "***"
click at [474, 60] on input "***" at bounding box center [437, 60] width 88 height 11
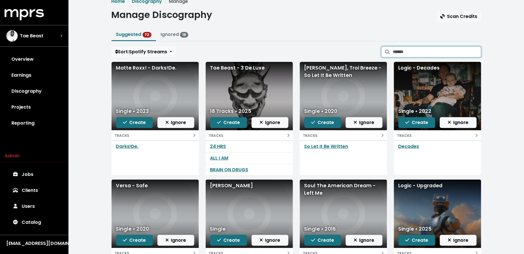
scroll to position [83, 0]
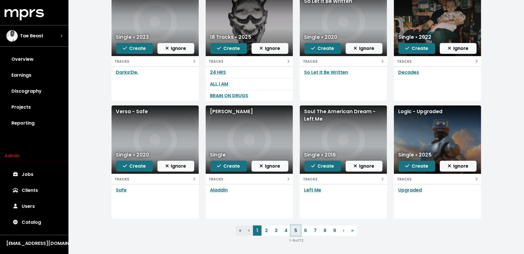
click at [291, 230] on link "5" at bounding box center [296, 231] width 10 height 10
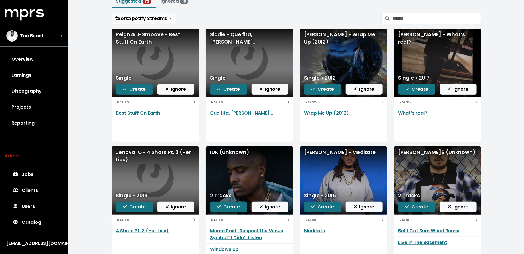
scroll to position [83, 0]
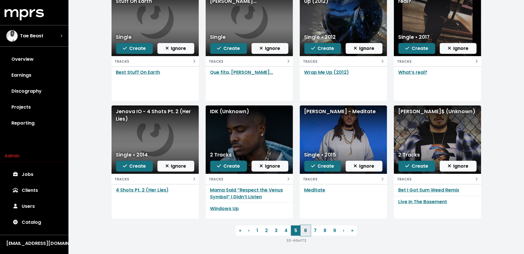
click at [306, 231] on link "6" at bounding box center [306, 231] width 10 height 10
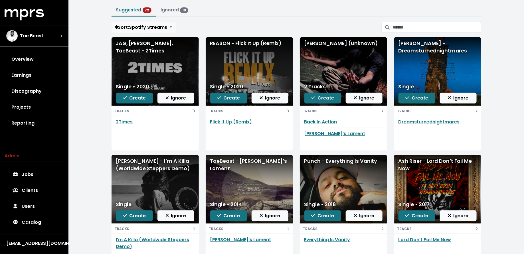
scroll to position [83, 0]
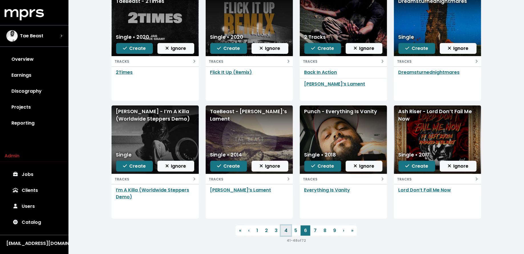
click at [282, 229] on link "4" at bounding box center [286, 231] width 10 height 10
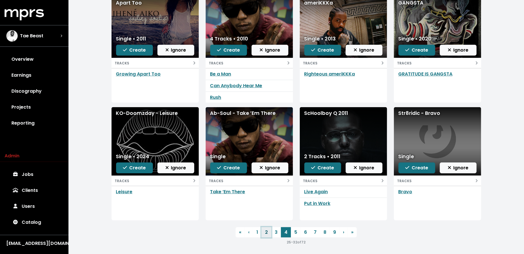
click at [265, 232] on link "2" at bounding box center [267, 232] width 10 height 10
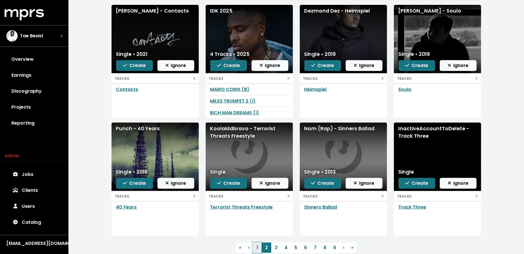
click at [255, 245] on link "1" at bounding box center [257, 248] width 9 height 10
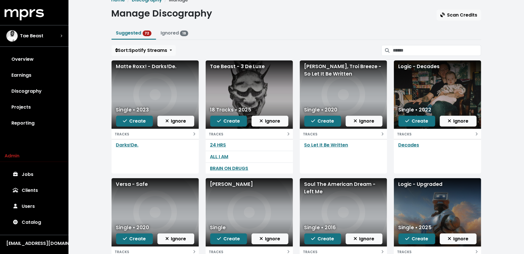
scroll to position [9, 0]
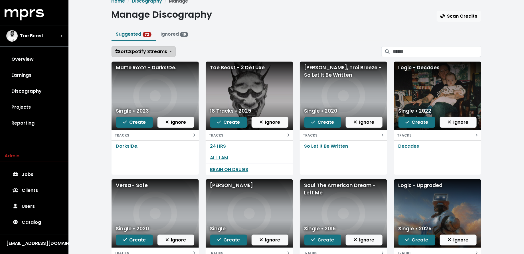
click at [150, 48] on span "Sort: Spotify Streams" at bounding box center [141, 51] width 52 height 7
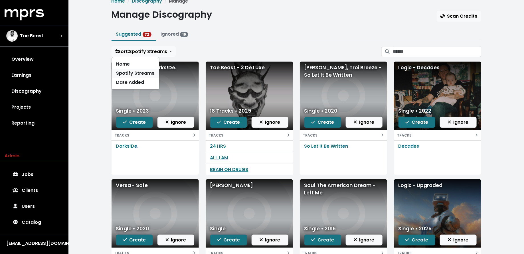
click at [144, 75] on link "Spotify Streams" at bounding box center [135, 73] width 47 height 9
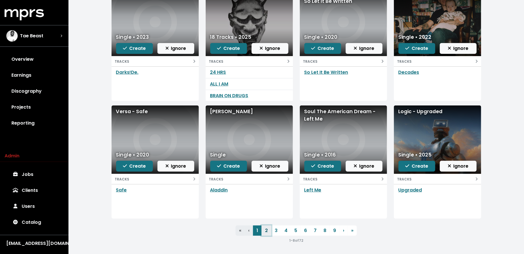
click at [267, 230] on link "2" at bounding box center [267, 231] width 10 height 10
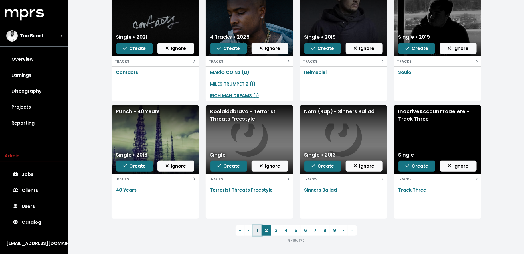
click at [255, 229] on link "1" at bounding box center [257, 231] width 9 height 10
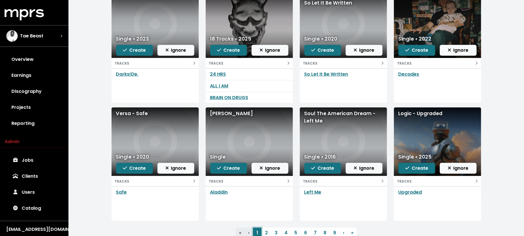
scroll to position [102, 0]
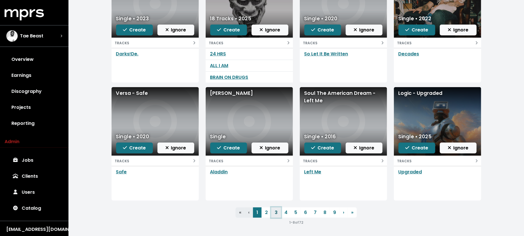
click at [276, 210] on link "3" at bounding box center [276, 212] width 10 height 10
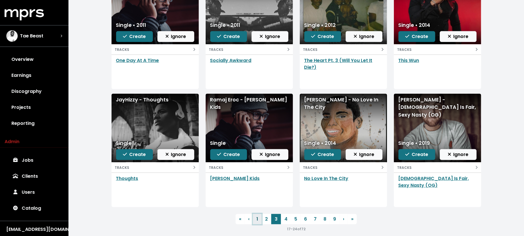
click at [255, 219] on link "1" at bounding box center [257, 219] width 9 height 10
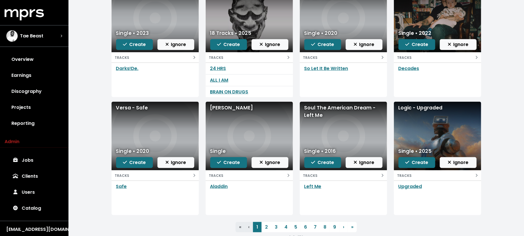
scroll to position [86, 0]
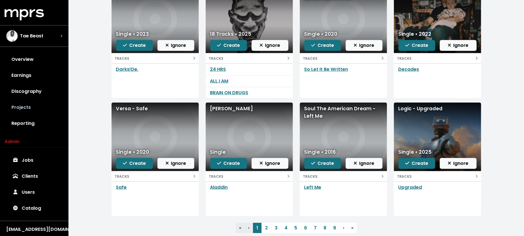
click at [21, 106] on link "Projects" at bounding box center [34, 107] width 59 height 16
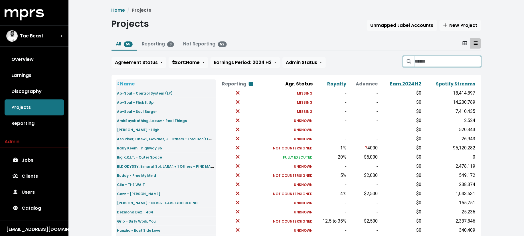
click at [418, 61] on input "Search projects" at bounding box center [448, 61] width 66 height 11
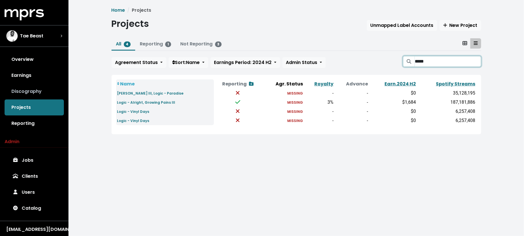
type input "*****"
click at [29, 93] on link "Discography" at bounding box center [34, 91] width 59 height 16
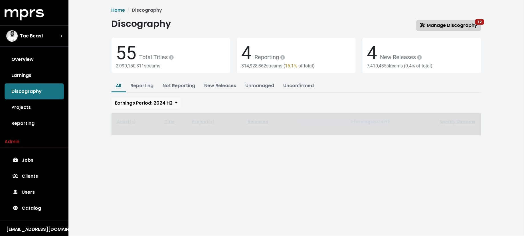
click at [464, 26] on span "Manage Discography 72" at bounding box center [448, 25] width 57 height 7
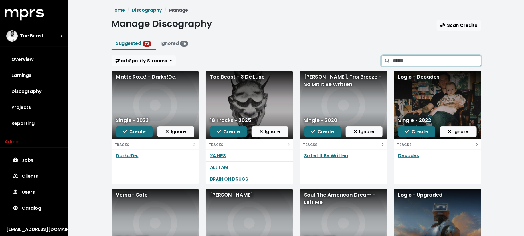
click at [403, 60] on input "Search suggested projects" at bounding box center [437, 60] width 88 height 11
type input "*"
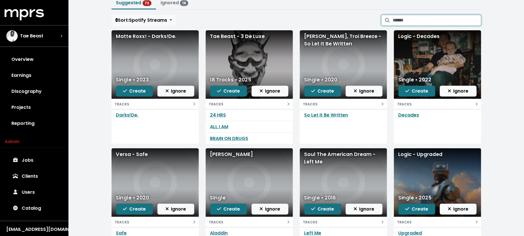
scroll to position [43, 0]
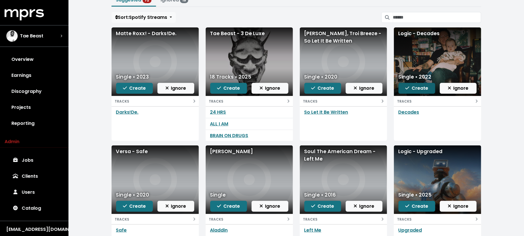
click at [413, 88] on span "Create" at bounding box center [417, 88] width 23 height 7
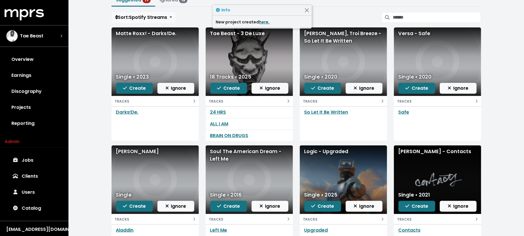
click at [264, 21] on link "here." at bounding box center [264, 22] width 11 height 6
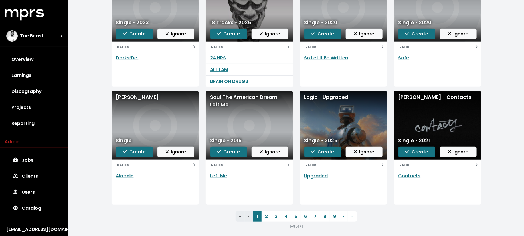
scroll to position [102, 0]
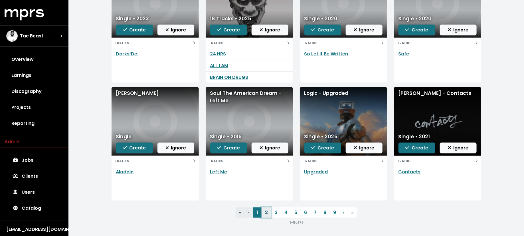
click at [267, 210] on link "2" at bounding box center [267, 212] width 10 height 10
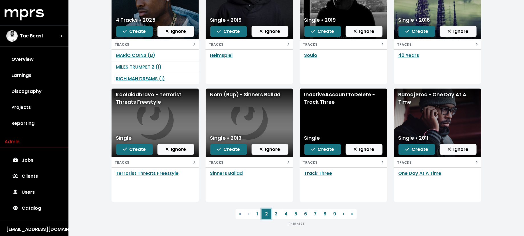
scroll to position [102, 0]
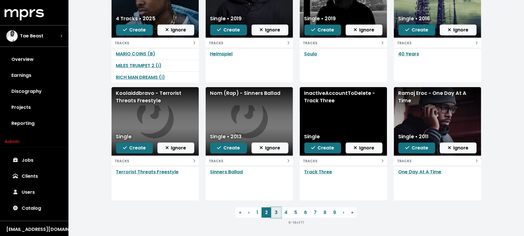
click at [274, 212] on link "3" at bounding box center [276, 212] width 10 height 10
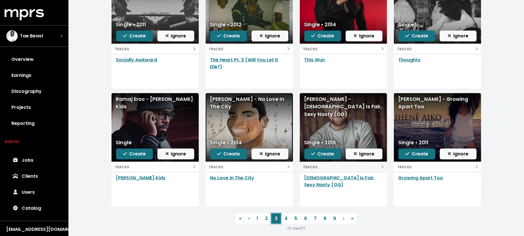
scroll to position [102, 0]
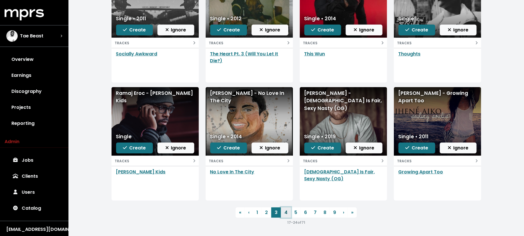
click at [283, 212] on link "4" at bounding box center [286, 212] width 10 height 10
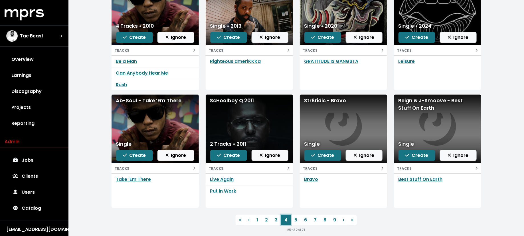
scroll to position [97, 0]
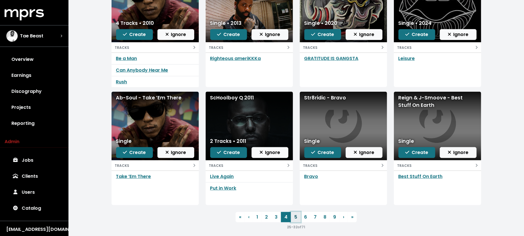
click at [294, 215] on link "5" at bounding box center [296, 217] width 10 height 10
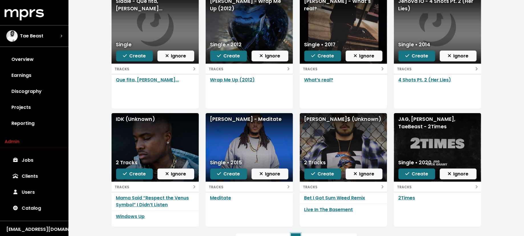
scroll to position [102, 0]
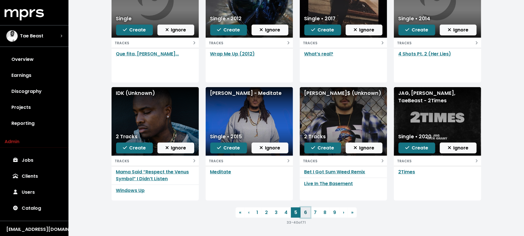
click at [305, 211] on link "6" at bounding box center [306, 212] width 10 height 10
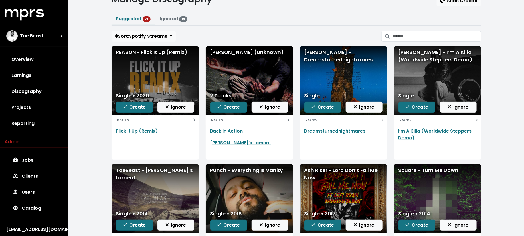
scroll to position [94, 0]
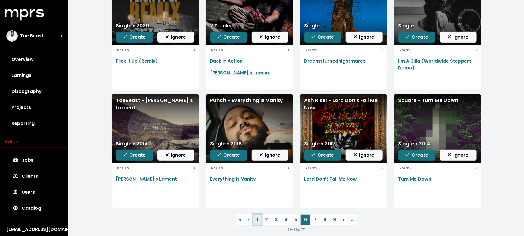
click at [255, 222] on link "1" at bounding box center [257, 219] width 9 height 10
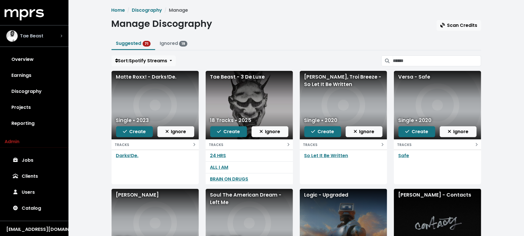
click at [63, 39] on div "Tae Beast" at bounding box center [34, 36] width 65 height 21
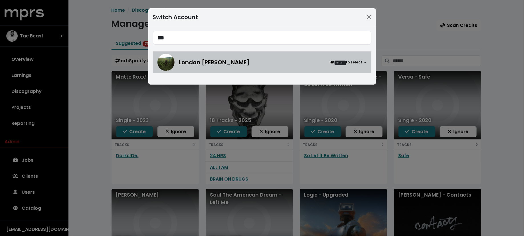
type input "***"
click at [251, 65] on div "London Cyr Hit Enter to select →" at bounding box center [273, 62] width 188 height 9
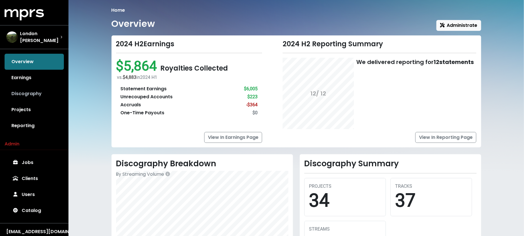
click at [54, 88] on link "Discography" at bounding box center [34, 94] width 59 height 16
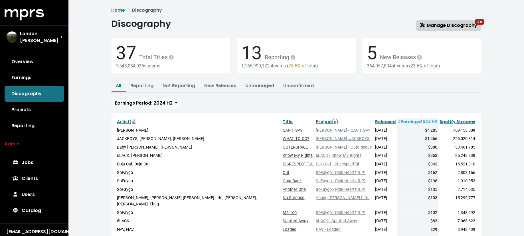
click at [453, 24] on span "Manage Discography 24" at bounding box center [448, 25] width 57 height 7
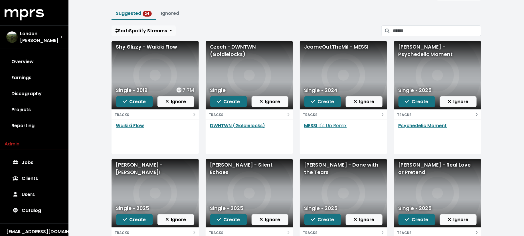
scroll to position [32, 0]
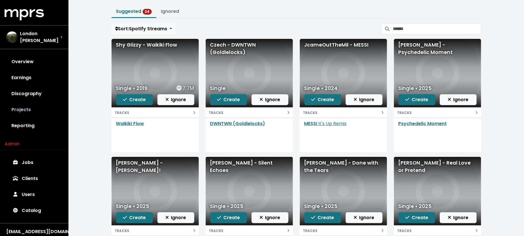
click at [39, 110] on link "Projects" at bounding box center [34, 110] width 59 height 16
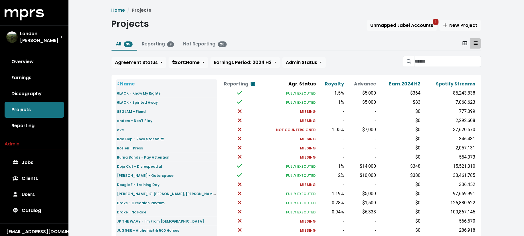
click at [413, 61] on span at bounding box center [409, 61] width 12 height 11
click at [428, 60] on input "Search projects" at bounding box center [448, 61] width 66 height 11
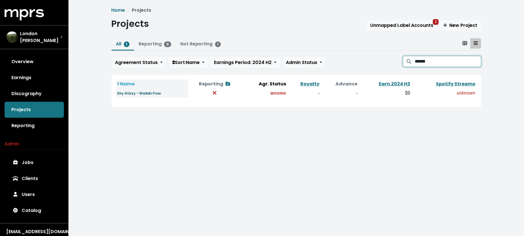
type input "******"
click at [146, 93] on small "Shy Glizzy - Waikiki Flow" at bounding box center [139, 93] width 44 height 5
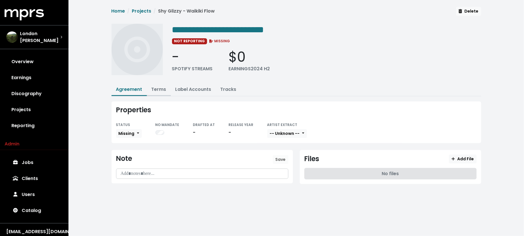
click at [162, 86] on link "Terms" at bounding box center [159, 89] width 15 height 7
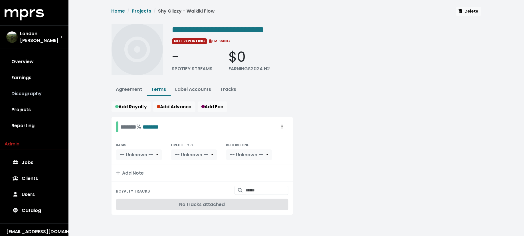
click at [45, 92] on link "Discography" at bounding box center [34, 94] width 59 height 16
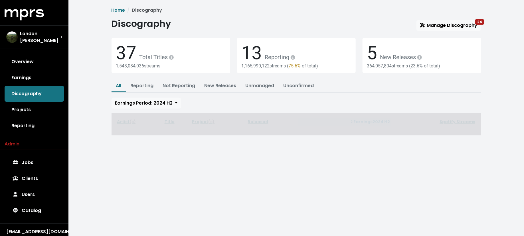
click at [432, 33] on span "Discography Manage Discography 24 37 Total Titles 1,543,084,036 streams 13 Repo…" at bounding box center [297, 76] width 370 height 117
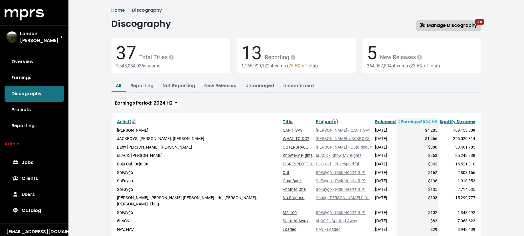
click at [433, 30] on link "Manage Discography 24" at bounding box center [449, 25] width 65 height 11
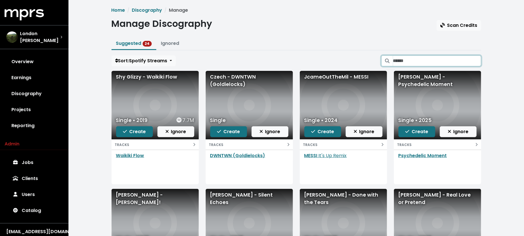
click at [433, 59] on input "Search suggested projects" at bounding box center [437, 60] width 88 height 11
click at [130, 132] on span "Create" at bounding box center [134, 131] width 23 height 7
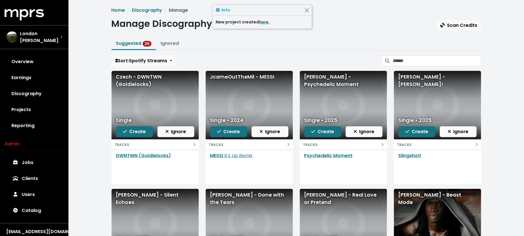
click at [264, 21] on link "here." at bounding box center [264, 22] width 11 height 6
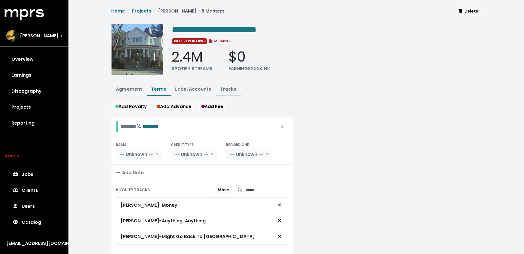
click at [222, 86] on link "Tracks" at bounding box center [229, 89] width 16 height 7
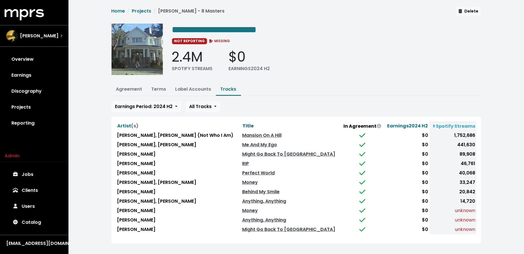
click at [247, 124] on span "Title" at bounding box center [248, 126] width 11 height 7
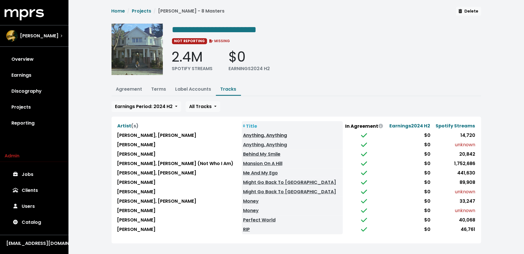
click at [252, 134] on link "Anything, Anything" at bounding box center [265, 135] width 44 height 7
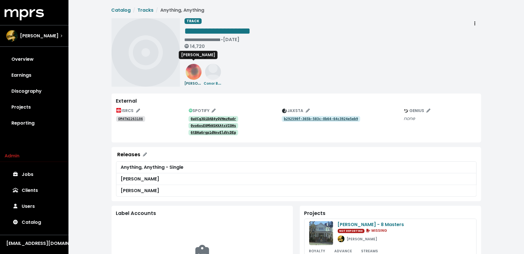
click at [196, 82] on small "[PERSON_NAME]" at bounding box center [200, 83] width 31 height 7
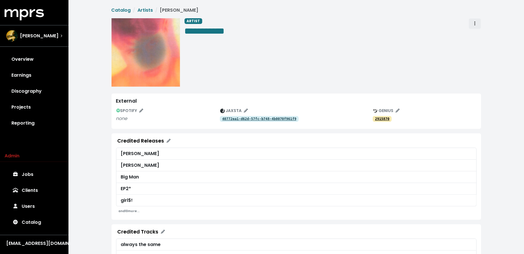
click at [477, 24] on span "Artist actions" at bounding box center [475, 23] width 5 height 7
click at [477, 34] on link "Merge" at bounding box center [491, 36] width 45 height 9
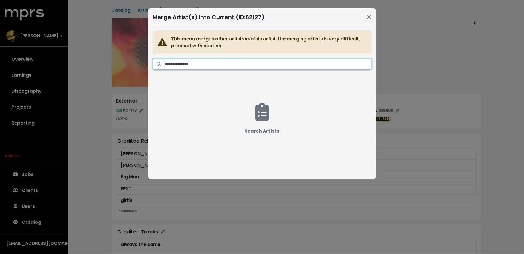
click at [287, 64] on input "Search artists" at bounding box center [268, 64] width 207 height 11
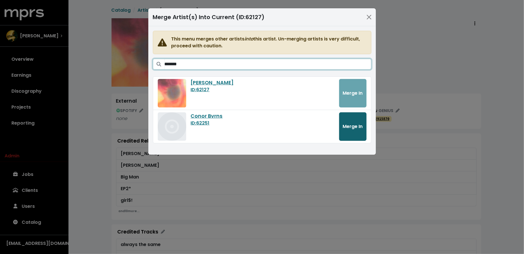
type input "*******"
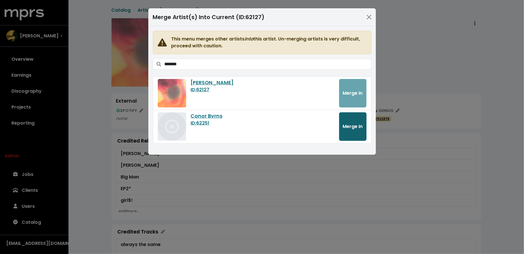
click at [356, 125] on span "Merge In" at bounding box center [353, 126] width 20 height 7
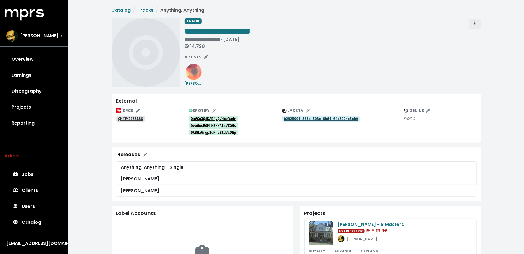
click at [476, 22] on span "Track actions" at bounding box center [475, 23] width 5 height 7
click at [476, 32] on link "Merge" at bounding box center [491, 36] width 45 height 9
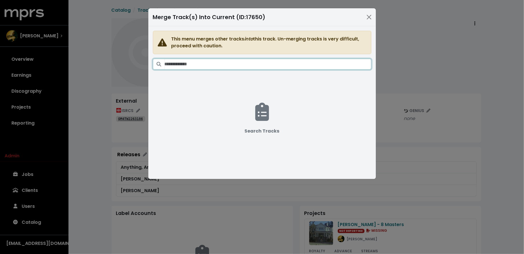
click at [266, 64] on input "Search tracks" at bounding box center [268, 64] width 207 height 11
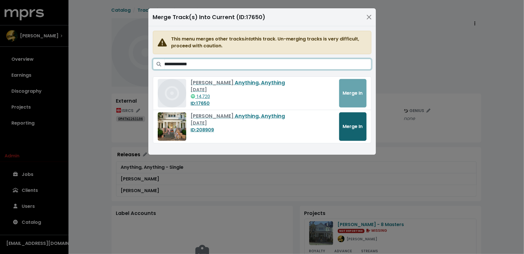
type input "**********"
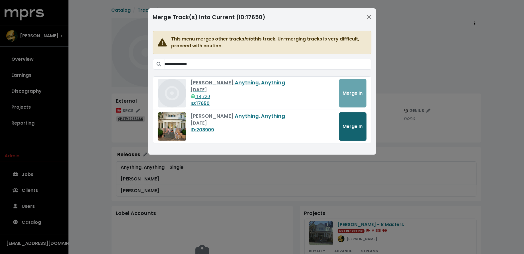
click at [353, 121] on button "Merge In" at bounding box center [352, 126] width 27 height 29
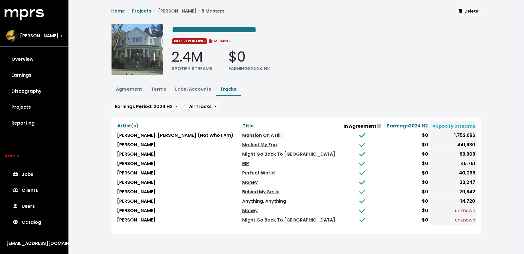
click at [245, 123] on span "Title" at bounding box center [248, 126] width 11 height 7
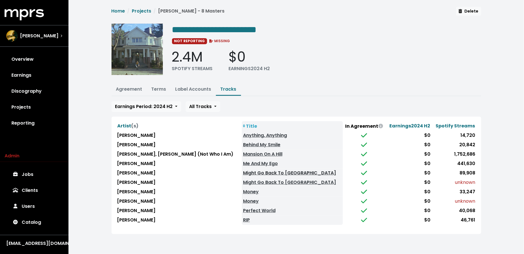
click at [255, 170] on link "Might Go Back To [GEOGRAPHIC_DATA]" at bounding box center [289, 173] width 93 height 7
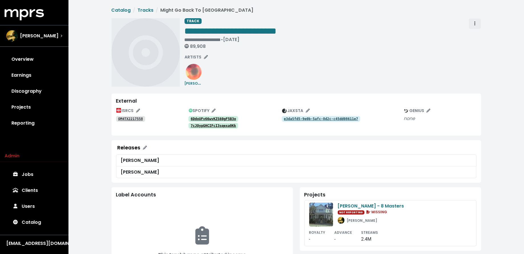
click at [478, 23] on button "Track actions" at bounding box center [475, 23] width 13 height 11
click at [479, 33] on link "Merge" at bounding box center [491, 36] width 45 height 9
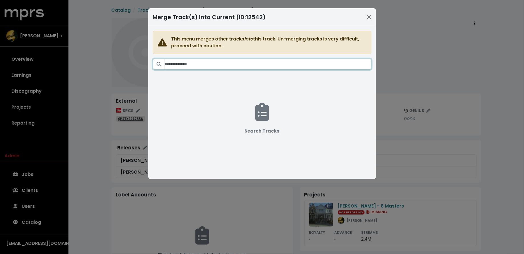
click at [312, 61] on input "Search tracks" at bounding box center [268, 64] width 207 height 11
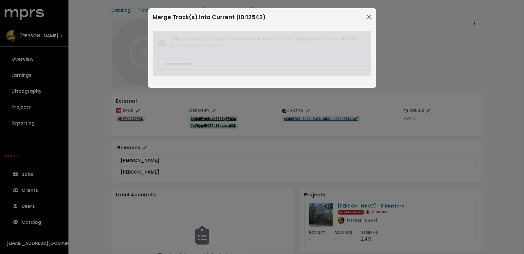
type input "**********"
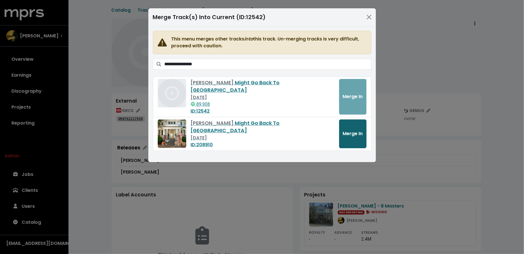
click at [347, 130] on span "Merge In" at bounding box center [353, 133] width 20 height 7
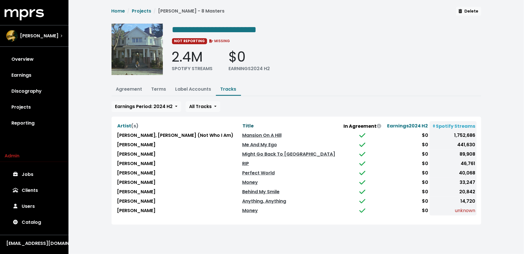
click at [252, 125] on span "Title" at bounding box center [248, 126] width 11 height 7
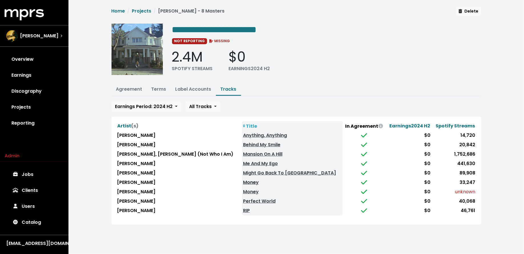
click at [254, 181] on link "Money" at bounding box center [251, 182] width 16 height 7
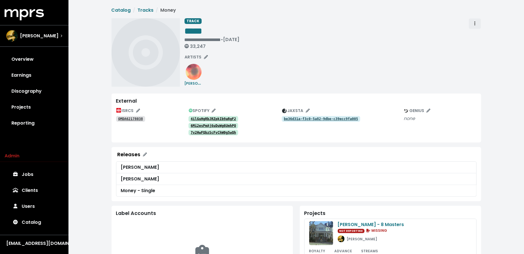
click at [477, 21] on span "Track actions" at bounding box center [475, 23] width 5 height 7
click at [477, 35] on link "Merge" at bounding box center [491, 36] width 45 height 9
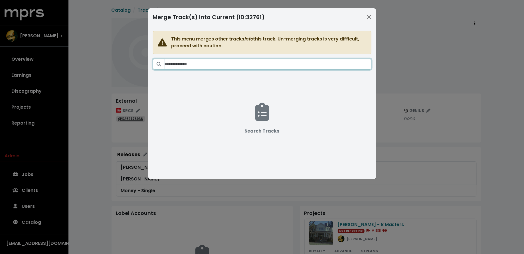
click at [292, 64] on input "Search tracks" at bounding box center [268, 64] width 207 height 11
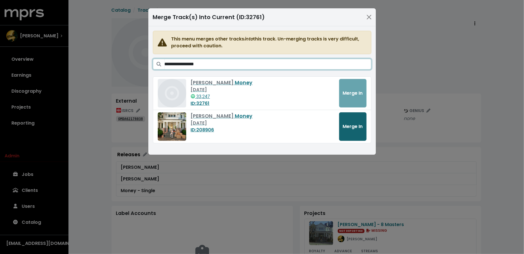
type input "**********"
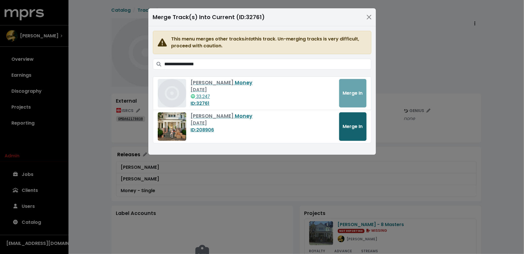
click at [355, 128] on span "Merge In" at bounding box center [353, 126] width 20 height 7
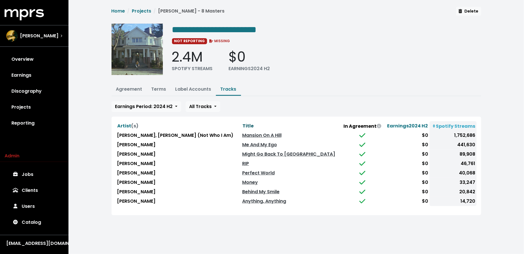
click at [250, 124] on span "Title" at bounding box center [248, 126] width 11 height 7
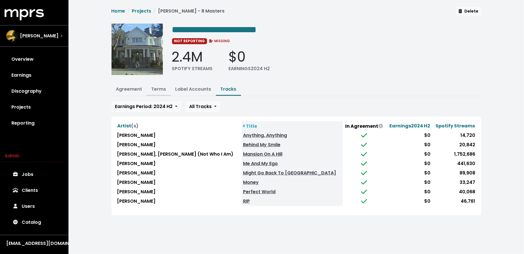
click at [154, 89] on link "Terms" at bounding box center [159, 89] width 15 height 7
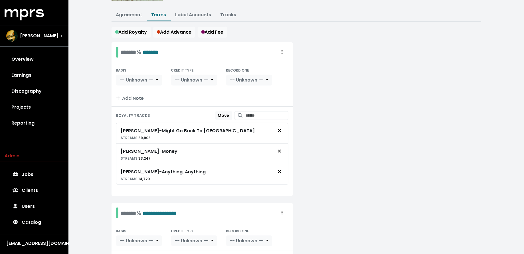
scroll to position [79, 0]
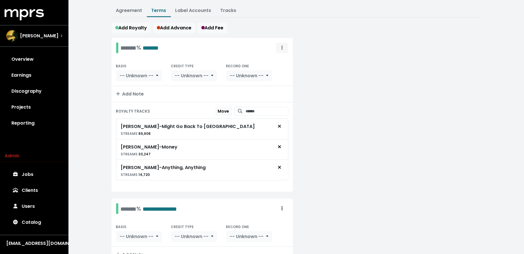
click at [281, 46] on span "Royalty administration options" at bounding box center [282, 48] width 5 height 7
click at [280, 61] on link "Move" at bounding box center [265, 60] width 45 height 9
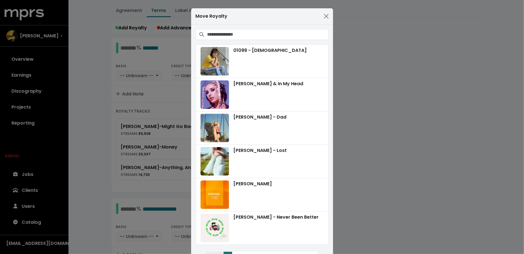
click at [364, 53] on div "Move Royalty 01099 - Pistazieneis [PERSON_NAME] & In My Head [PERSON_NAME] - Da…" at bounding box center [262, 127] width 524 height 254
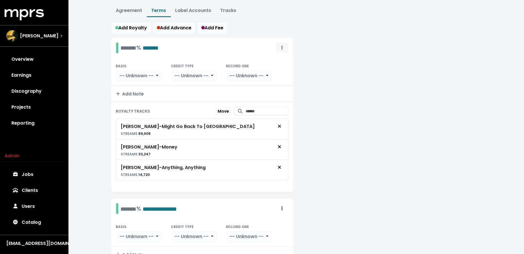
click at [283, 45] on span "Royalty administration options" at bounding box center [282, 48] width 5 height 7
click at [282, 66] on link "Delete" at bounding box center [265, 69] width 45 height 9
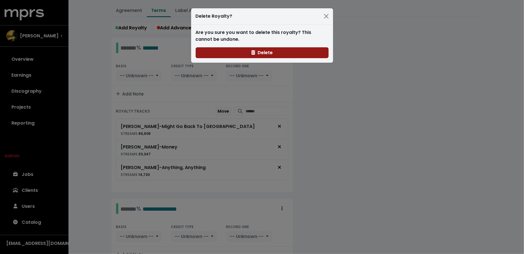
click at [259, 52] on span "Delete" at bounding box center [261, 52] width 21 height 7
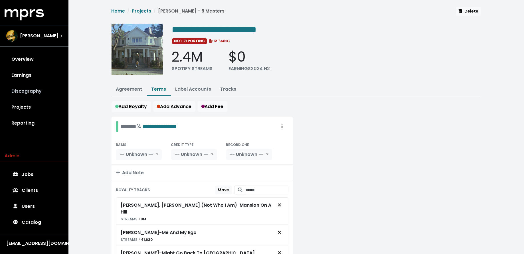
click at [43, 93] on link "Discography" at bounding box center [34, 91] width 59 height 16
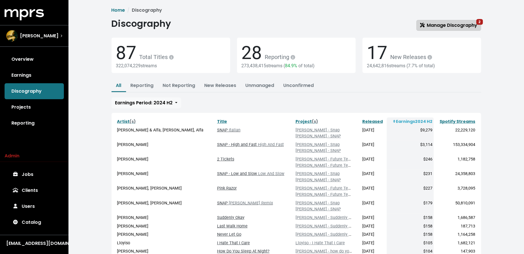
click at [443, 25] on span "Manage Discography 2" at bounding box center [448, 25] width 57 height 7
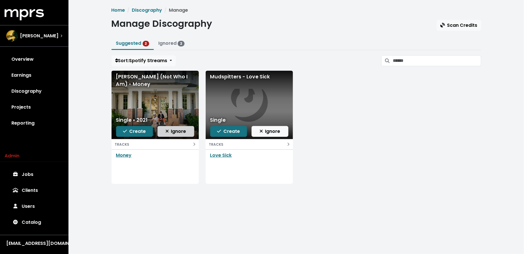
click at [170, 131] on span "Ignore" at bounding box center [176, 131] width 21 height 7
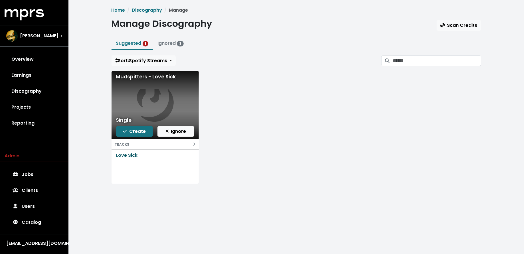
click at [128, 154] on link "Love Sick" at bounding box center [127, 155] width 22 height 7
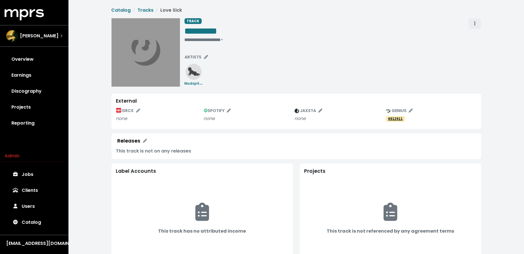
click at [475, 21] on icon "Track actions" at bounding box center [475, 23] width 1 height 5
click at [476, 35] on link "Merge" at bounding box center [491, 36] width 45 height 9
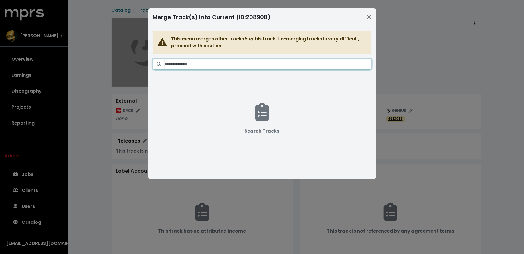
click at [324, 61] on input "Search tracks" at bounding box center [268, 64] width 207 height 11
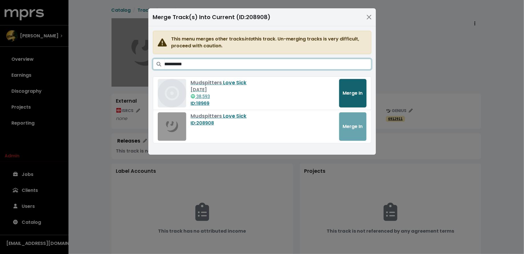
type input "**********"
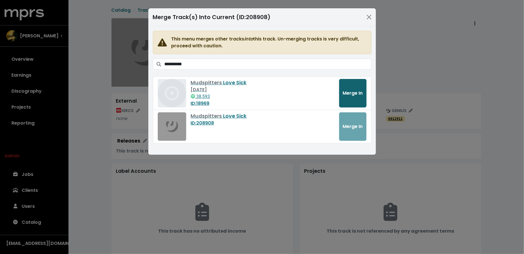
click at [356, 97] on button "Merge In" at bounding box center [352, 93] width 27 height 29
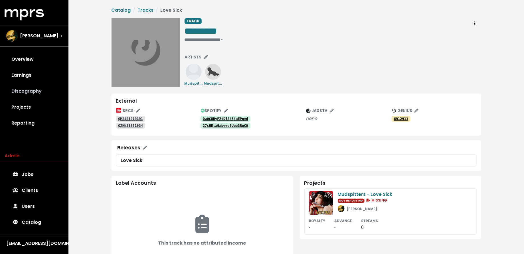
click at [40, 97] on link "Discography" at bounding box center [34, 91] width 59 height 16
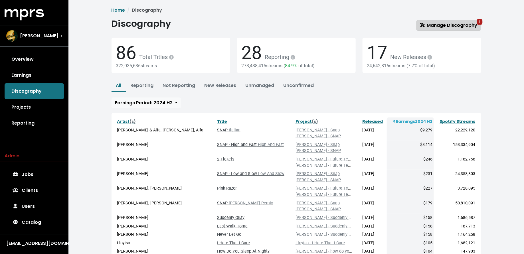
click at [449, 21] on link "Manage Discography 1" at bounding box center [449, 25] width 65 height 11
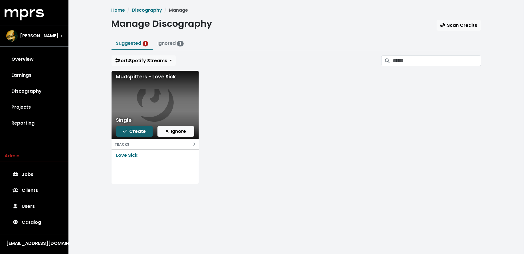
click at [139, 128] on span "Create" at bounding box center [134, 131] width 23 height 7
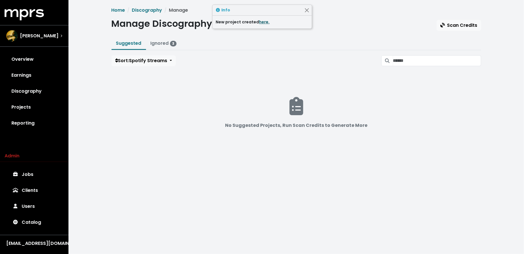
click at [265, 23] on link "here." at bounding box center [264, 22] width 11 height 6
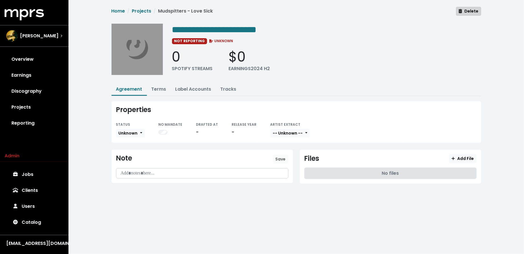
click at [465, 12] on span "Delete" at bounding box center [469, 11] width 20 height 6
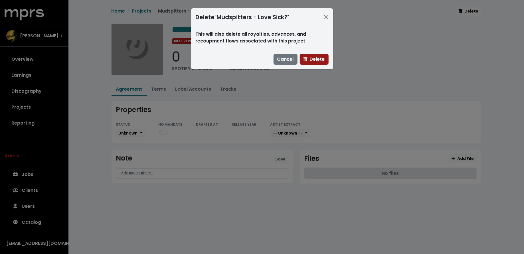
click at [315, 57] on span "Delete" at bounding box center [314, 59] width 21 height 7
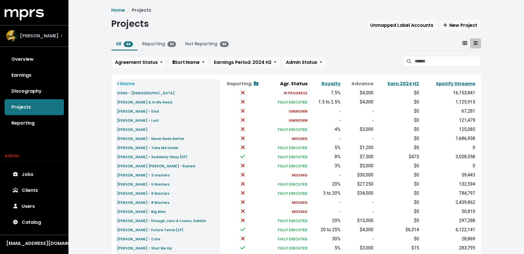
click at [39, 37] on span "Ethan Schneiderman" at bounding box center [39, 36] width 39 height 7
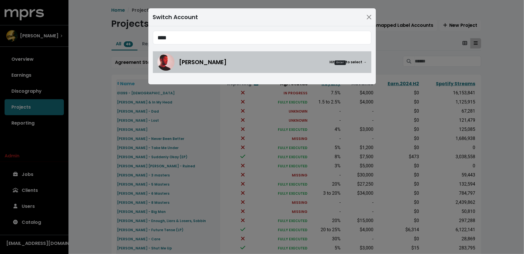
type input "****"
click at [161, 66] on img at bounding box center [166, 62] width 17 height 17
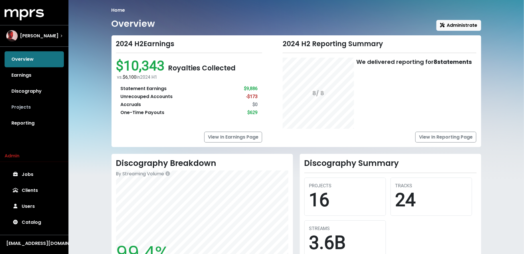
click at [27, 99] on link "Projects" at bounding box center [34, 107] width 59 height 16
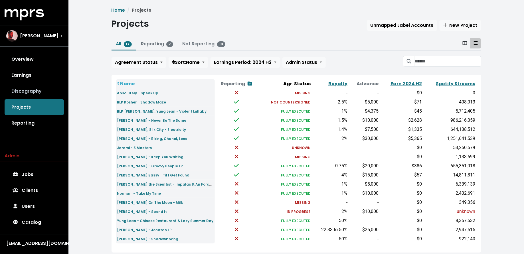
click at [45, 88] on link "Discography" at bounding box center [34, 91] width 59 height 16
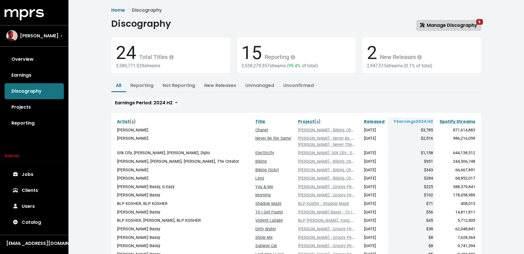
click at [461, 25] on span "Manage Discography 5" at bounding box center [448, 25] width 57 height 7
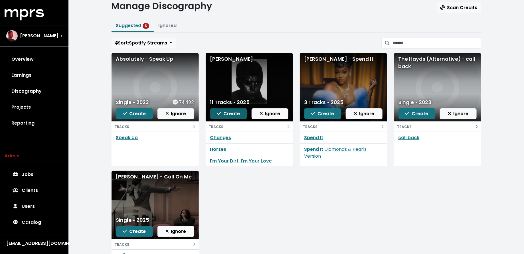
click at [228, 114] on span "Create" at bounding box center [228, 113] width 23 height 7
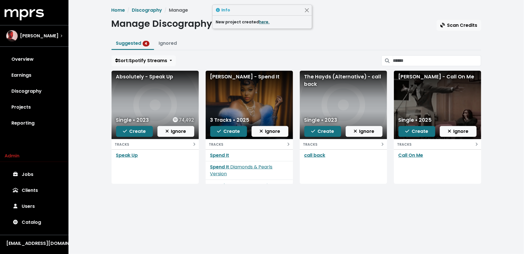
click at [262, 22] on link "here." at bounding box center [264, 22] width 11 height 6
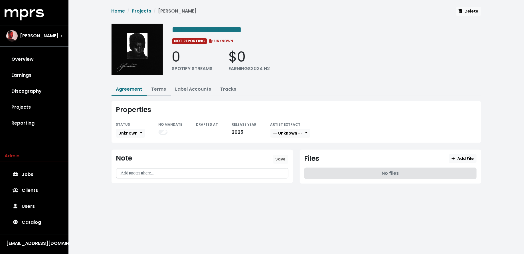
click at [159, 90] on link "Terms" at bounding box center [159, 89] width 15 height 7
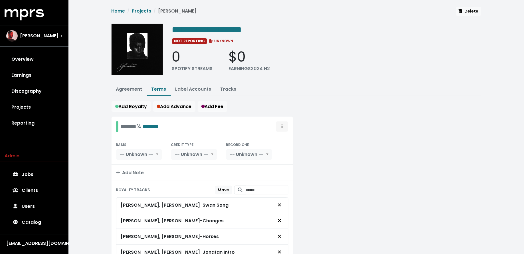
click at [281, 126] on span "Royalty administration options" at bounding box center [282, 126] width 5 height 7
click at [282, 135] on link "Move" at bounding box center [265, 139] width 45 height 9
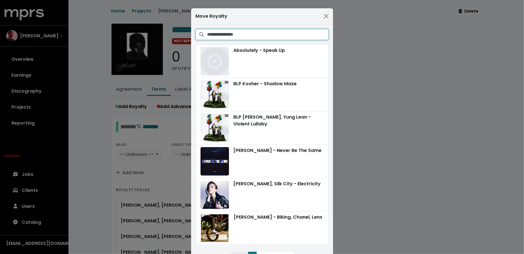
click at [283, 32] on input "Search projects" at bounding box center [267, 34] width 121 height 11
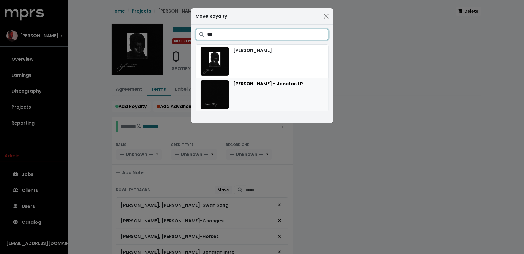
type input "***"
click at [282, 91] on div "[PERSON_NAME] - Jonatan LP" at bounding box center [262, 94] width 123 height 29
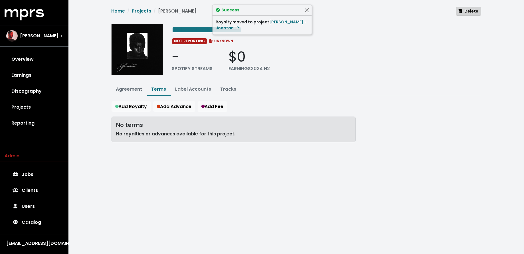
click at [469, 11] on span "Delete" at bounding box center [469, 11] width 20 height 6
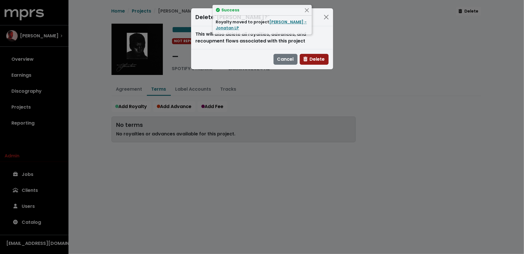
click at [326, 61] on button "Delete" at bounding box center [314, 59] width 29 height 11
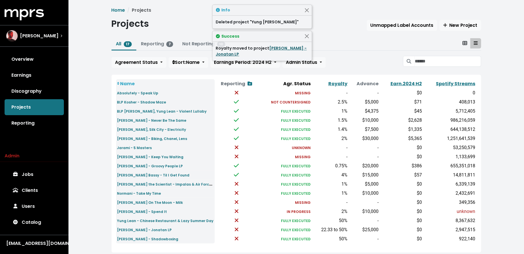
click at [283, 51] on link "[PERSON_NAME] - Jonatan LP" at bounding box center [261, 51] width 91 height 12
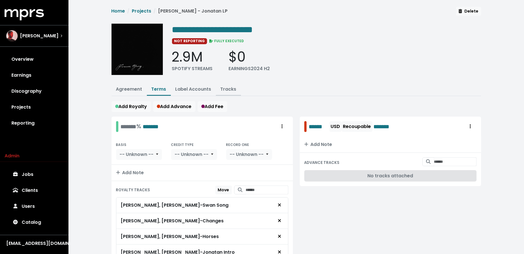
click at [222, 91] on link "Tracks" at bounding box center [229, 89] width 16 height 7
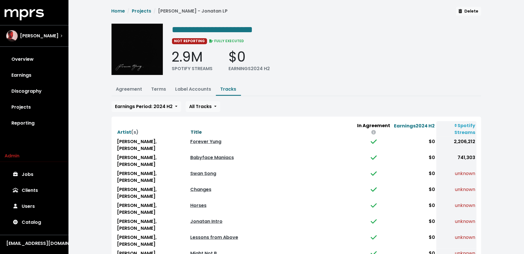
click at [191, 129] on span "Title" at bounding box center [196, 132] width 11 height 7
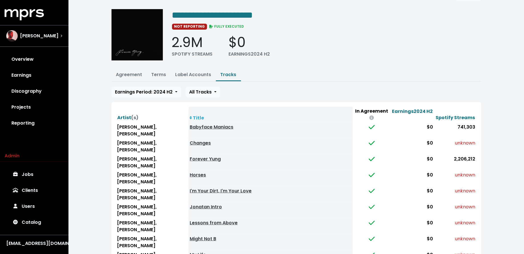
scroll to position [18, 0]
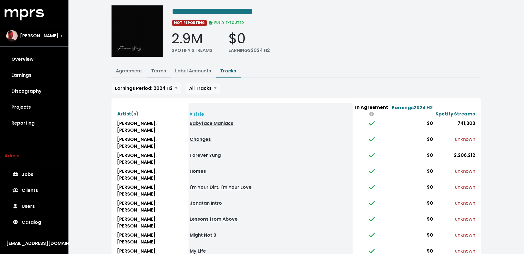
click at [155, 71] on link "Terms" at bounding box center [159, 71] width 15 height 7
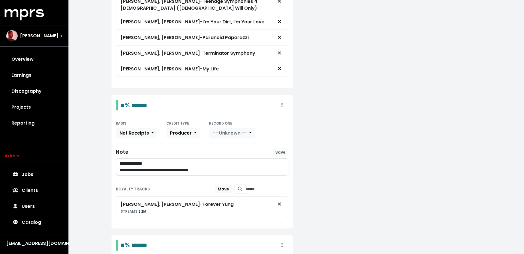
scroll to position [304, 0]
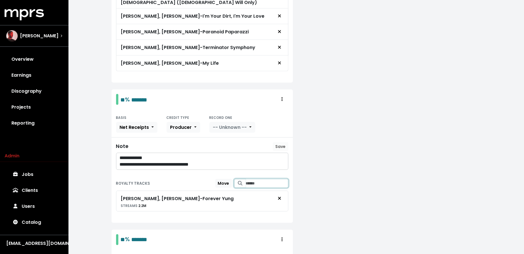
click at [267, 179] on input "Search for tracks by title and link them to this royalty" at bounding box center [267, 183] width 43 height 9
click at [266, 209] on span "Yung Lean, Yung Lean - Jonatan Intro" at bounding box center [261, 216] width 44 height 18
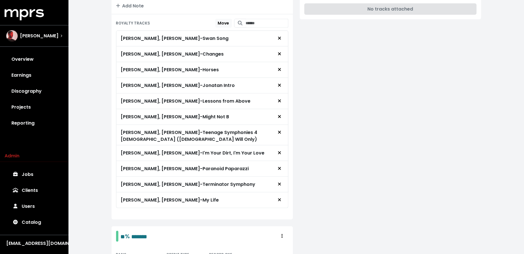
scroll to position [166, 0]
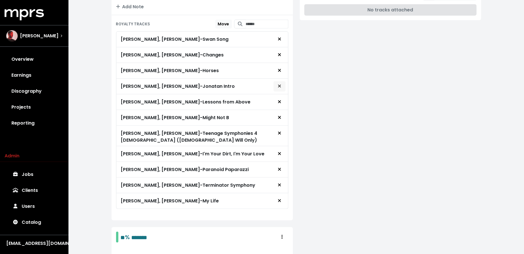
click at [281, 85] on icon "Remove royalty target" at bounding box center [279, 86] width 3 height 5
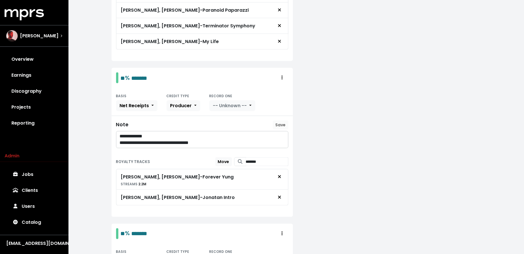
scroll to position [327, 0]
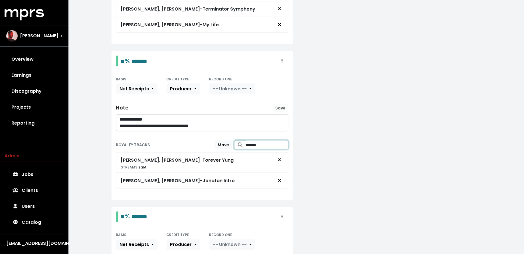
click at [268, 141] on input "*******" at bounding box center [267, 145] width 43 height 9
type input "**********"
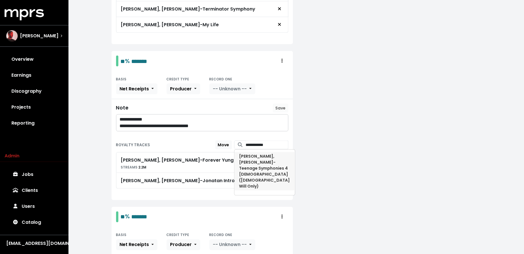
click at [266, 157] on span "Yung Lean, Yung Lean - Teenage Symphonies 4 God (God Will Only)" at bounding box center [264, 172] width 51 height 36
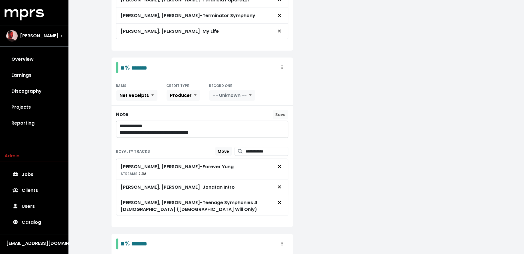
scroll to position [319, 0]
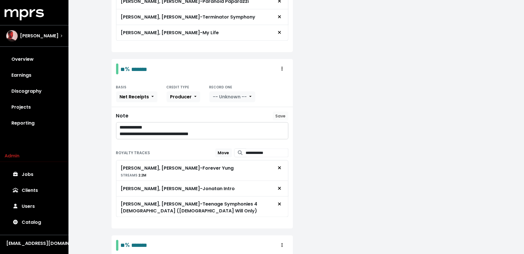
click at [252, 131] on p "**********" at bounding box center [202, 134] width 165 height 7
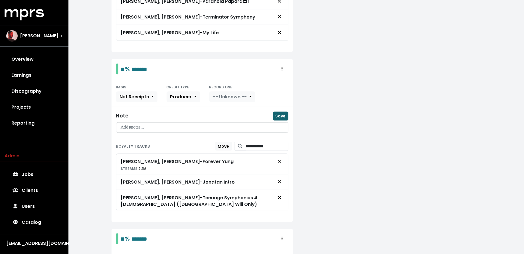
click at [282, 113] on span "Save" at bounding box center [281, 116] width 10 height 6
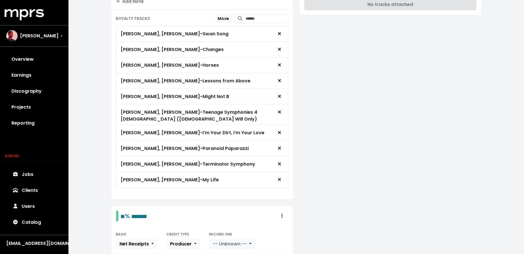
scroll to position [170, 0]
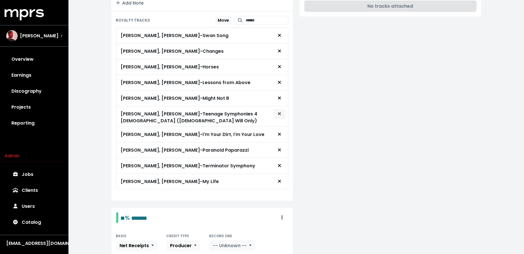
click at [281, 112] on icon "Remove royalty target" at bounding box center [279, 114] width 3 height 5
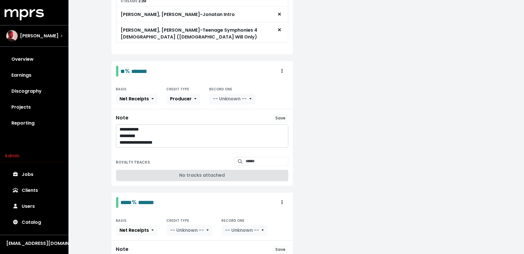
scroll to position [467, 0]
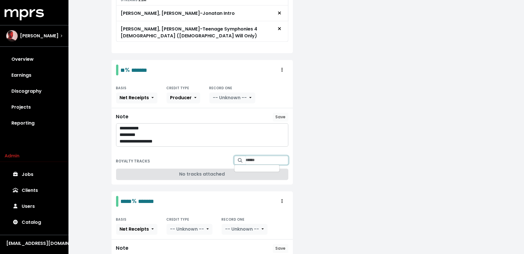
click at [265, 156] on input "Search for tracks by title and link them to this royalty" at bounding box center [267, 160] width 43 height 9
click at [276, 169] on span "Yung Lean, Yung Lean - Might Not B" at bounding box center [257, 178] width 37 height 18
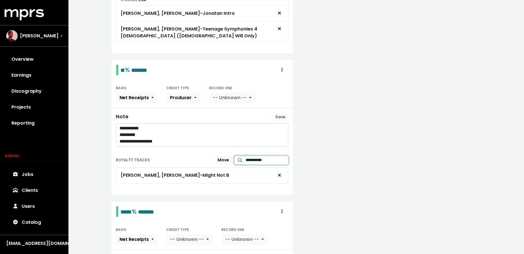
click at [272, 156] on input "**********" at bounding box center [267, 160] width 43 height 9
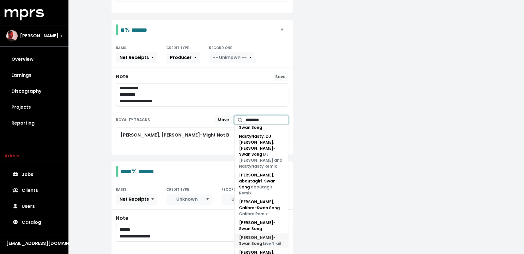
scroll to position [508, 0]
click at [273, 249] on span "Yung Lean, Yung Lean - Swan Song" at bounding box center [257, 258] width 37 height 18
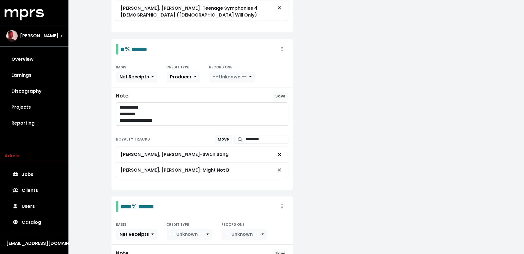
scroll to position [487, 0]
click at [265, 136] on input "*********" at bounding box center [267, 140] width 43 height 9
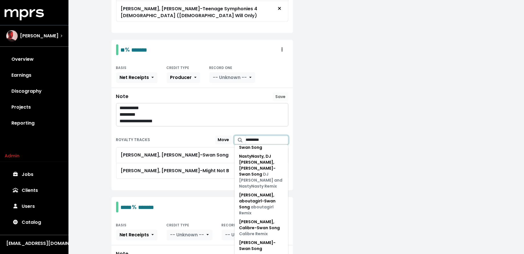
click at [265, 136] on input "*********" at bounding box center [267, 140] width 43 height 9
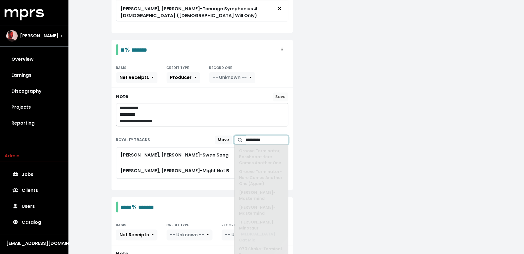
scroll to position [0, 0]
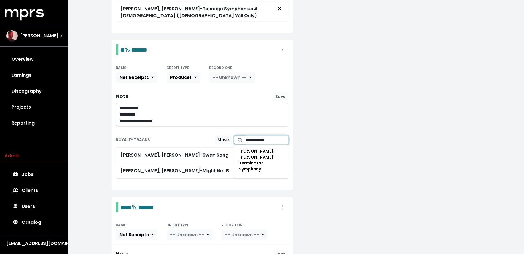
type input "**********"
click at [261, 149] on span "Yung Lean, Yung Lean - Terminator Symphony" at bounding box center [257, 161] width 37 height 24
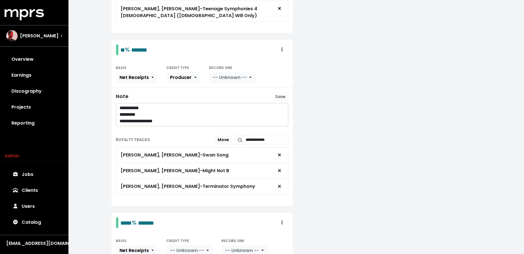
click at [235, 118] on p "**********" at bounding box center [202, 121] width 165 height 7
click at [309, 112] on div "****** USD Recoupable ******* Add Note ADVANCE TRACKS No tracks attached" at bounding box center [391, 224] width 188 height 1191
drag, startPoint x: 175, startPoint y: 112, endPoint x: 109, endPoint y: 97, distance: 67.2
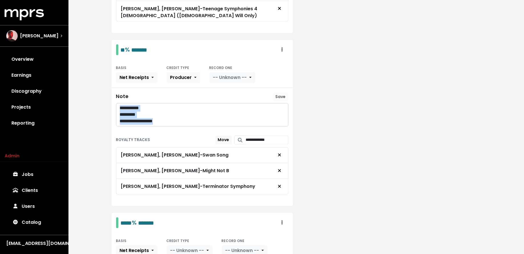
click at [109, 97] on div "**********" at bounding box center [202, 224] width 188 height 1191
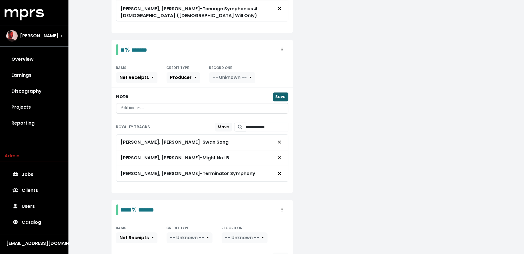
click at [280, 94] on span "Save" at bounding box center [281, 97] width 10 height 6
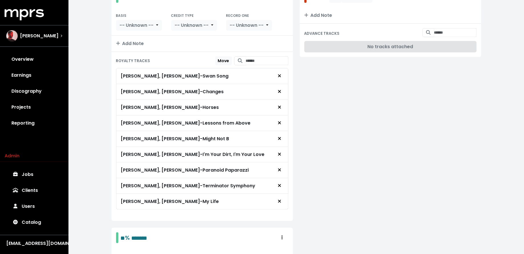
scroll to position [104, 0]
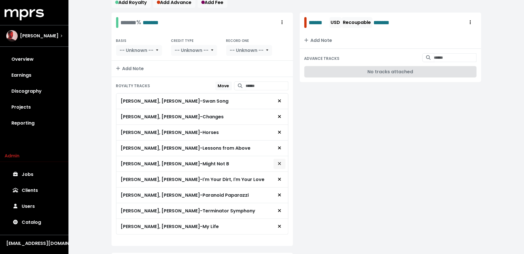
click at [279, 161] on span "Remove royalty target" at bounding box center [279, 164] width 3 height 7
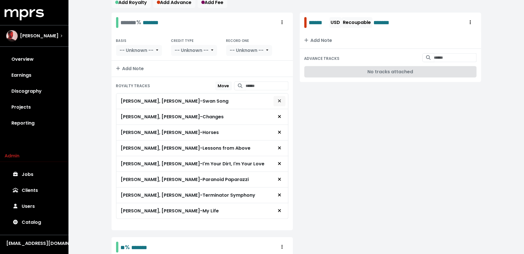
click at [283, 98] on button "Remove royalty target" at bounding box center [279, 101] width 13 height 11
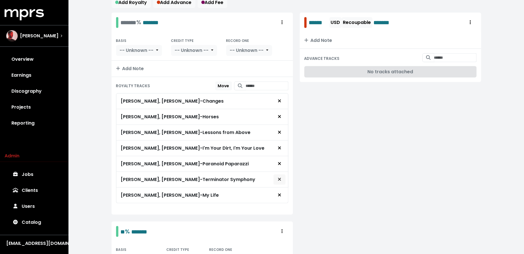
click at [278, 178] on span "Remove royalty target" at bounding box center [279, 179] width 5 height 7
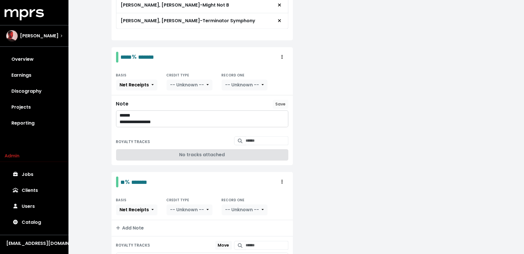
scroll to position [594, 0]
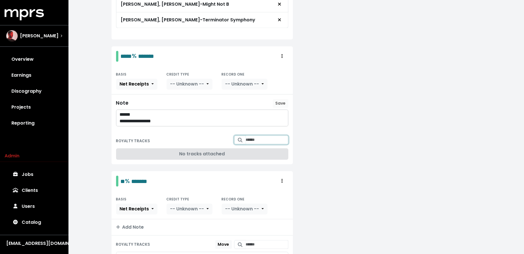
click at [250, 136] on input "Search for tracks by title and link them to this royalty" at bounding box center [267, 140] width 43 height 9
click at [249, 148] on span "Yung Lean, Yung Lean - Horses" at bounding box center [261, 157] width 44 height 18
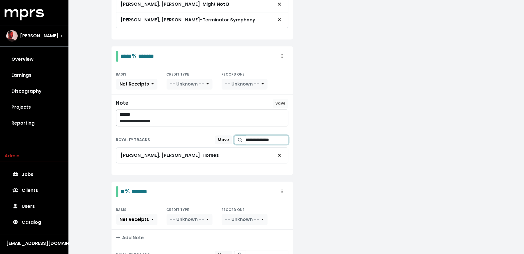
click at [259, 136] on input "**********" at bounding box center [267, 140] width 43 height 9
type input "**********"
click at [270, 148] on span "Yung Lean, Yung Lean - Paranoid Paparazzi" at bounding box center [260, 157] width 42 height 18
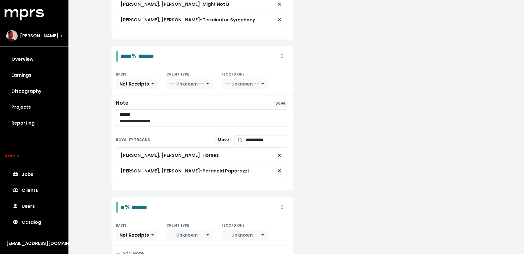
click at [262, 118] on p "**********" at bounding box center [202, 121] width 165 height 7
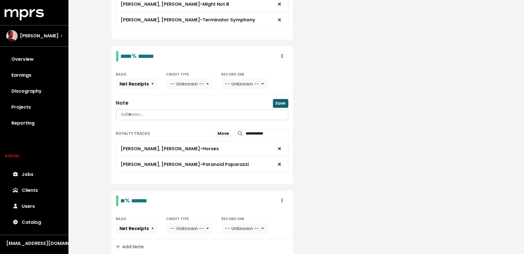
click at [283, 100] on span "Save" at bounding box center [281, 103] width 10 height 6
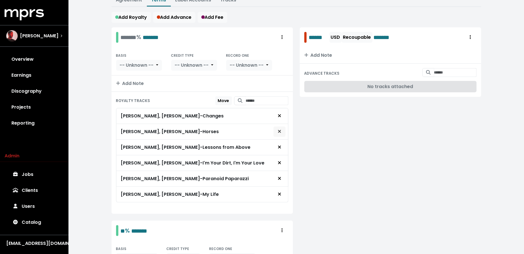
scroll to position [96, 0]
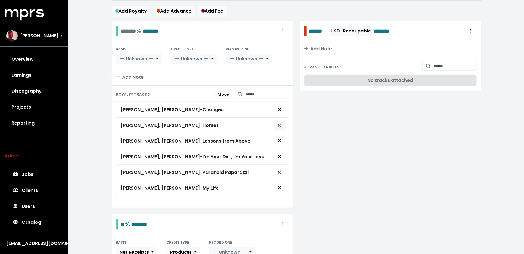
click at [281, 123] on icon "Remove royalty target" at bounding box center [279, 125] width 3 height 5
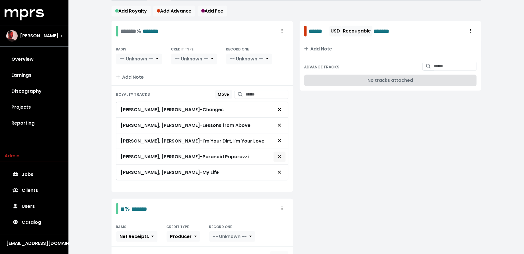
click at [279, 156] on span "Remove royalty target" at bounding box center [279, 157] width 3 height 7
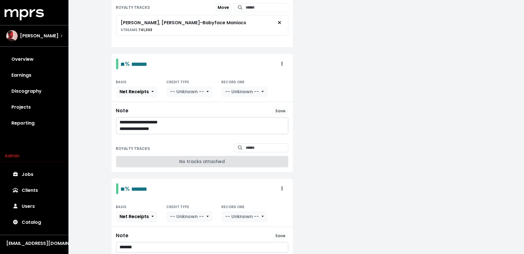
scroll to position [830, 0]
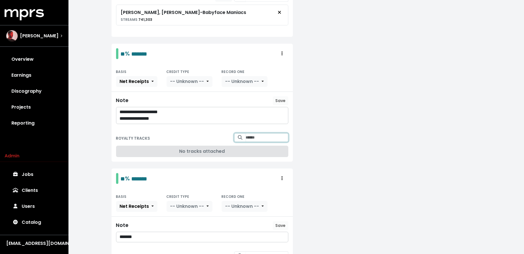
click at [262, 133] on input "Search for tracks by title and link them to this royalty" at bounding box center [267, 137] width 43 height 9
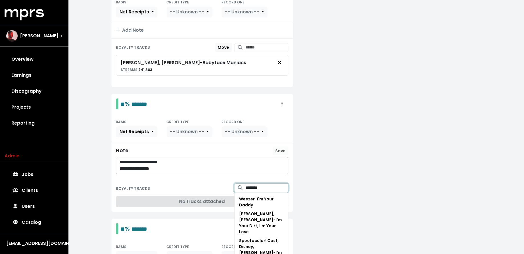
scroll to position [781, 0]
click at [276, 210] on span "Yung Lean, Yung Lean - I'm Your Dirt, I'm Your Love" at bounding box center [260, 222] width 43 height 24
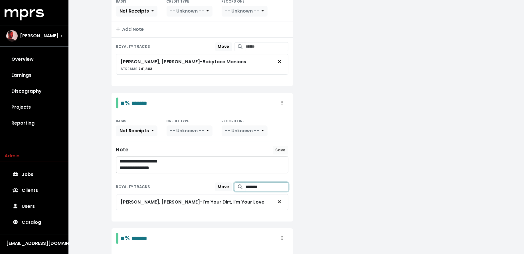
click at [251, 183] on input "********" at bounding box center [267, 187] width 43 height 9
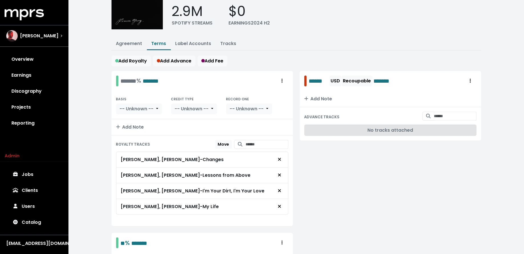
scroll to position [22, 0]
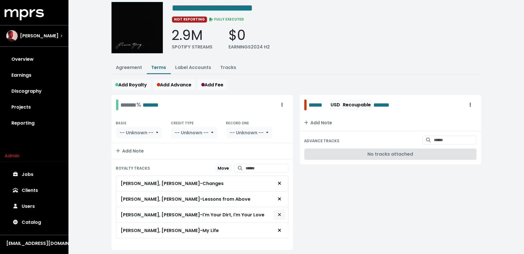
click at [283, 210] on button "Remove royalty target" at bounding box center [279, 215] width 13 height 11
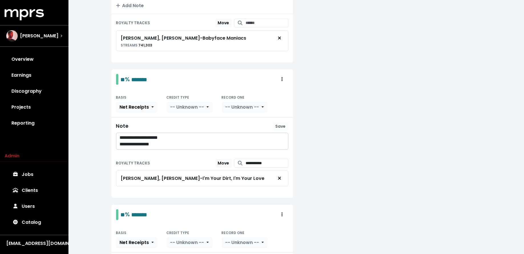
scroll to position [815, 0]
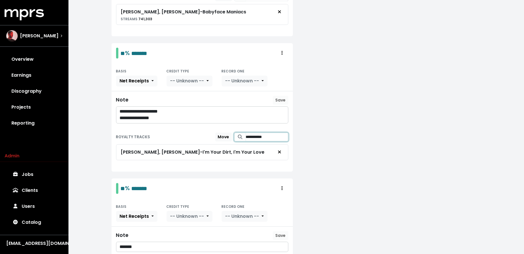
click at [253, 133] on input "**********" at bounding box center [267, 137] width 43 height 9
type input "**********"
click at [265, 146] on span "Yung Lean, Yung Lean - Lessons from Above" at bounding box center [260, 155] width 42 height 18
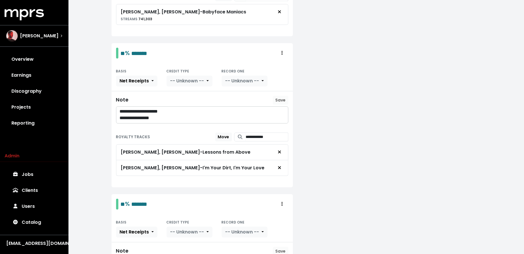
click at [182, 115] on p "**********" at bounding box center [202, 118] width 165 height 7
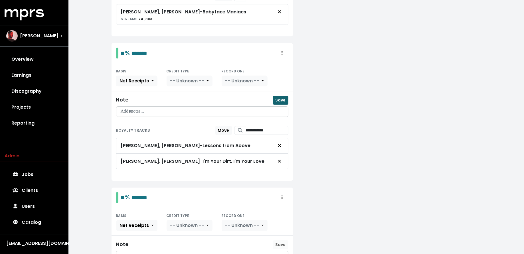
click at [276, 97] on span "Save" at bounding box center [281, 100] width 10 height 6
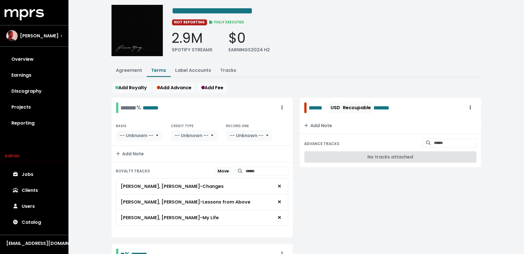
scroll to position [33, 0]
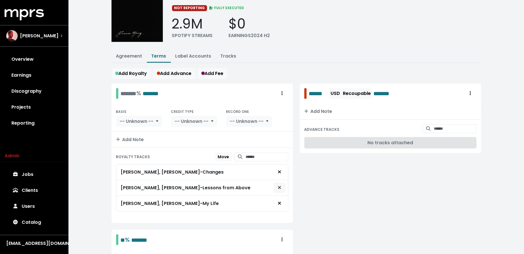
click at [281, 186] on icon "Remove royalty target" at bounding box center [279, 188] width 3 height 5
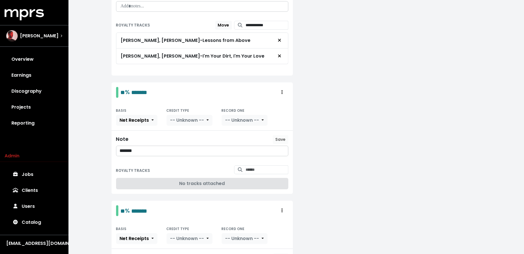
scroll to position [921, 0]
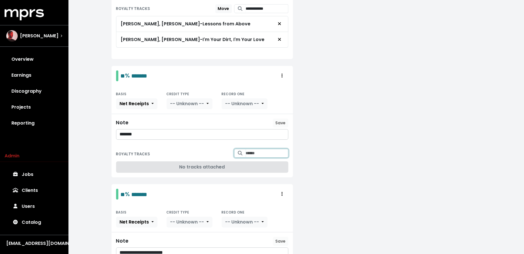
click at [264, 149] on input "Search for tracks by title and link them to this royalty" at bounding box center [267, 153] width 43 height 9
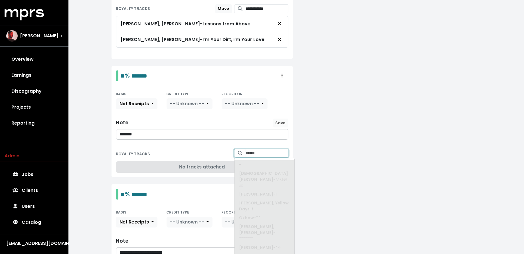
type input "*"
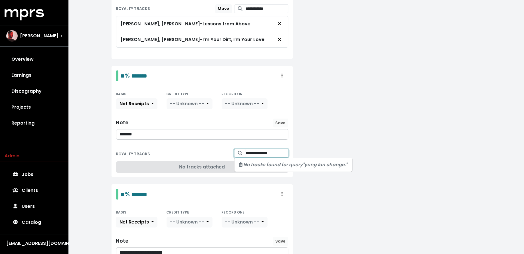
click at [255, 149] on input "**********" at bounding box center [267, 153] width 43 height 9
type input "**********"
click at [276, 162] on span "Yung Lean, Yung Lean - Changes" at bounding box center [257, 171] width 37 height 18
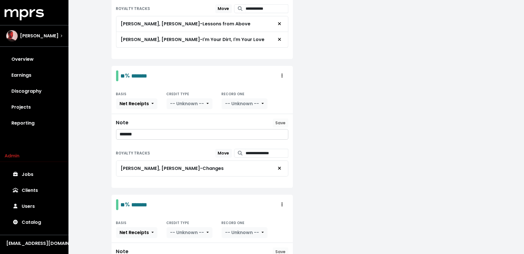
click at [268, 131] on p "*******" at bounding box center [202, 134] width 165 height 7
click at [281, 120] on span "Save" at bounding box center [281, 123] width 10 height 6
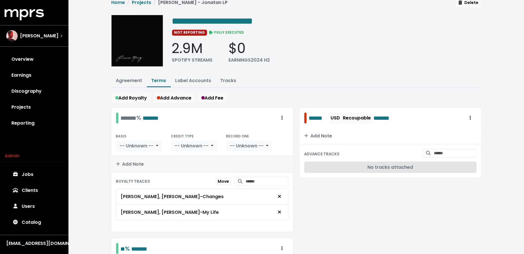
scroll to position [11, 0]
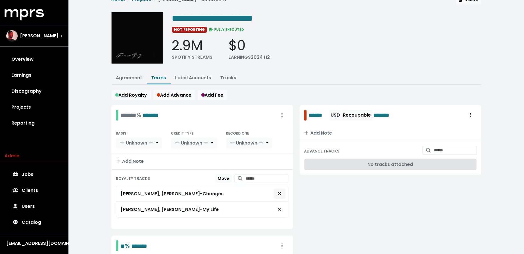
click at [281, 193] on icon "Remove royalty target" at bounding box center [279, 193] width 3 height 3
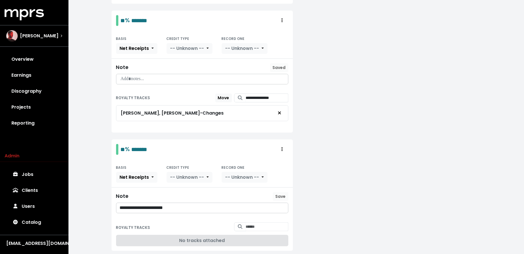
scroll to position [965, 0]
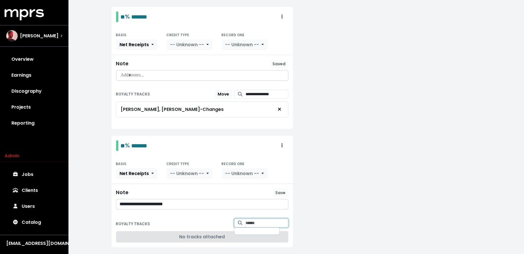
click at [273, 219] on input "Search for tracks by title and link them to this royalty" at bounding box center [267, 223] width 43 height 9
type input "**********"
click at [280, 232] on span "Yung Lean, Yung Lean - My Life" at bounding box center [260, 241] width 43 height 18
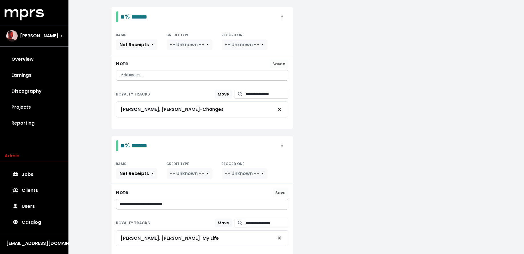
click at [210, 201] on p "**********" at bounding box center [202, 204] width 165 height 7
click at [278, 190] on span "Save" at bounding box center [281, 193] width 10 height 6
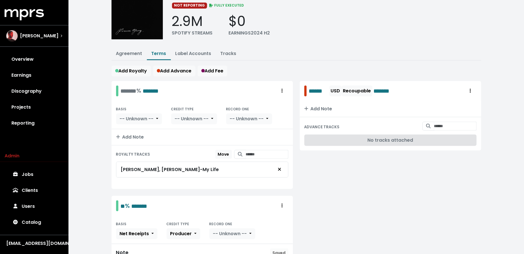
scroll to position [33, 0]
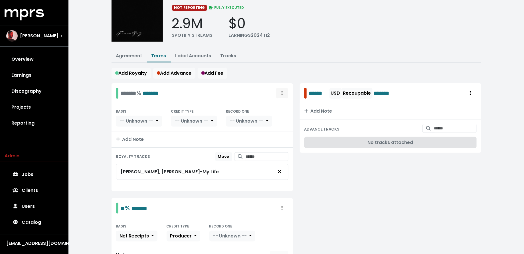
click at [282, 92] on icon "Royalty administration options" at bounding box center [282, 93] width 1 height 4
click at [278, 112] on link "Delete" at bounding box center [265, 114] width 45 height 9
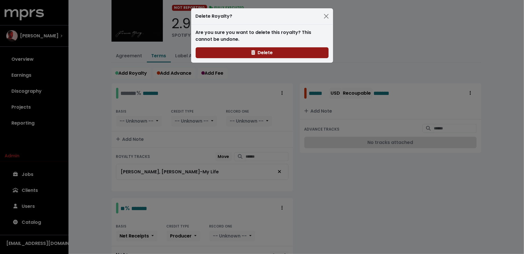
click at [288, 56] on button "Delete" at bounding box center [262, 52] width 133 height 11
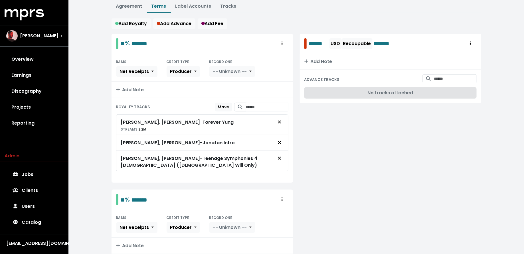
scroll to position [0, 0]
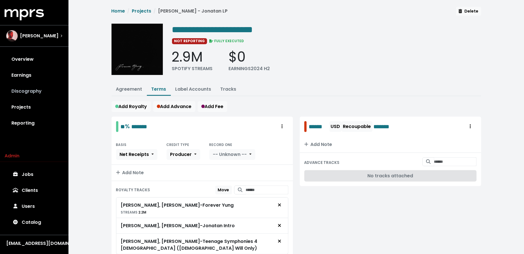
click at [26, 94] on link "Discography" at bounding box center [34, 91] width 59 height 16
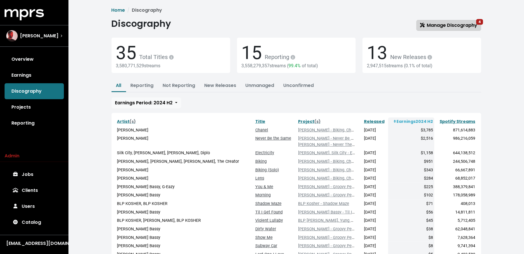
click at [440, 20] on link "Manage Discography 4" at bounding box center [449, 25] width 65 height 11
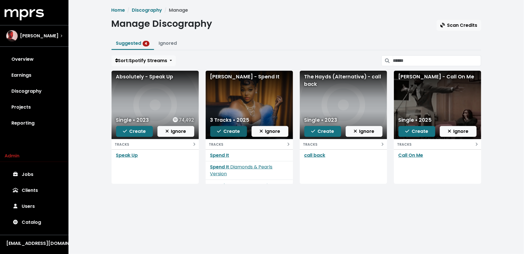
click at [230, 130] on span "Create" at bounding box center [228, 131] width 23 height 7
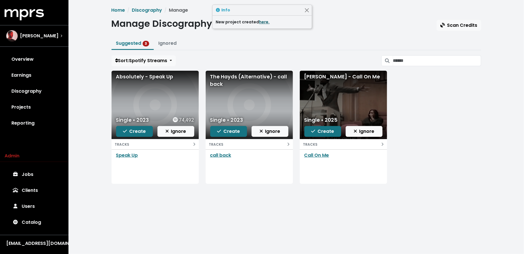
click at [260, 21] on link "here." at bounding box center [264, 22] width 11 height 6
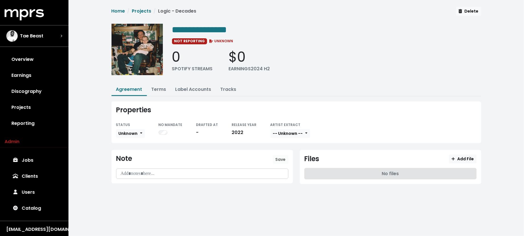
click at [128, 129] on div "Unknown" at bounding box center [130, 133] width 29 height 9
click at [128, 130] on span "Unknown" at bounding box center [128, 133] width 19 height 6
click at [128, 151] on link "Missing" at bounding box center [143, 154] width 54 height 9
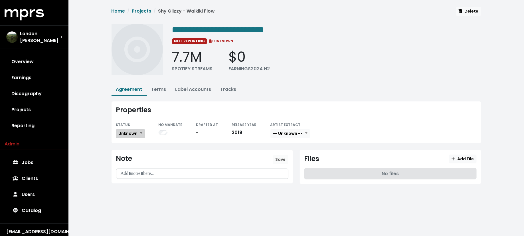
click at [132, 130] on span "Unknown" at bounding box center [128, 133] width 19 height 6
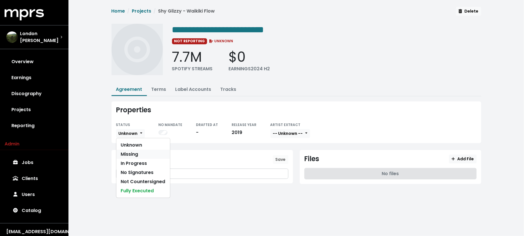
click at [132, 152] on link "Missing" at bounding box center [143, 154] width 54 height 9
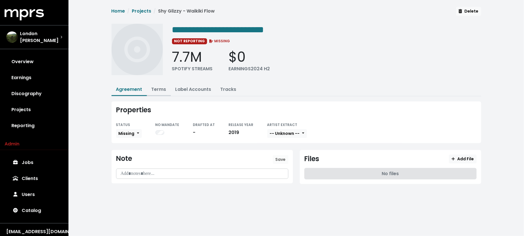
click at [162, 88] on link "Terms" at bounding box center [159, 89] width 15 height 7
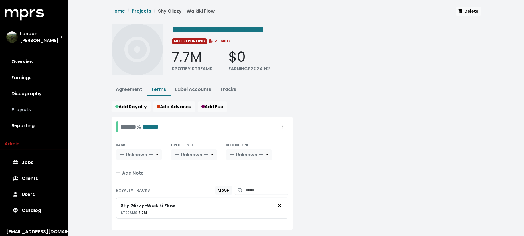
click at [46, 109] on link "Projects" at bounding box center [34, 110] width 59 height 16
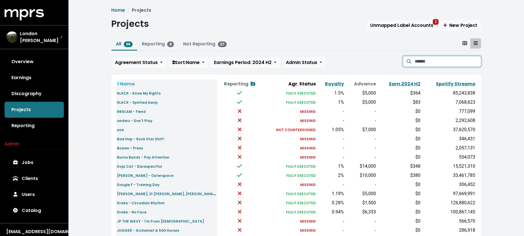
click at [444, 60] on input "Search projects" at bounding box center [448, 61] width 66 height 11
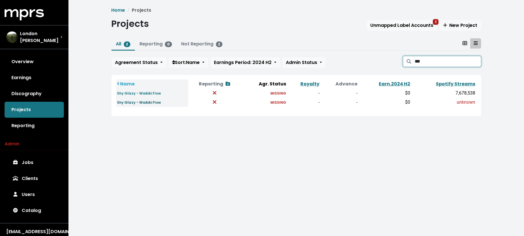
type input "***"
click at [140, 104] on small "Shy Glizzy - Waikiki Flow" at bounding box center [139, 102] width 44 height 5
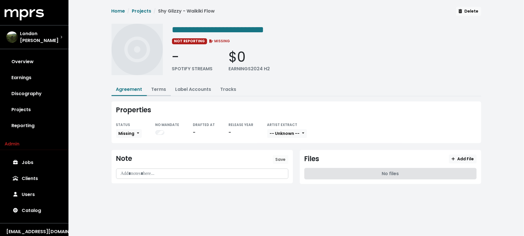
click at [163, 92] on button "Terms" at bounding box center [159, 90] width 24 height 12
click at [162, 91] on link "Terms" at bounding box center [159, 89] width 15 height 7
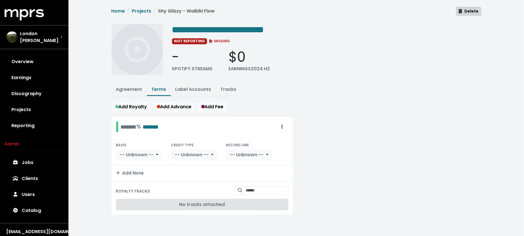
click at [471, 12] on span "Delete" at bounding box center [469, 11] width 20 height 6
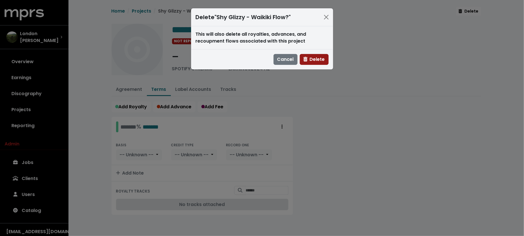
click at [326, 58] on button "Delete" at bounding box center [314, 59] width 29 height 11
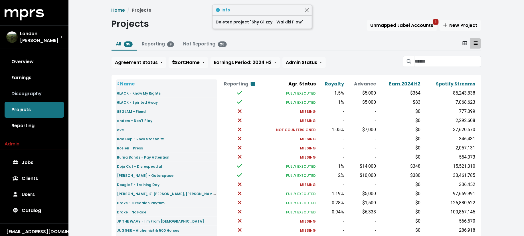
click at [33, 86] on link "Discography" at bounding box center [34, 94] width 59 height 16
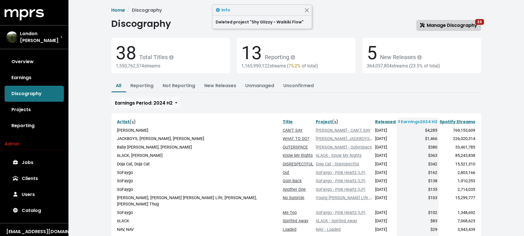
click at [424, 21] on link "Manage Discography 23" at bounding box center [449, 25] width 65 height 11
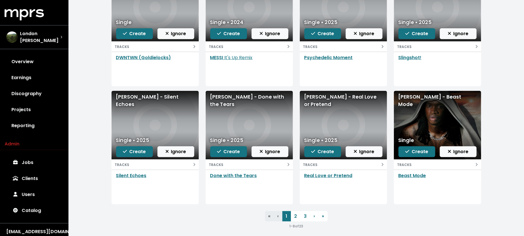
scroll to position [98, 0]
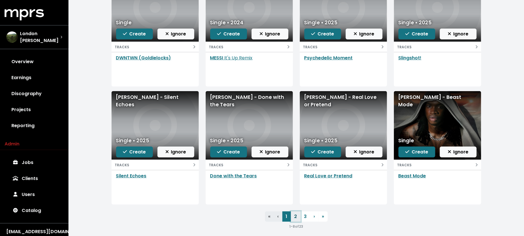
click at [295, 217] on link "2" at bounding box center [296, 216] width 10 height 10
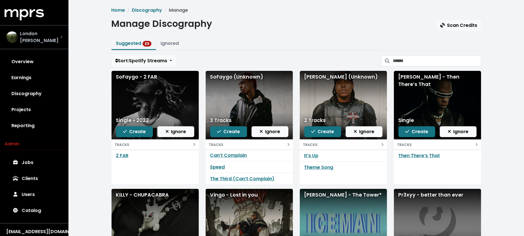
click at [45, 36] on span "London Cyr" at bounding box center [40, 37] width 41 height 14
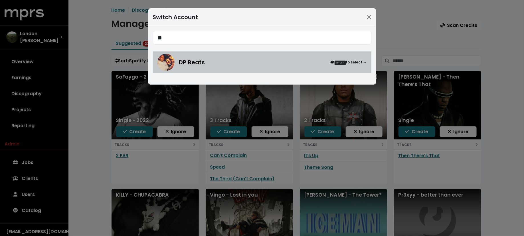
type input "**"
click at [246, 71] on link "DP Beats Hit Enter to select →" at bounding box center [262, 62] width 219 height 22
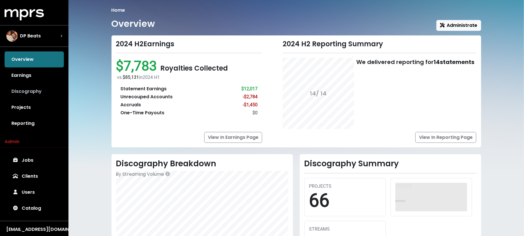
click at [27, 89] on link "Discography" at bounding box center [34, 91] width 59 height 16
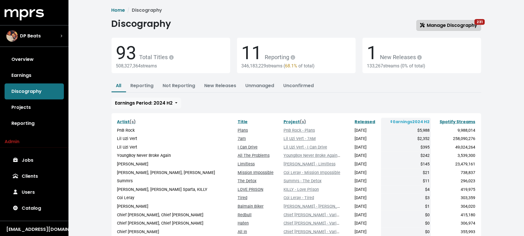
click at [438, 21] on link "Manage Discography 231" at bounding box center [449, 25] width 65 height 11
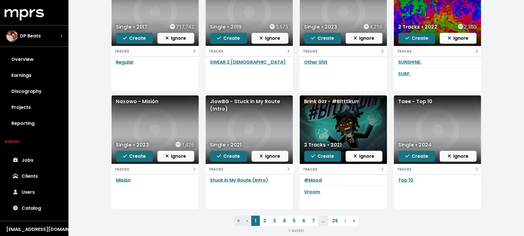
scroll to position [94, 0]
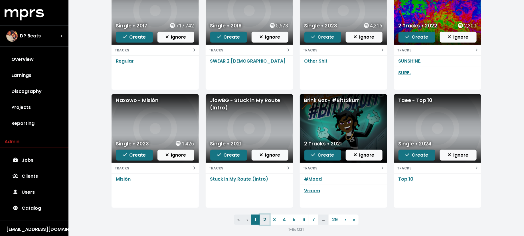
click at [266, 217] on link "2" at bounding box center [265, 219] width 10 height 10
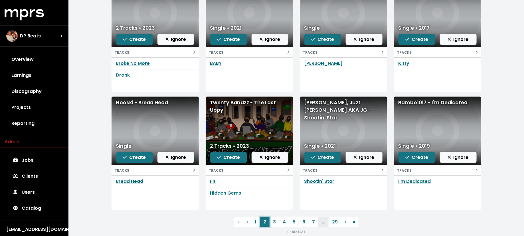
scroll to position [100, 0]
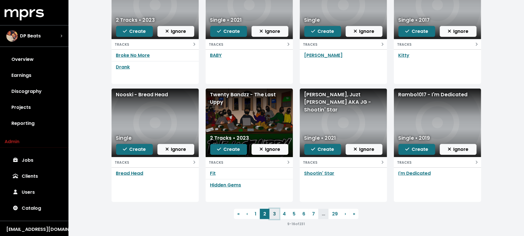
click at [277, 215] on link "3" at bounding box center [275, 214] width 10 height 10
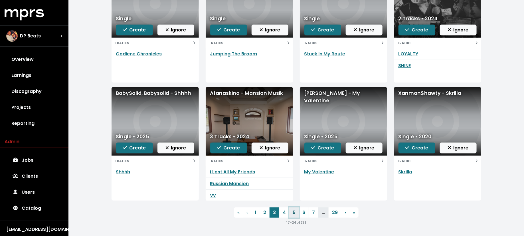
click at [293, 213] on link "5" at bounding box center [294, 212] width 10 height 10
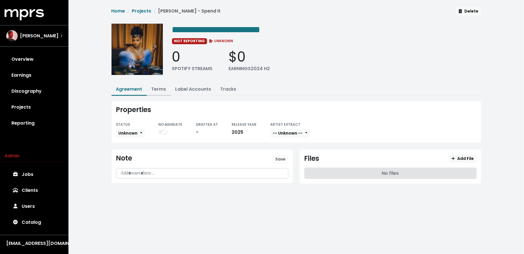
click at [158, 90] on link "Terms" at bounding box center [159, 89] width 15 height 7
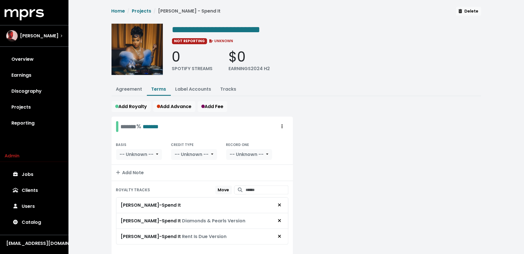
scroll to position [19, 0]
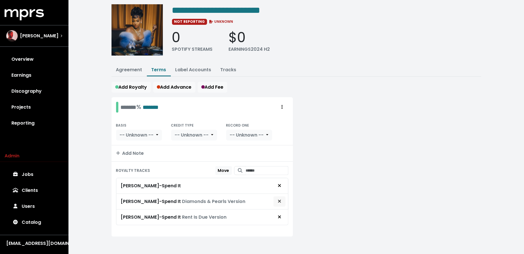
click at [282, 198] on span "Remove royalty target" at bounding box center [279, 201] width 5 height 7
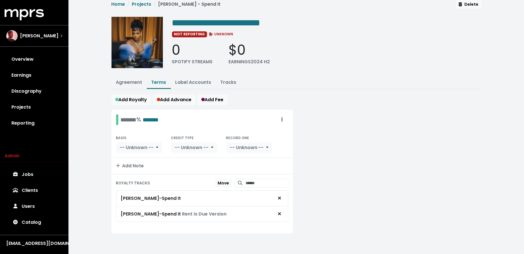
scroll to position [4, 0]
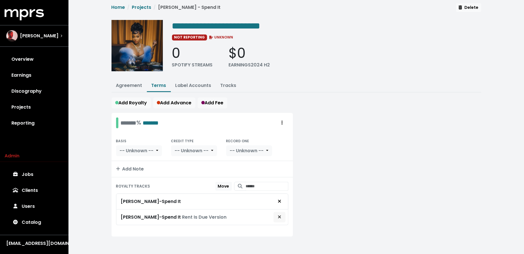
click at [281, 215] on icon "Remove royalty target" at bounding box center [279, 217] width 3 height 5
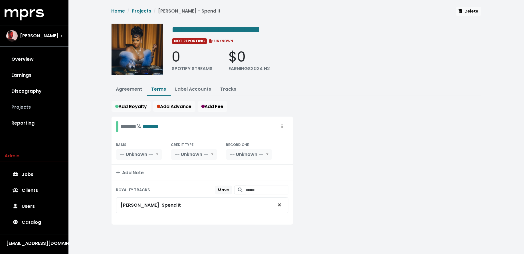
click at [25, 112] on link "Projects" at bounding box center [34, 107] width 59 height 16
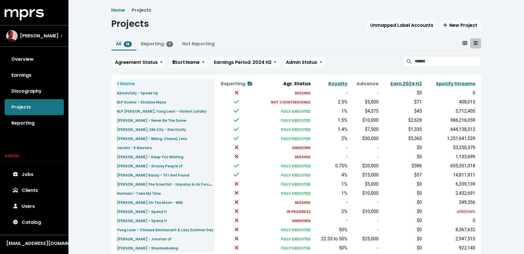
scroll to position [23, 0]
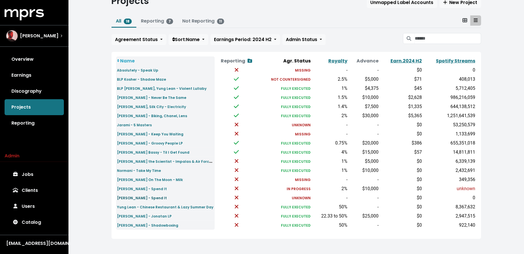
click at [159, 198] on small "[PERSON_NAME] - Spend It" at bounding box center [142, 198] width 50 height 5
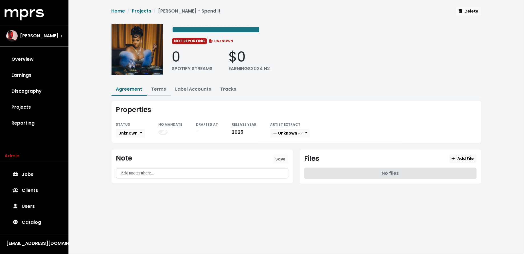
click at [158, 88] on link "Terms" at bounding box center [159, 89] width 15 height 7
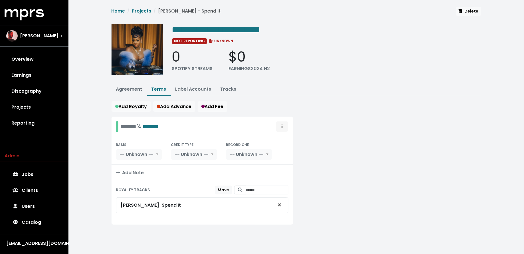
click at [283, 121] on button "Royalty administration options" at bounding box center [282, 126] width 13 height 11
click at [281, 135] on link "Move" at bounding box center [265, 139] width 45 height 9
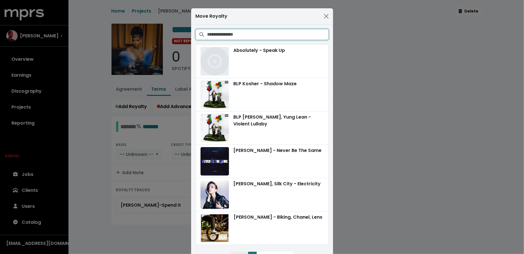
click at [283, 31] on input "Search projects" at bounding box center [267, 34] width 121 height 11
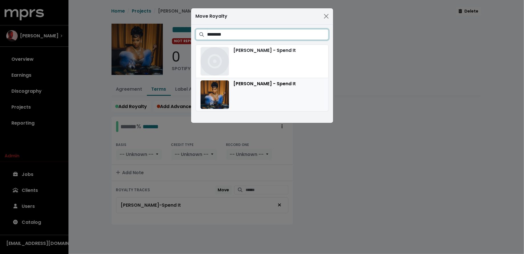
type input "********"
click at [273, 92] on div "[PERSON_NAME] - Spend It" at bounding box center [262, 94] width 123 height 29
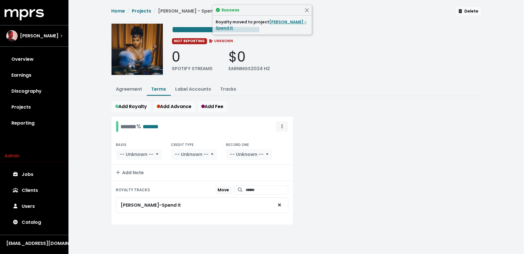
click at [279, 128] on button "Royalty administration options" at bounding box center [282, 126] width 13 height 11
click at [279, 140] on link "Move" at bounding box center [265, 139] width 45 height 9
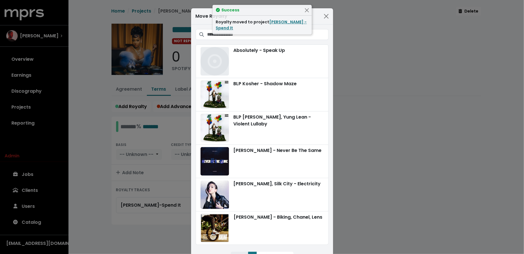
click at [286, 41] on span "Absolutely - Speak Up BLP Kosher - Shadow Maze BLP [PERSON_NAME], Yung Lean - V…" at bounding box center [262, 149] width 133 height 241
click at [287, 40] on span "Absolutely - Speak Up BLP Kosher - Shadow Maze BLP [PERSON_NAME], Yung Lean - V…" at bounding box center [262, 149] width 133 height 241
click at [294, 37] on input "Search projects" at bounding box center [267, 34] width 121 height 11
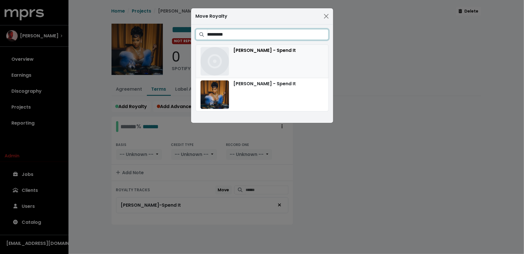
type input "*********"
click at [288, 69] on div "[PERSON_NAME] - Spend It" at bounding box center [262, 61] width 123 height 29
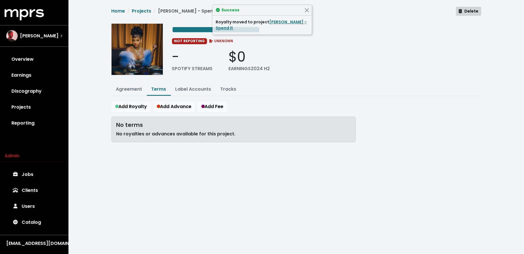
click at [464, 12] on span "Delete" at bounding box center [469, 11] width 20 height 6
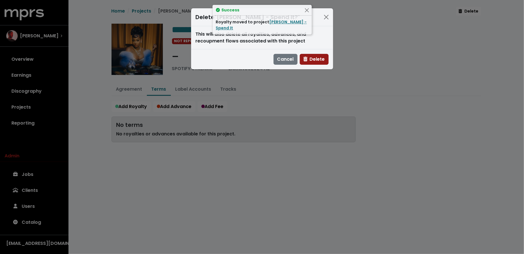
click at [315, 59] on span "Delete" at bounding box center [314, 59] width 21 height 7
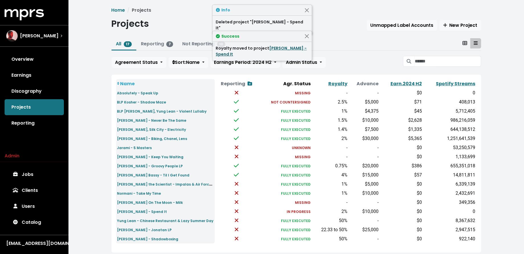
click at [291, 46] on link "[PERSON_NAME] - Spend It" at bounding box center [261, 51] width 91 height 12
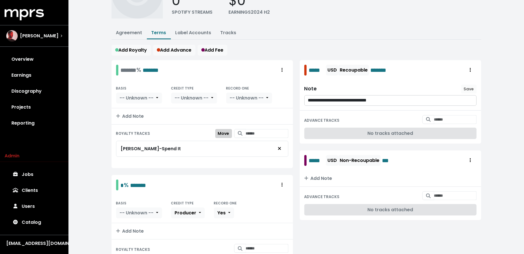
click at [220, 131] on span "Move" at bounding box center [223, 134] width 11 height 6
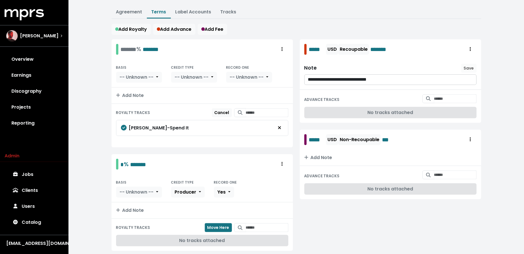
scroll to position [91, 0]
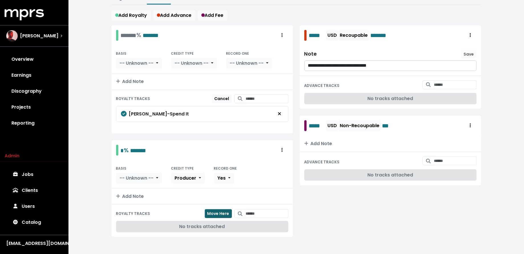
click at [208, 213] on span "Move Here" at bounding box center [218, 214] width 22 height 6
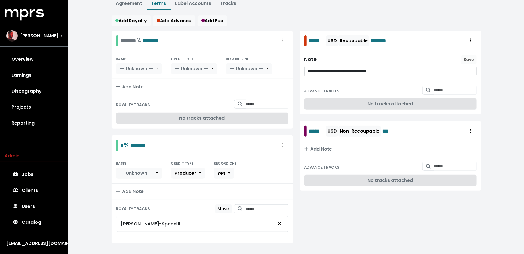
scroll to position [0, 0]
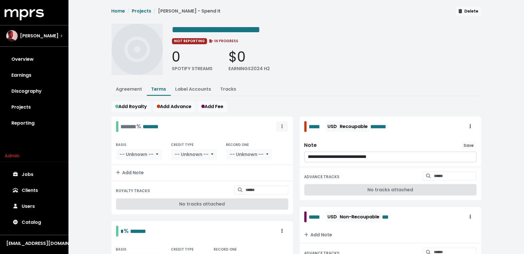
click at [281, 125] on span "Royalty administration options" at bounding box center [282, 126] width 5 height 7
click at [276, 146] on link "Delete" at bounding box center [265, 148] width 45 height 9
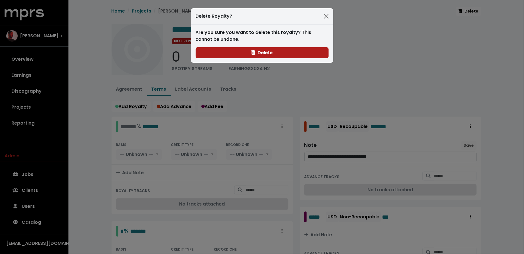
click at [237, 60] on div "Are you sure you want to delete this royalty? This cannot be undone. Delete" at bounding box center [262, 44] width 142 height 38
click at [237, 55] on button "Delete" at bounding box center [262, 52] width 133 height 11
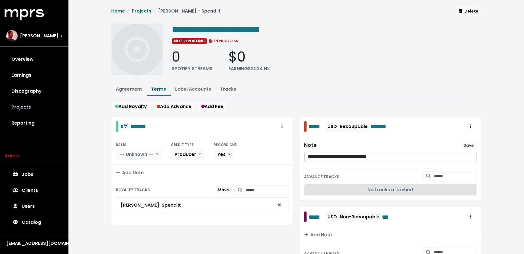
click at [35, 105] on link "Projects" at bounding box center [34, 107] width 59 height 16
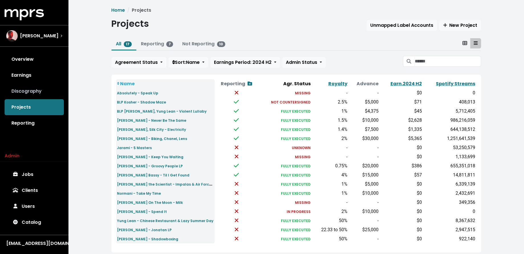
click at [32, 88] on link "Discography" at bounding box center [34, 91] width 59 height 16
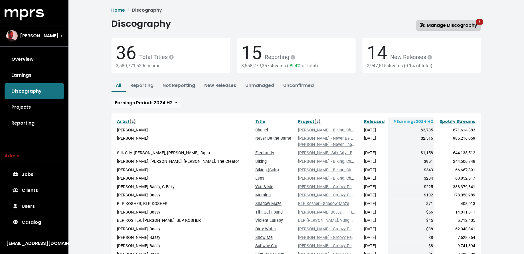
click at [435, 24] on span "Manage Discography 3" at bounding box center [448, 25] width 57 height 7
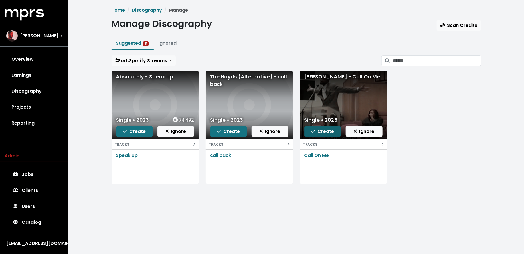
click at [331, 130] on span "Create" at bounding box center [322, 131] width 23 height 7
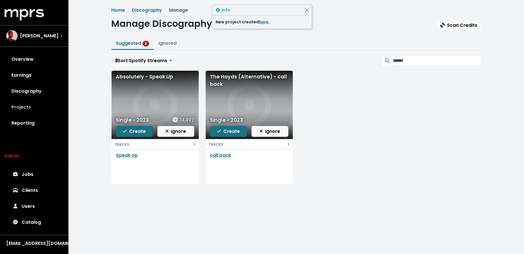
click at [32, 106] on link "Projects" at bounding box center [34, 107] width 59 height 16
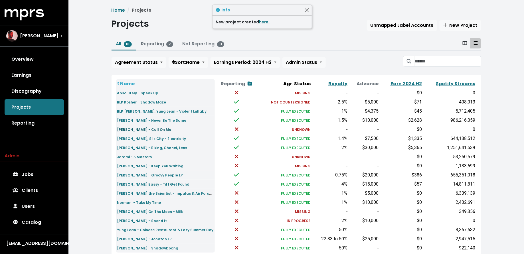
click at [118, 129] on small "[PERSON_NAME] - Call On Me" at bounding box center [144, 129] width 54 height 5
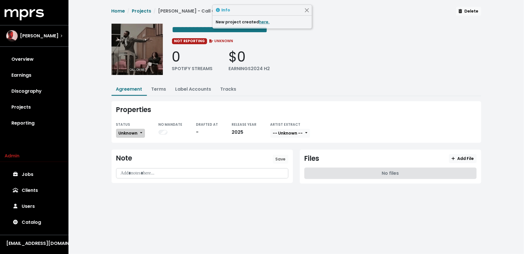
click at [140, 133] on button "Unknown" at bounding box center [130, 133] width 29 height 9
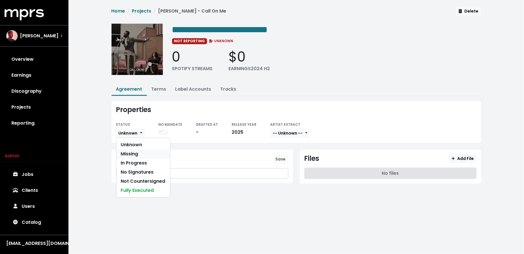
click at [140, 156] on link "Missing" at bounding box center [143, 154] width 54 height 9
click at [35, 99] on link "Projects" at bounding box center [34, 107] width 59 height 16
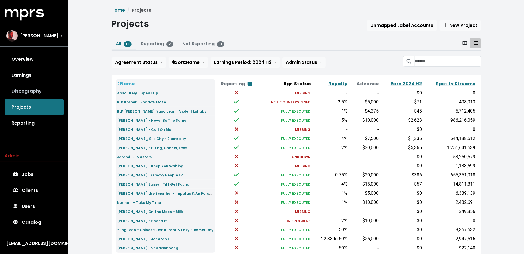
click at [28, 96] on link "Discography" at bounding box center [34, 91] width 59 height 16
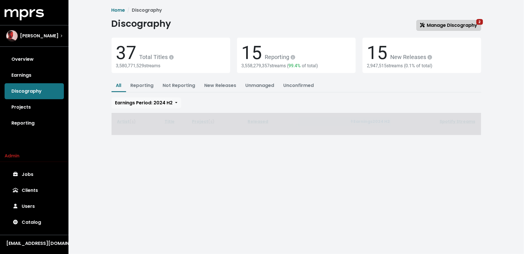
click at [456, 24] on span "Manage Discography 2" at bounding box center [448, 25] width 57 height 7
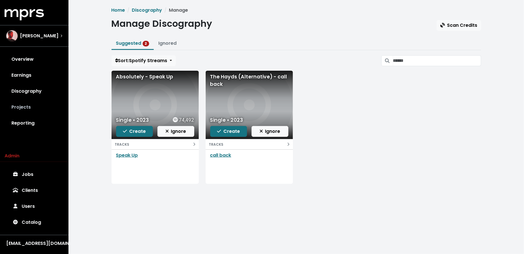
click at [40, 111] on link "Projects" at bounding box center [34, 107] width 59 height 16
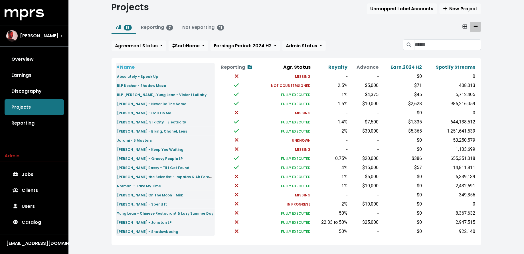
scroll to position [23, 0]
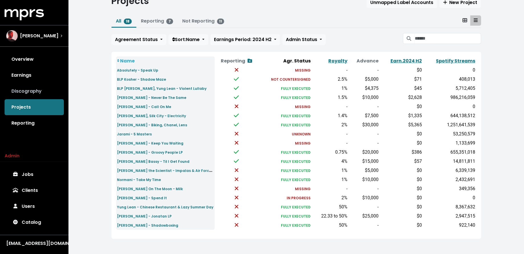
click at [33, 87] on link "Discography" at bounding box center [34, 91] width 59 height 16
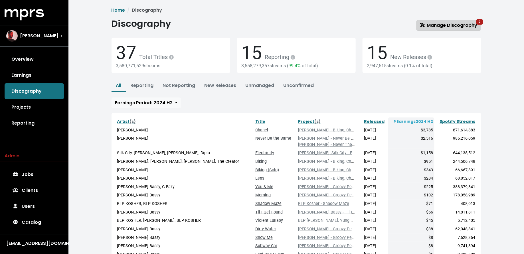
click at [439, 28] on span "Manage Discography 2" at bounding box center [448, 25] width 57 height 7
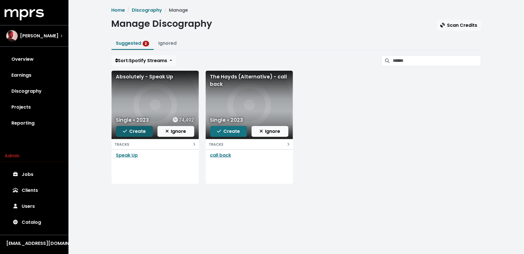
click at [140, 130] on span "Create" at bounding box center [134, 131] width 23 height 7
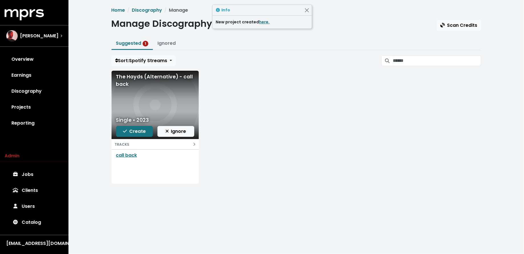
click at [262, 25] on div "New project created here." at bounding box center [262, 22] width 99 height 13
click at [262, 24] on link "here." at bounding box center [264, 22] width 11 height 6
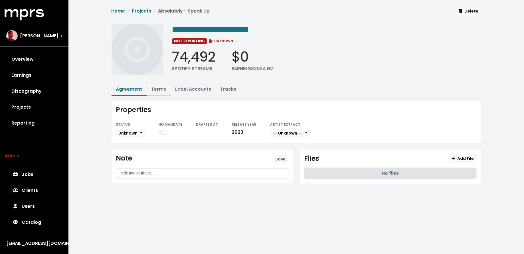
click at [156, 91] on link "Terms" at bounding box center [159, 89] width 15 height 7
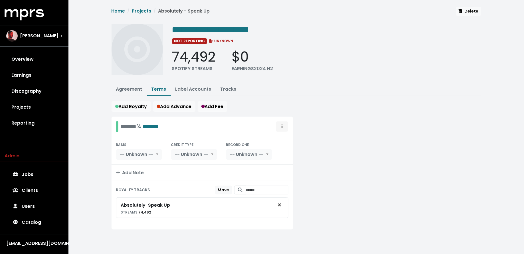
click at [281, 124] on span "Royalty administration options" at bounding box center [282, 126] width 5 height 7
click at [282, 137] on link "Move" at bounding box center [265, 139] width 45 height 9
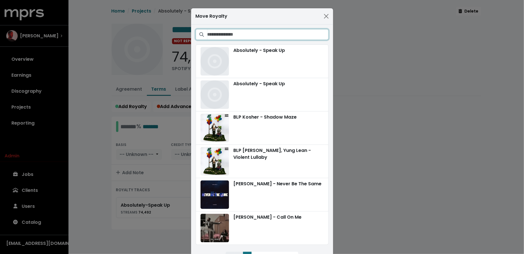
click at [298, 35] on input "Search projects" at bounding box center [267, 34] width 121 height 11
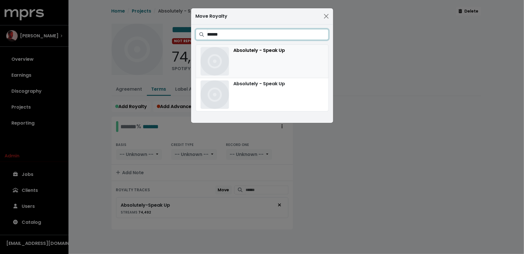
type input "******"
click at [287, 54] on div "Absolutely - Speak Up" at bounding box center [262, 61] width 123 height 29
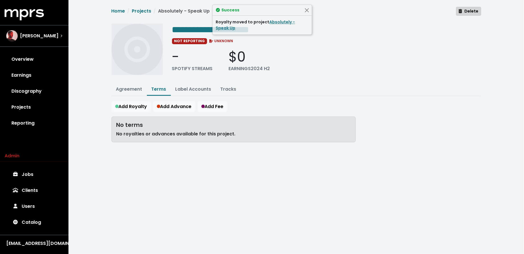
click at [463, 9] on span "Delete" at bounding box center [469, 11] width 20 height 6
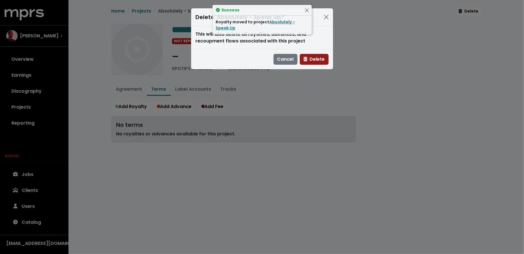
click at [326, 54] on button "Delete" at bounding box center [314, 59] width 29 height 11
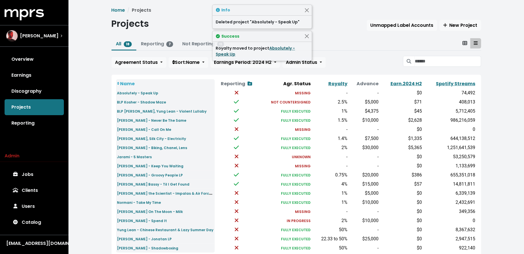
click at [290, 49] on link "Absolutely - Speak Up" at bounding box center [255, 51] width 79 height 12
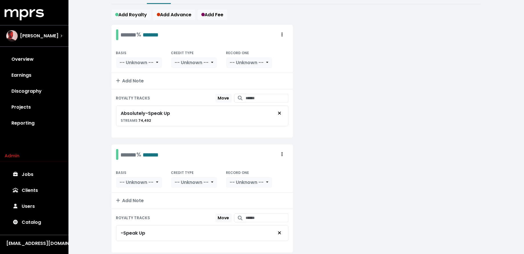
scroll to position [95, 0]
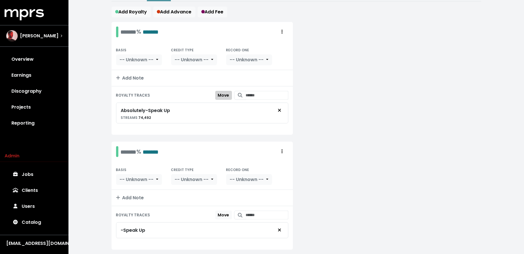
click at [218, 95] on span "Move" at bounding box center [223, 95] width 11 height 6
click at [209, 215] on button "Move Here" at bounding box center [218, 215] width 27 height 9
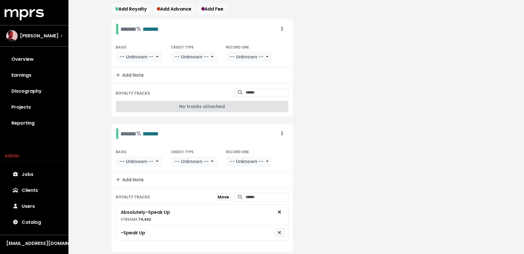
click at [277, 230] on span "Remove royalty target" at bounding box center [279, 233] width 5 height 7
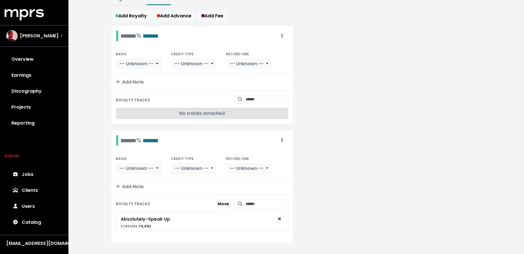
scroll to position [1, 0]
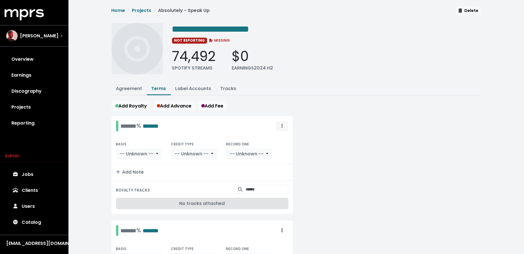
click at [283, 123] on span "Royalty administration options" at bounding box center [282, 126] width 5 height 7
click at [283, 146] on link "Delete" at bounding box center [265, 147] width 45 height 9
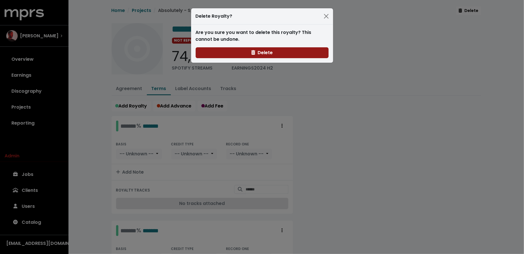
click at [277, 55] on button "Delete" at bounding box center [262, 52] width 133 height 11
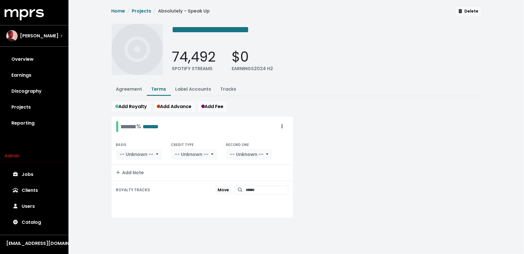
scroll to position [0, 0]
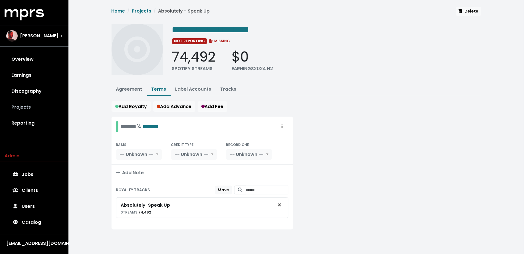
click at [34, 110] on link "Projects" at bounding box center [34, 107] width 59 height 16
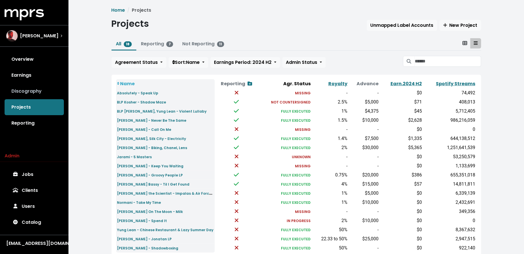
click at [44, 94] on link "Discography" at bounding box center [34, 91] width 59 height 16
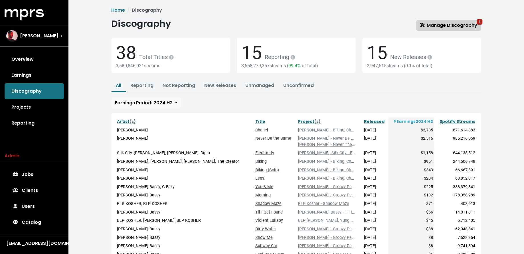
click at [440, 25] on span "Manage Discography 1" at bounding box center [448, 25] width 57 height 7
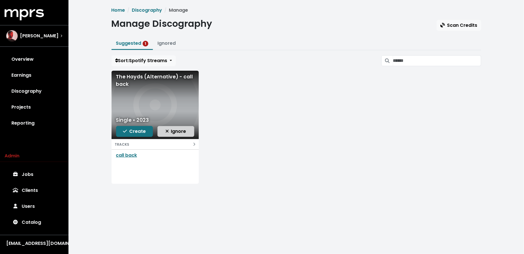
click at [172, 129] on span "Ignore" at bounding box center [176, 131] width 21 height 7
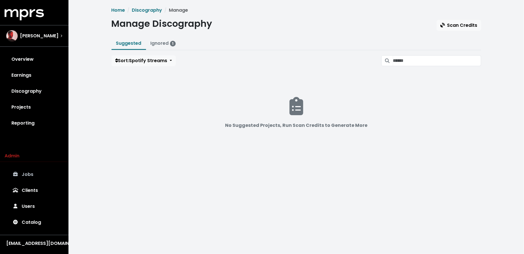
click at [35, 172] on link "Jobs" at bounding box center [34, 175] width 59 height 16
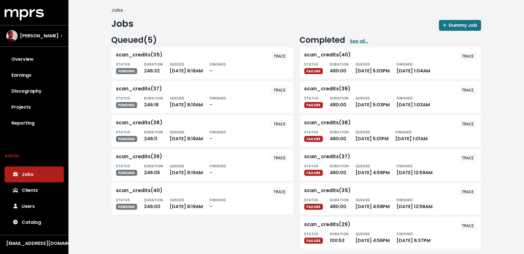
scroll to position [4, 0]
